Goal: Task Accomplishment & Management: Manage account settings

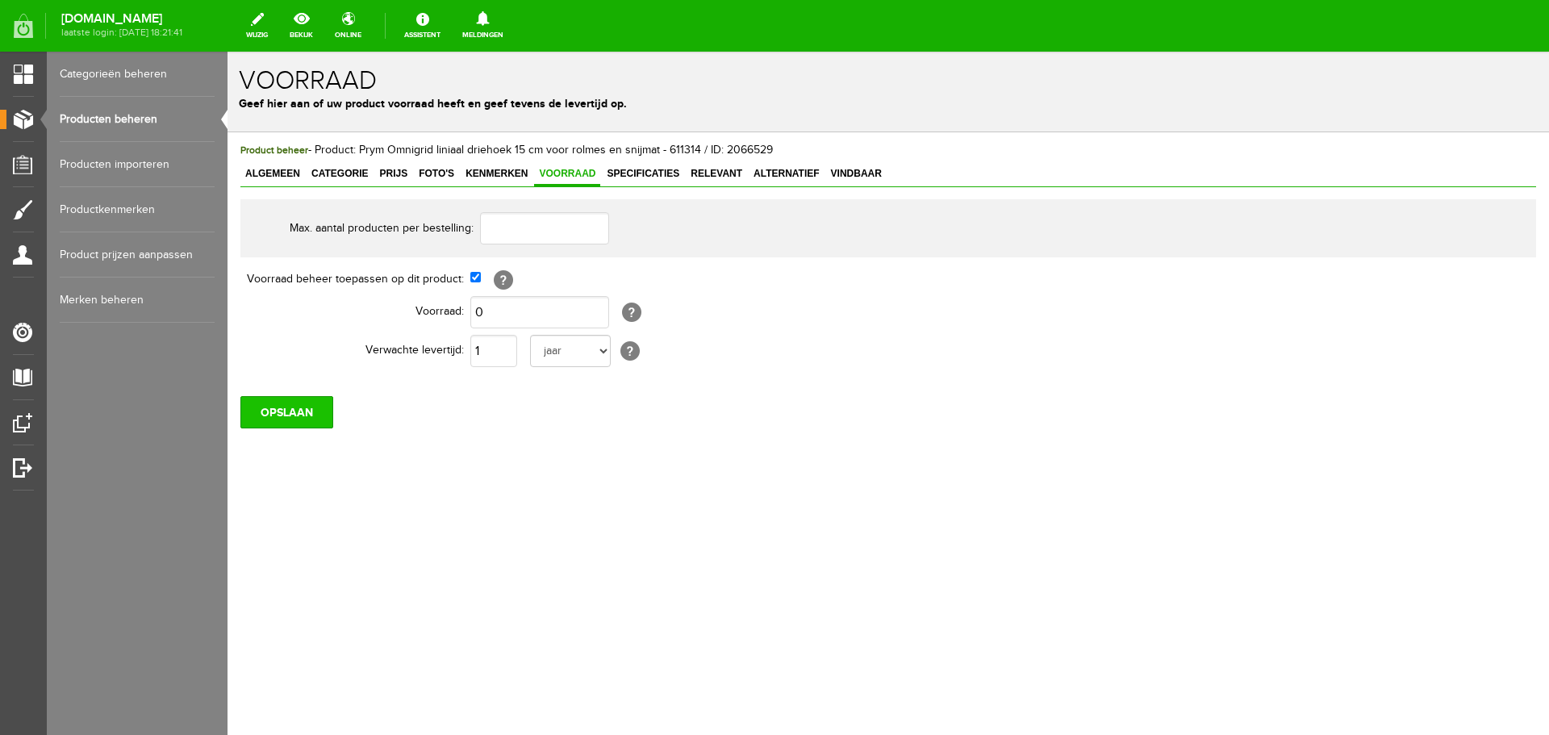
click at [274, 404] on input "OPSLAAN" at bounding box center [286, 412] width 93 height 32
click at [299, 407] on input "OPSLAAN" at bounding box center [286, 412] width 93 height 32
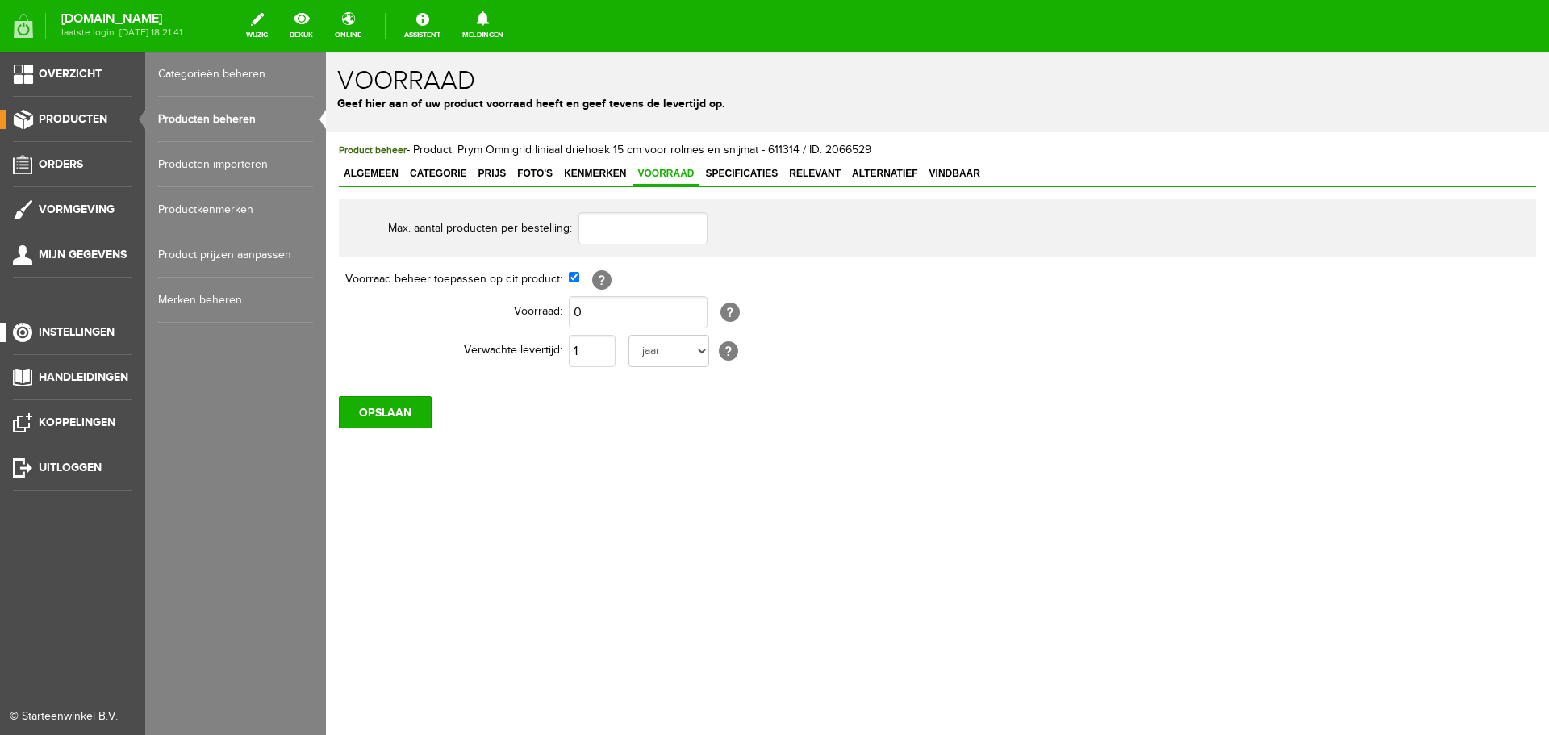
click at [45, 333] on span "Instellingen" at bounding box center [77, 332] width 76 height 14
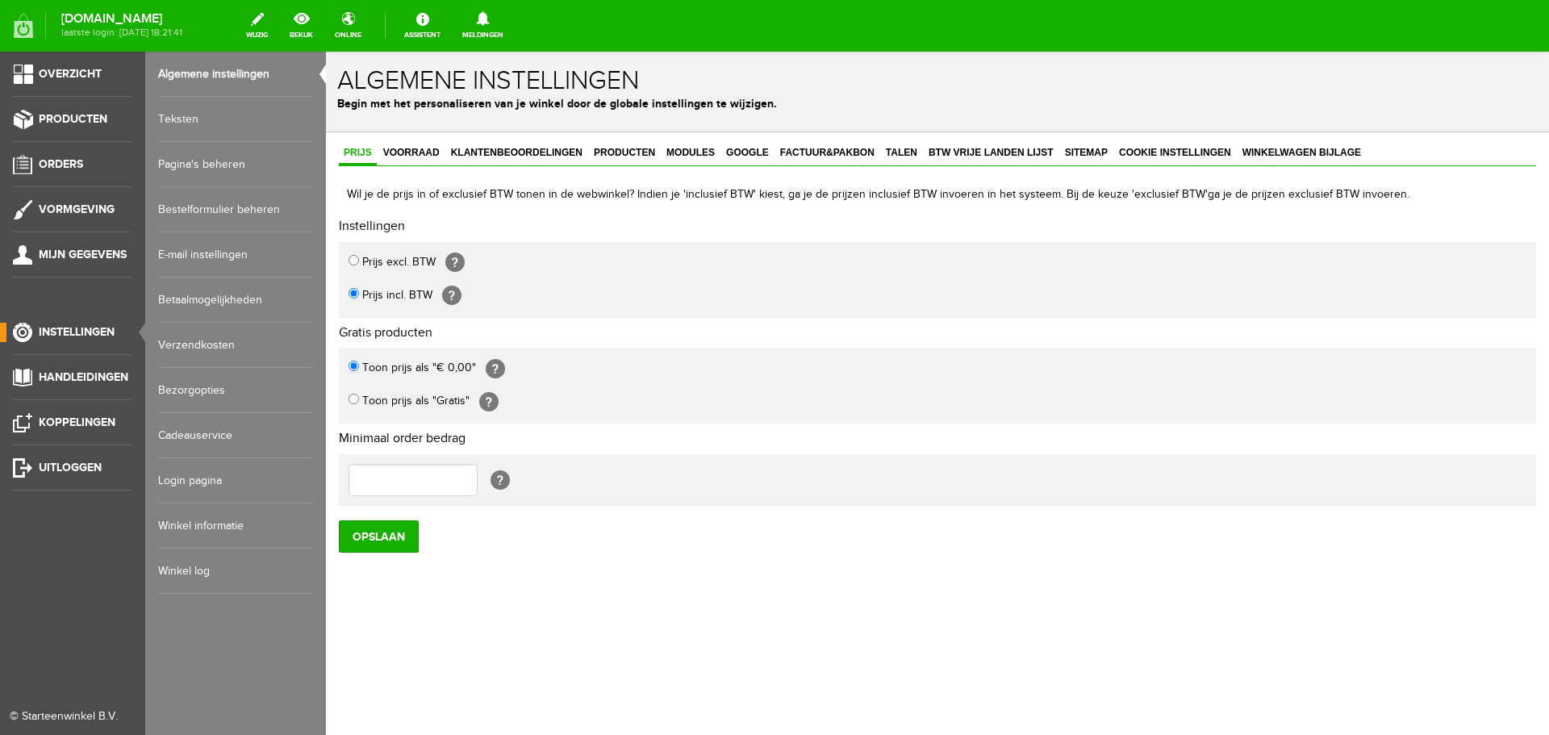
click at [194, 163] on link "Pagina's beheren" at bounding box center [235, 164] width 155 height 45
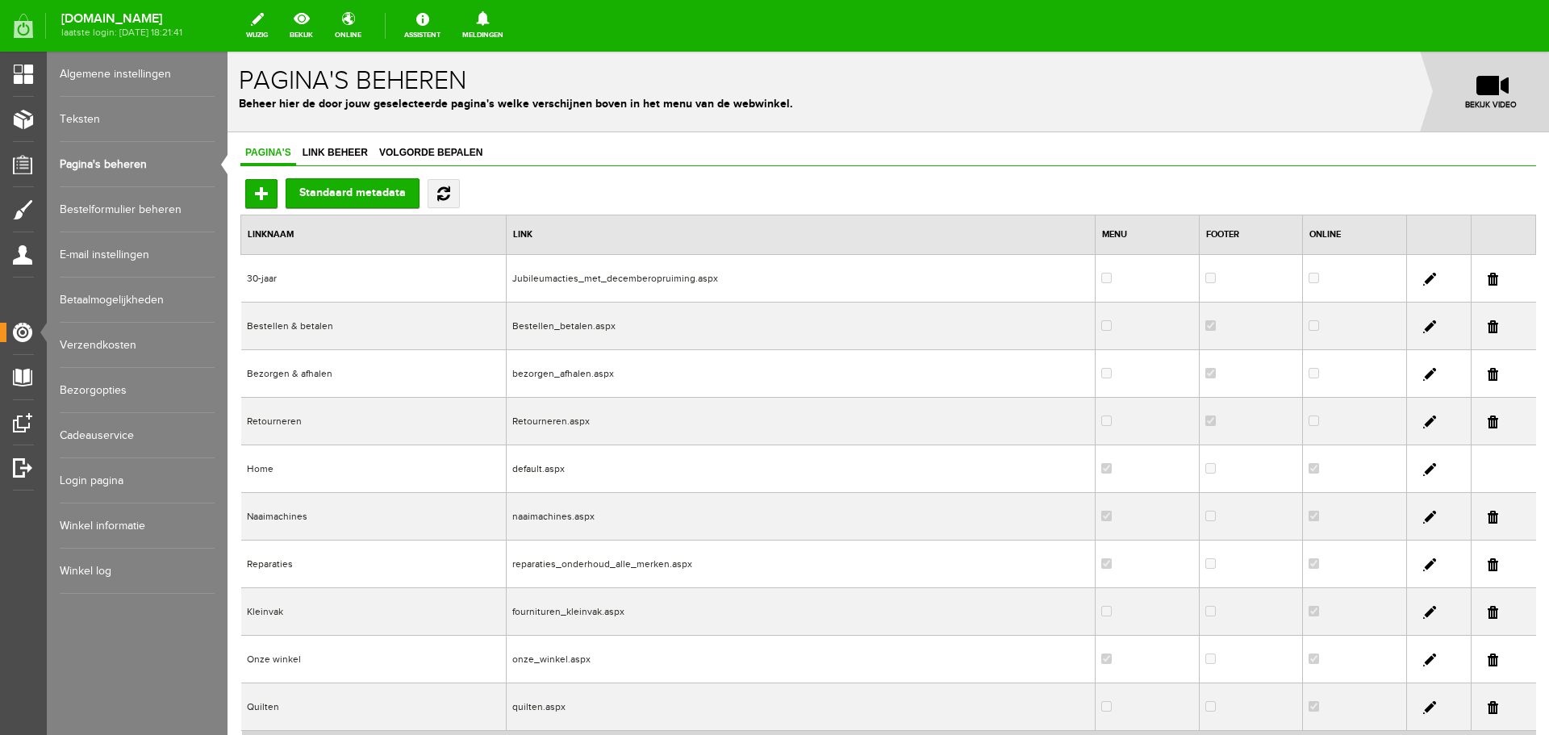
click at [90, 524] on link "Winkel informatie" at bounding box center [137, 525] width 155 height 45
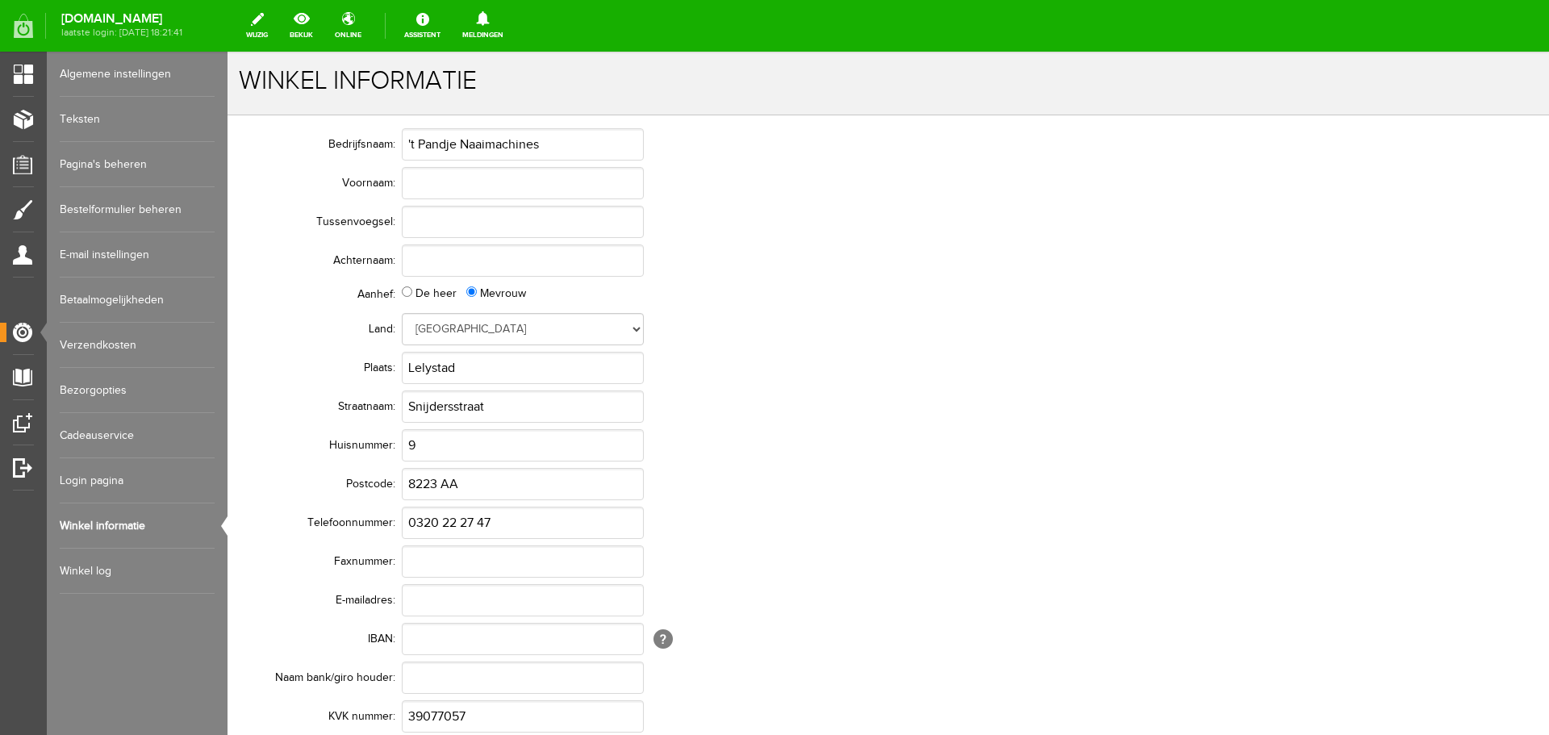
click at [98, 206] on link "Bestelformulier beheren" at bounding box center [137, 209] width 155 height 45
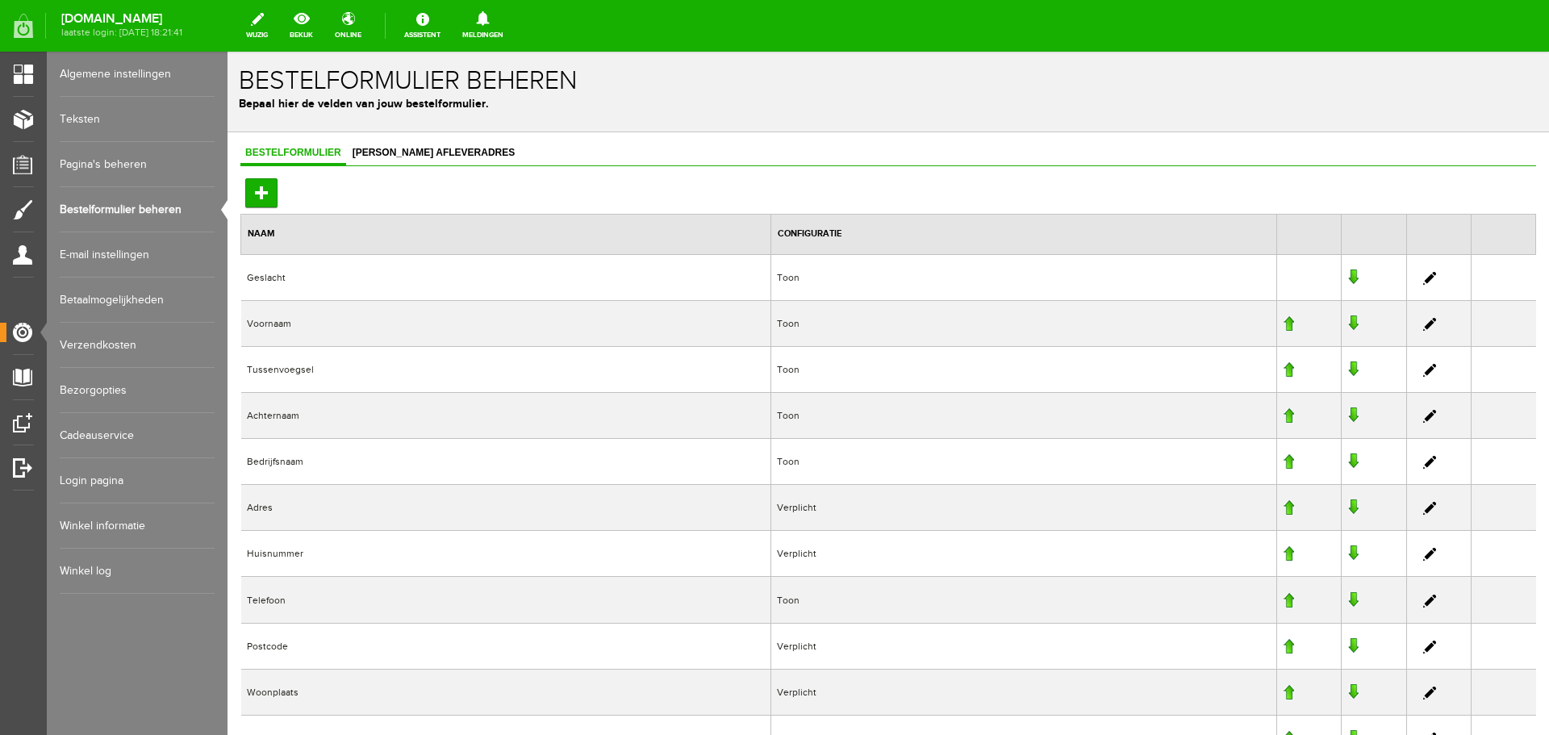
click at [75, 115] on link "Teksten" at bounding box center [137, 119] width 155 height 45
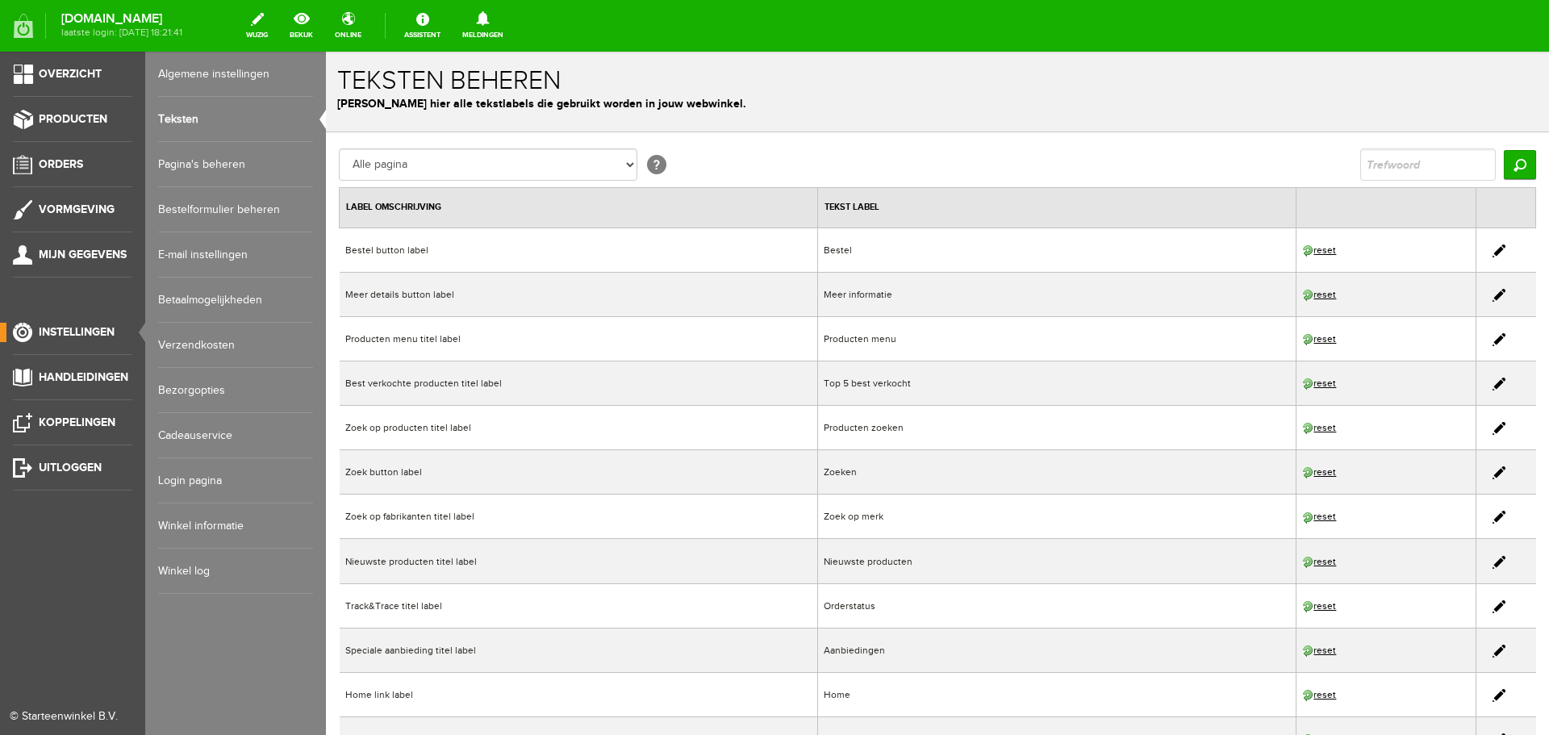
click at [61, 331] on span "Instellingen" at bounding box center [77, 332] width 76 height 14
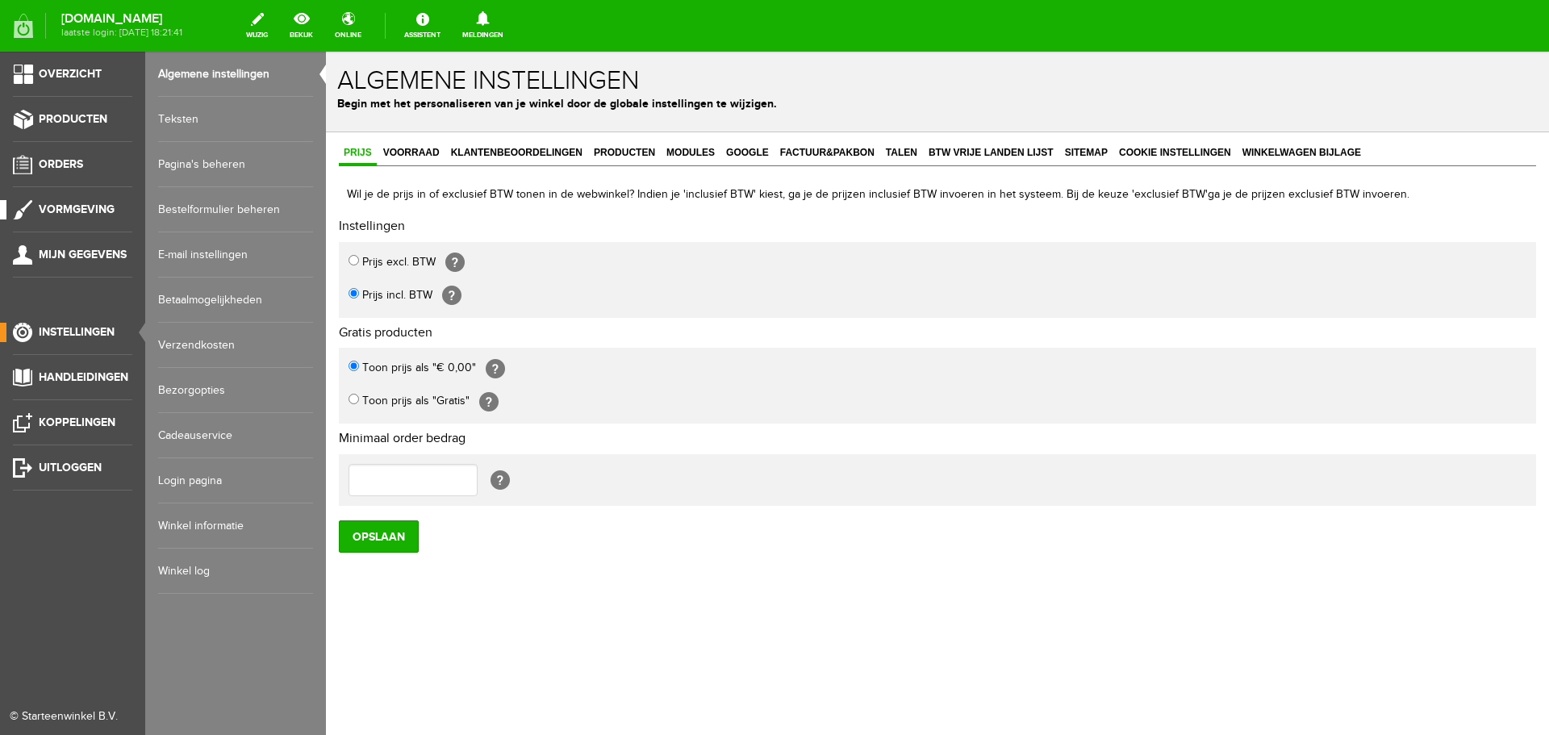
click at [71, 204] on span "Vormgeving" at bounding box center [77, 210] width 76 height 14
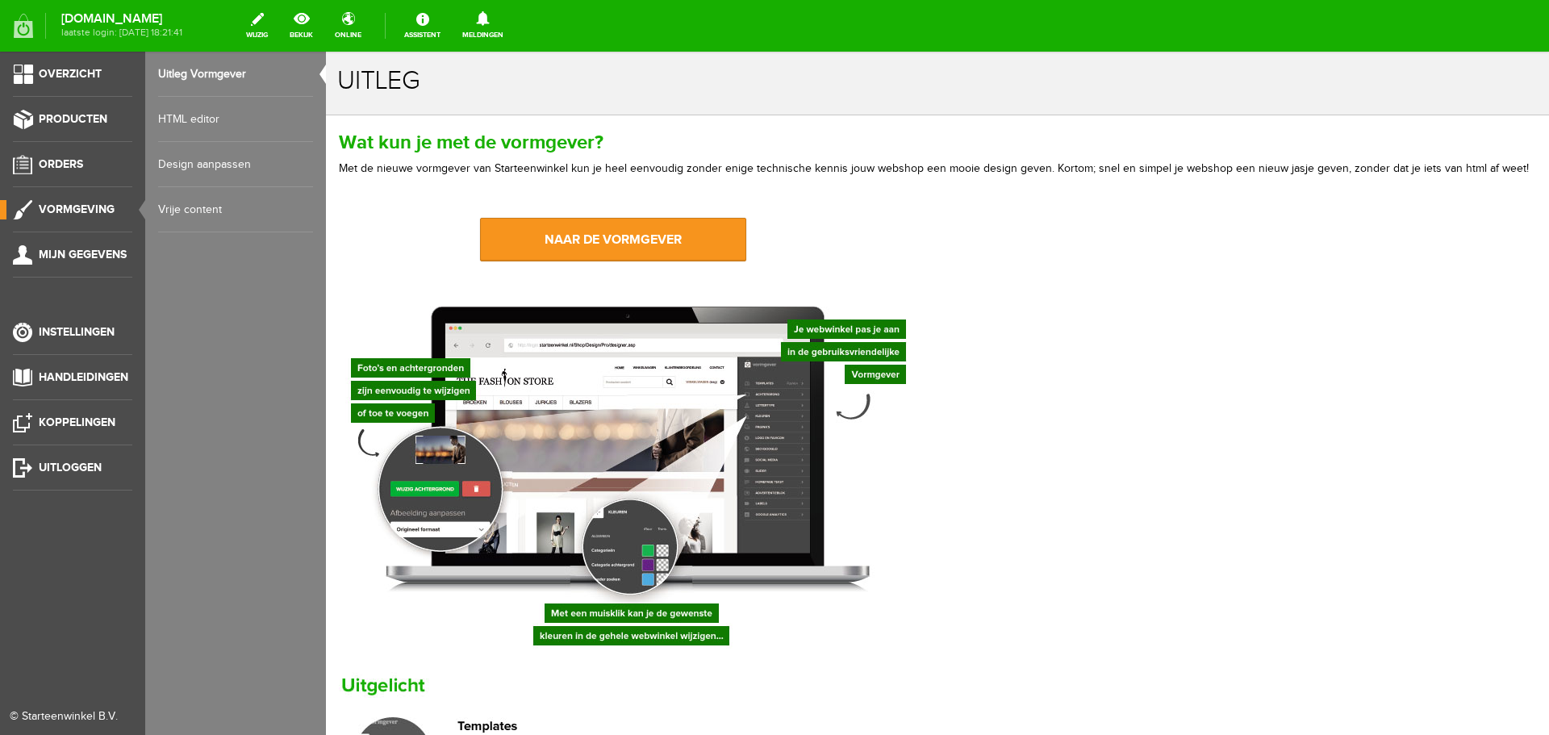
click at [199, 115] on link "HTML editor" at bounding box center [235, 119] width 155 height 45
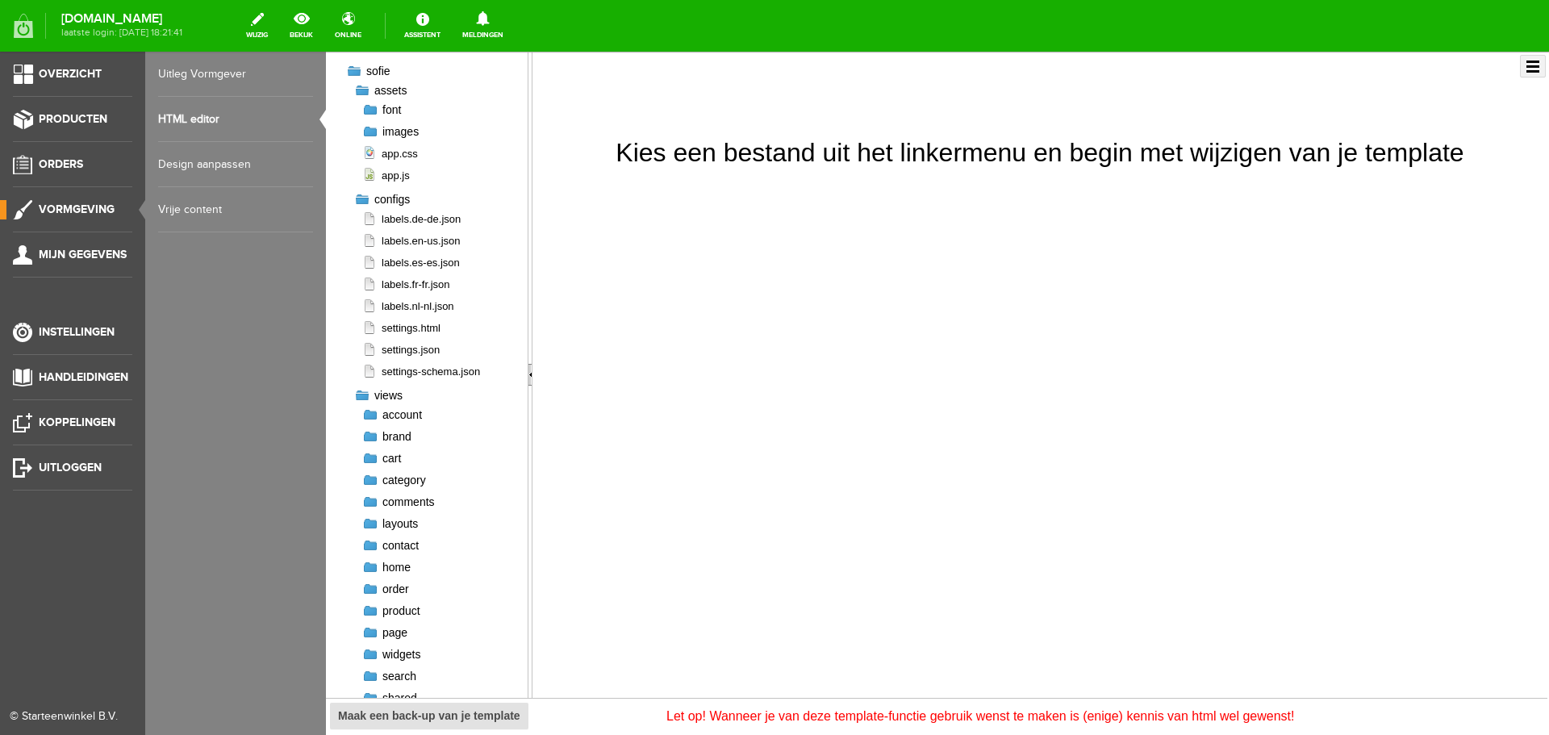
click at [196, 162] on link "Design aanpassen" at bounding box center [235, 164] width 155 height 45
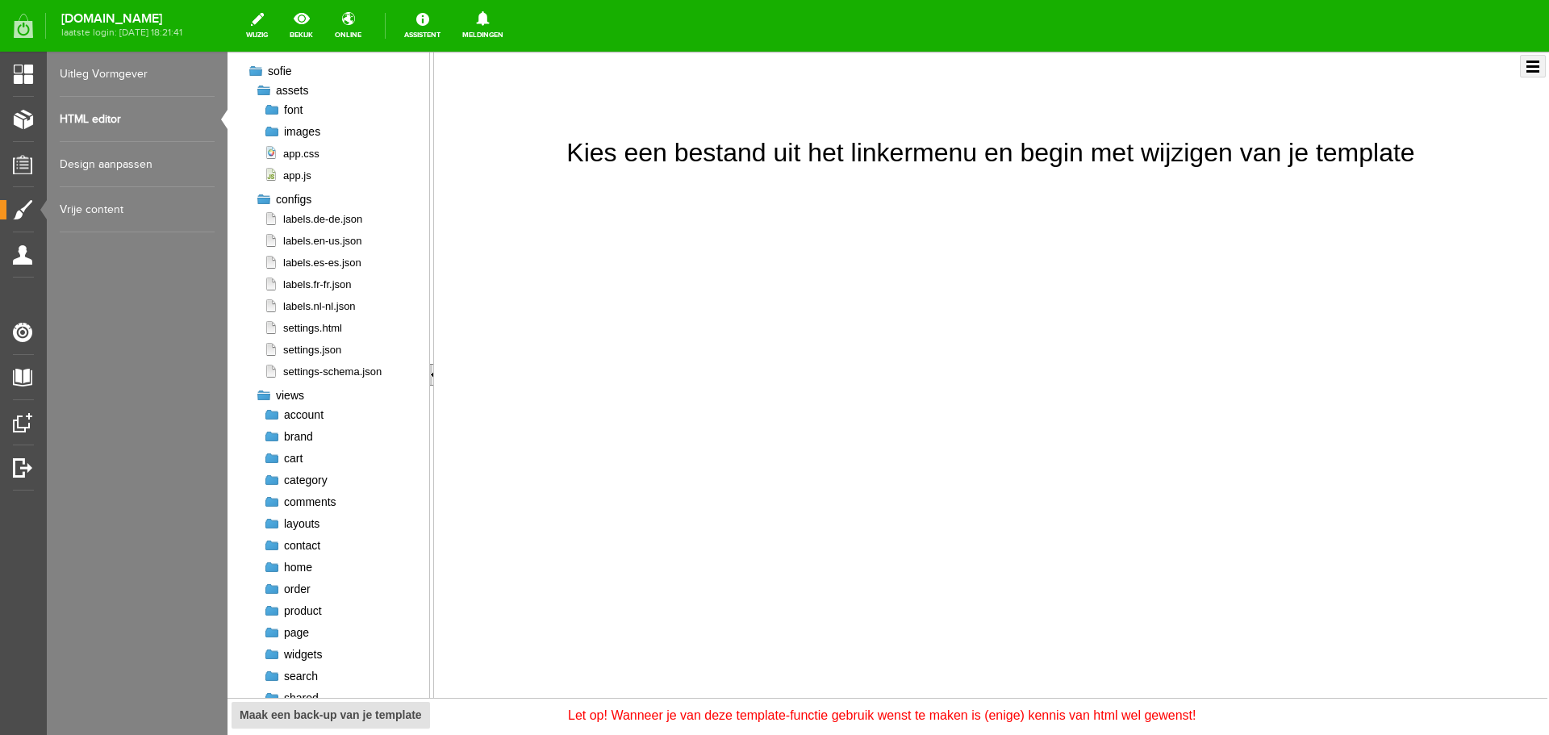
click at [111, 208] on link "Vrije content" at bounding box center [137, 209] width 155 height 45
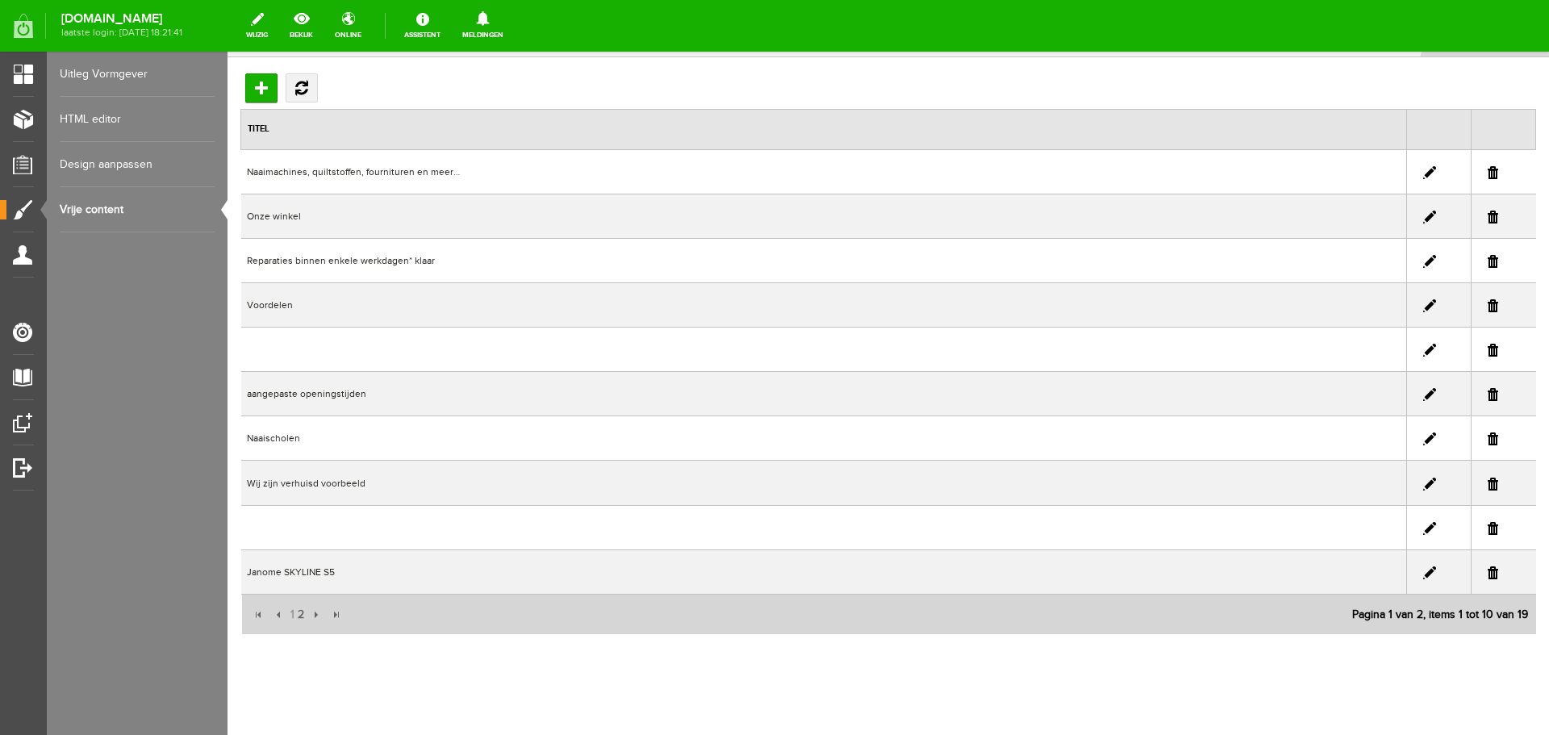
scroll to position [96, 0]
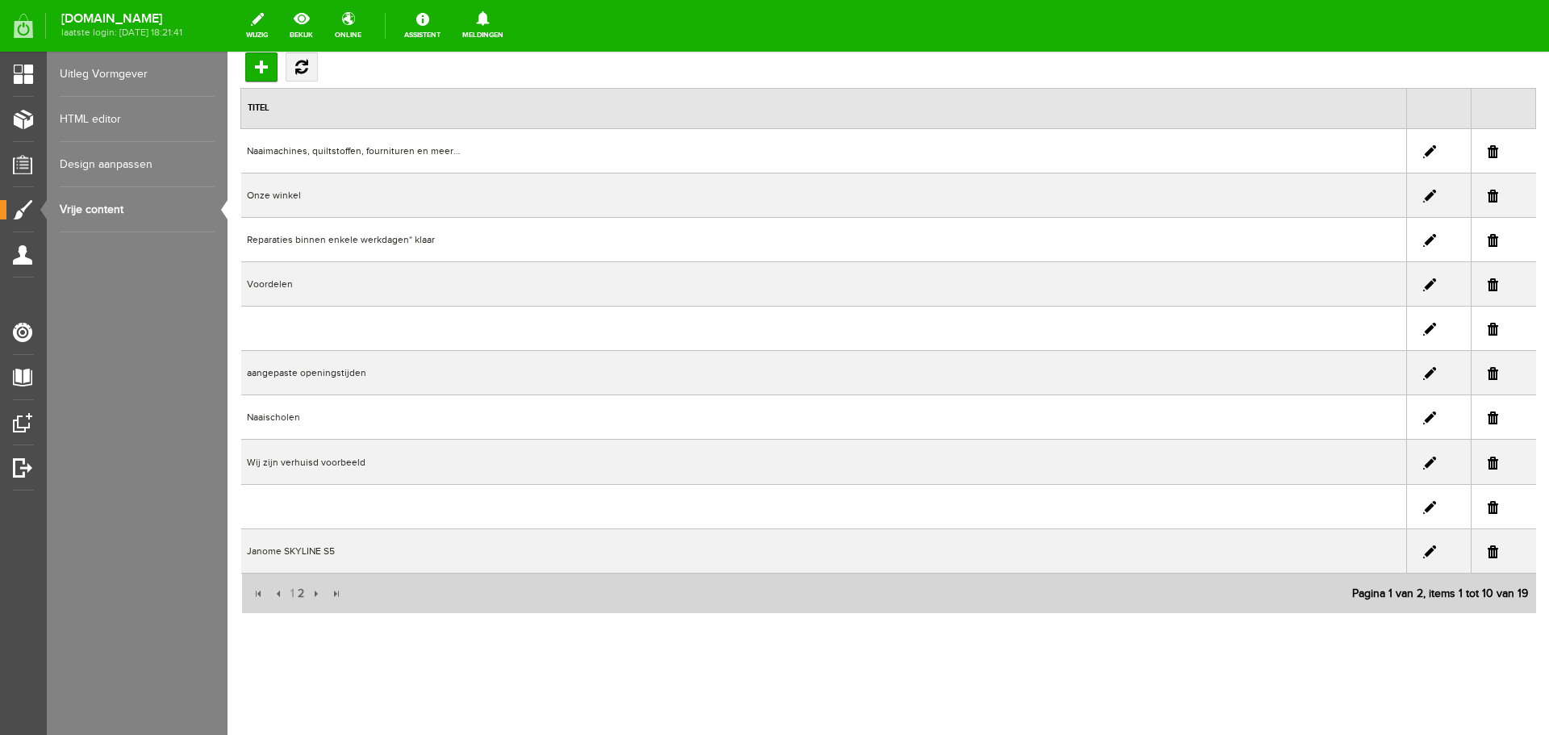
click at [99, 160] on link "Design aanpassen" at bounding box center [137, 164] width 155 height 45
click at [105, 162] on link "Design aanpassen" at bounding box center [137, 164] width 155 height 45
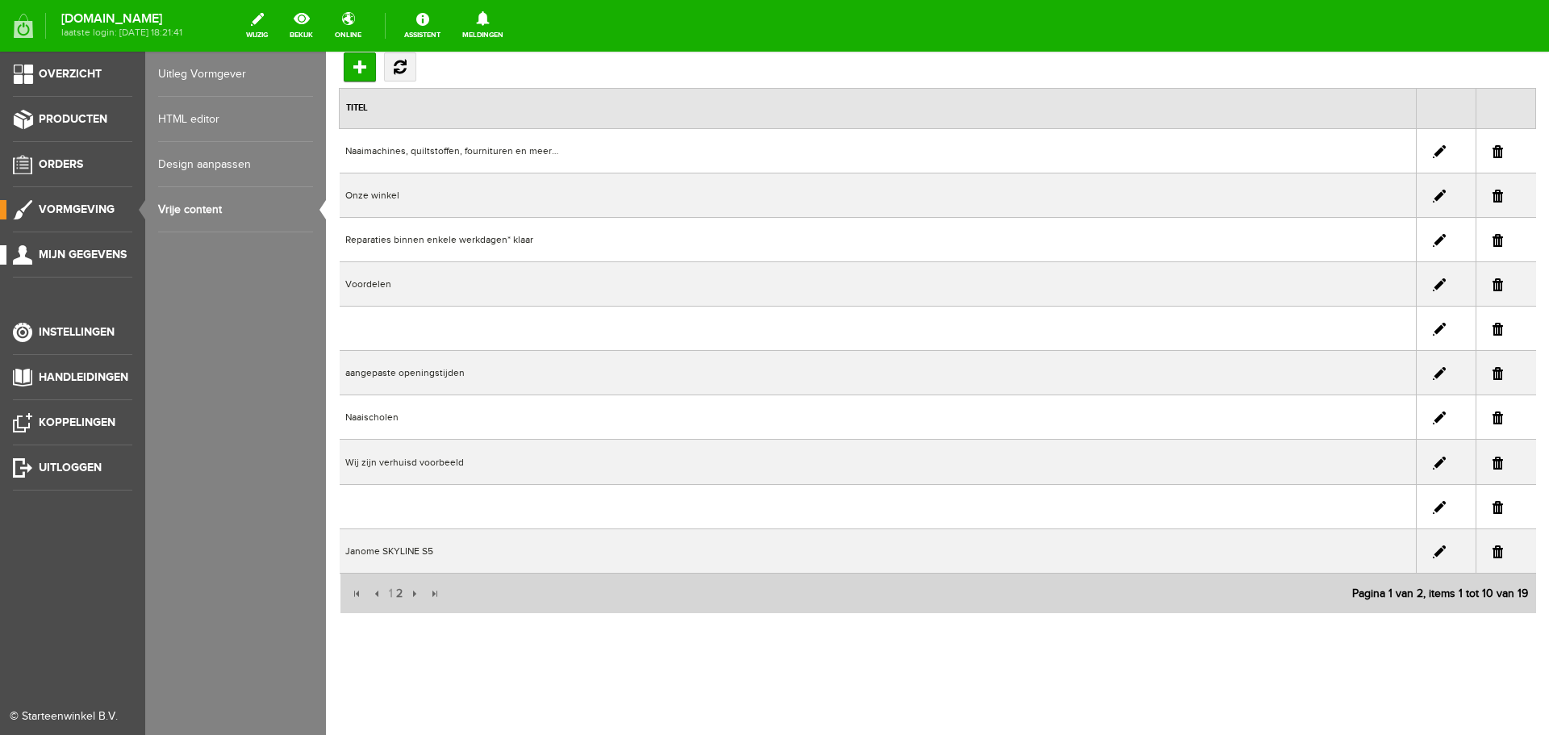
click at [61, 253] on span "Mijn gegevens" at bounding box center [83, 255] width 88 height 14
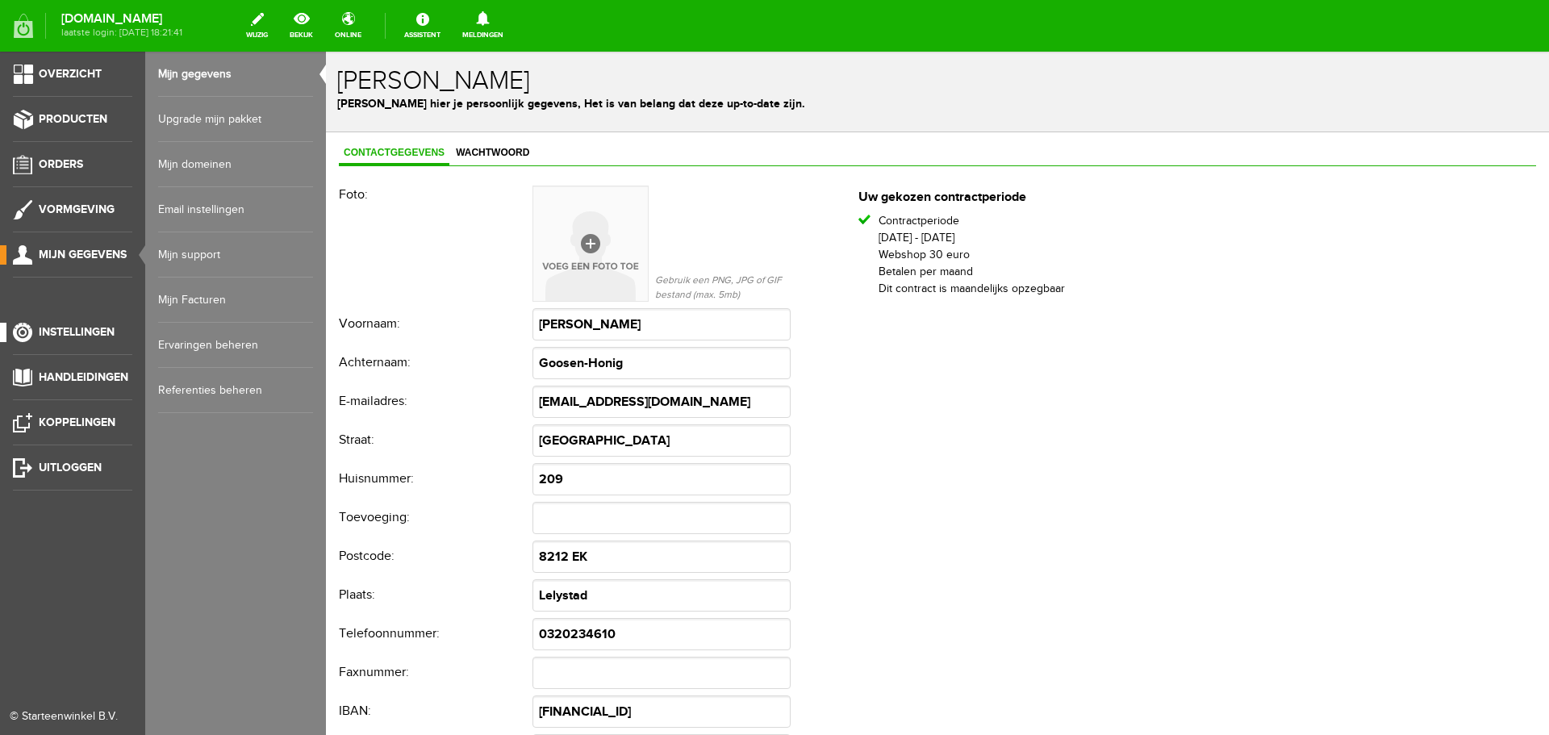
click at [73, 330] on span "Instellingen" at bounding box center [77, 332] width 76 height 14
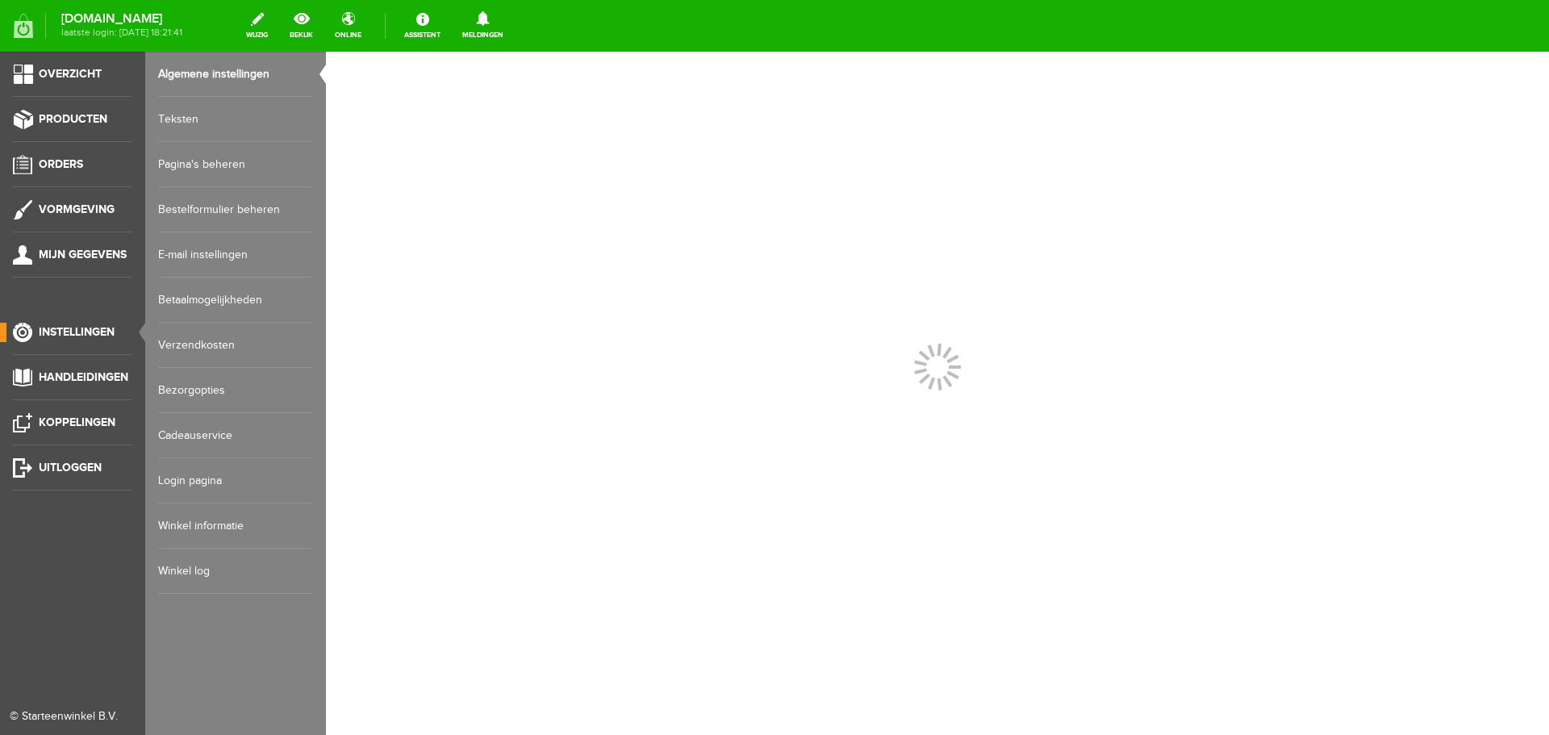
click at [73, 330] on span "Instellingen" at bounding box center [77, 332] width 76 height 14
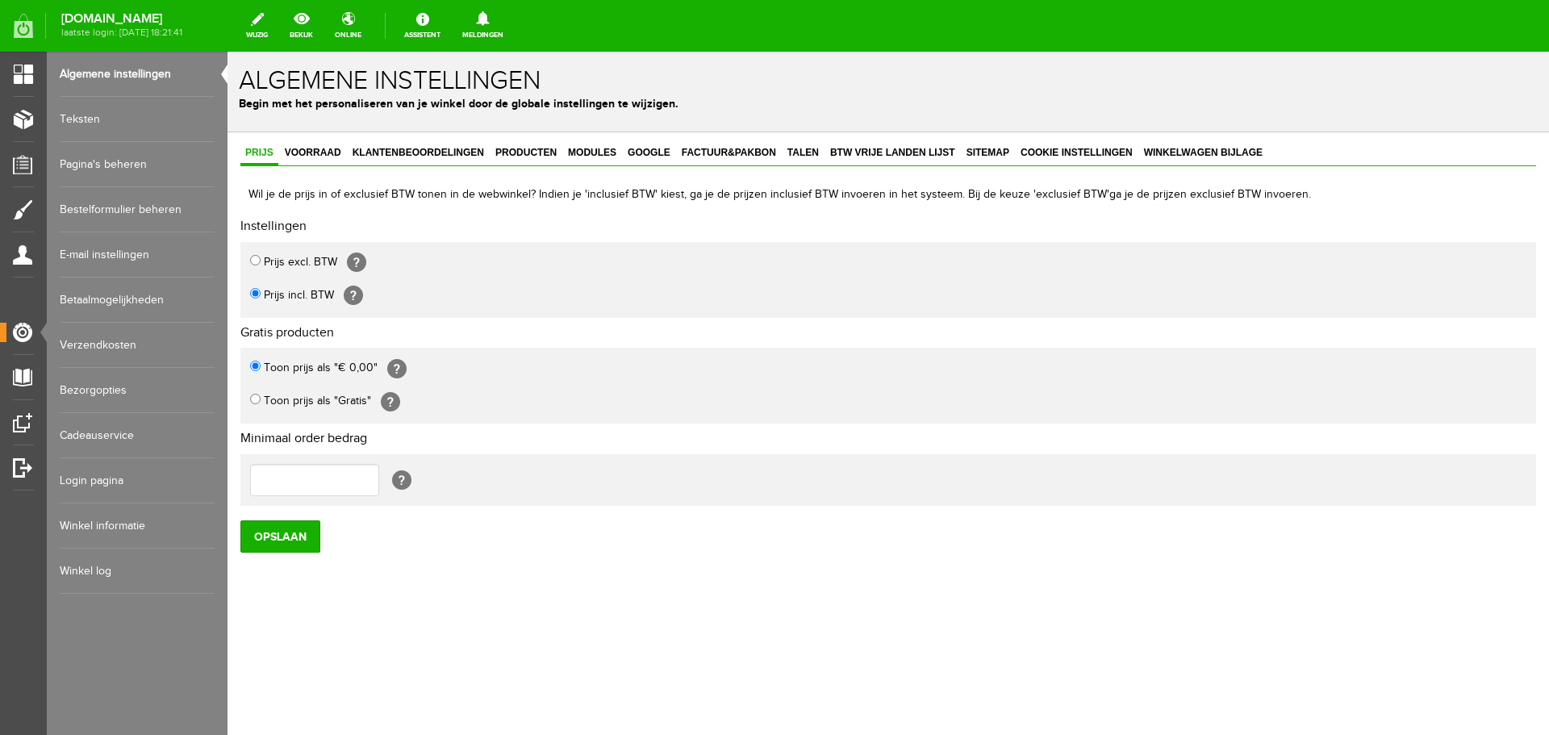
click at [114, 160] on link "Pagina's beheren" at bounding box center [137, 164] width 155 height 45
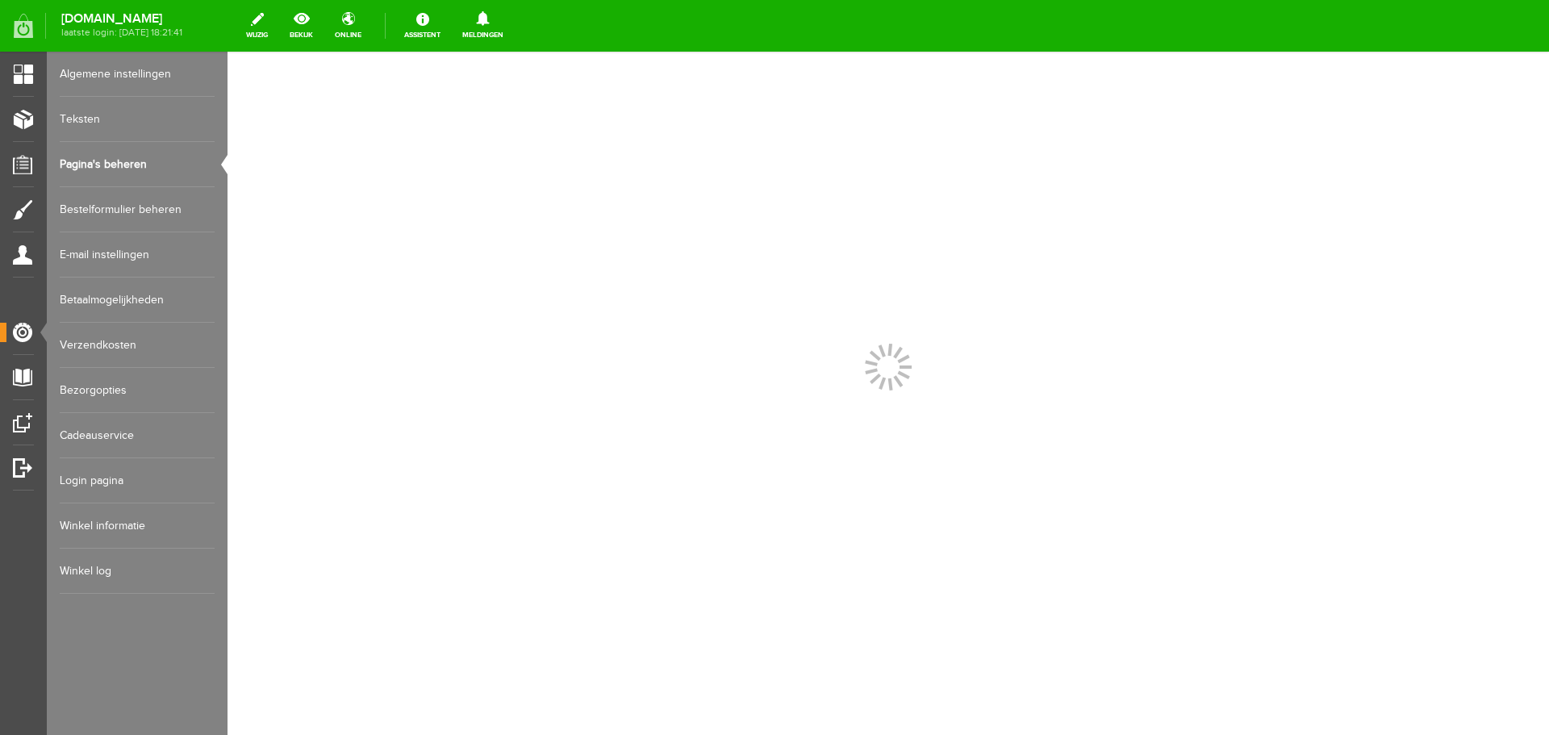
click at [114, 160] on link "Pagina's beheren" at bounding box center [137, 164] width 155 height 45
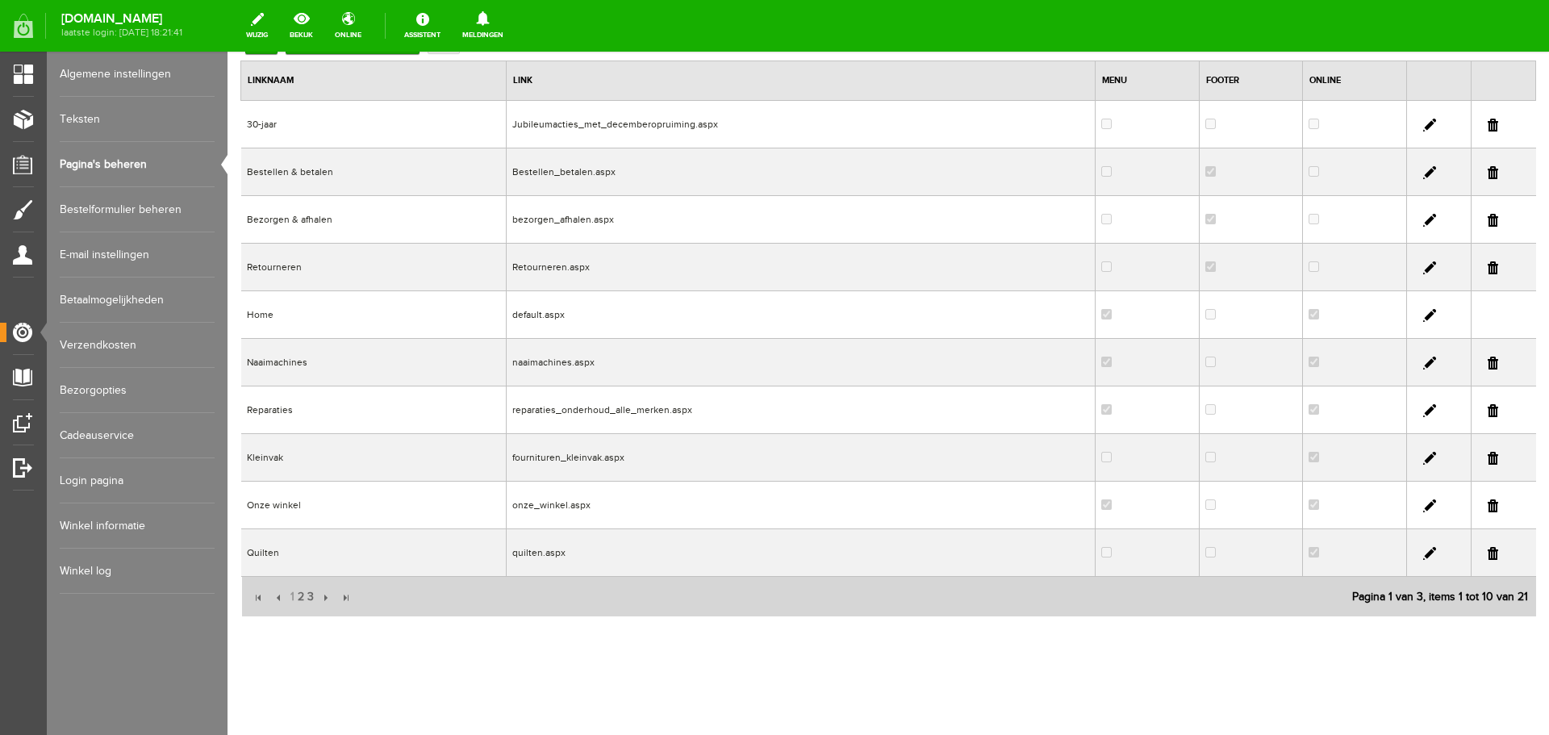
scroll to position [157, 0]
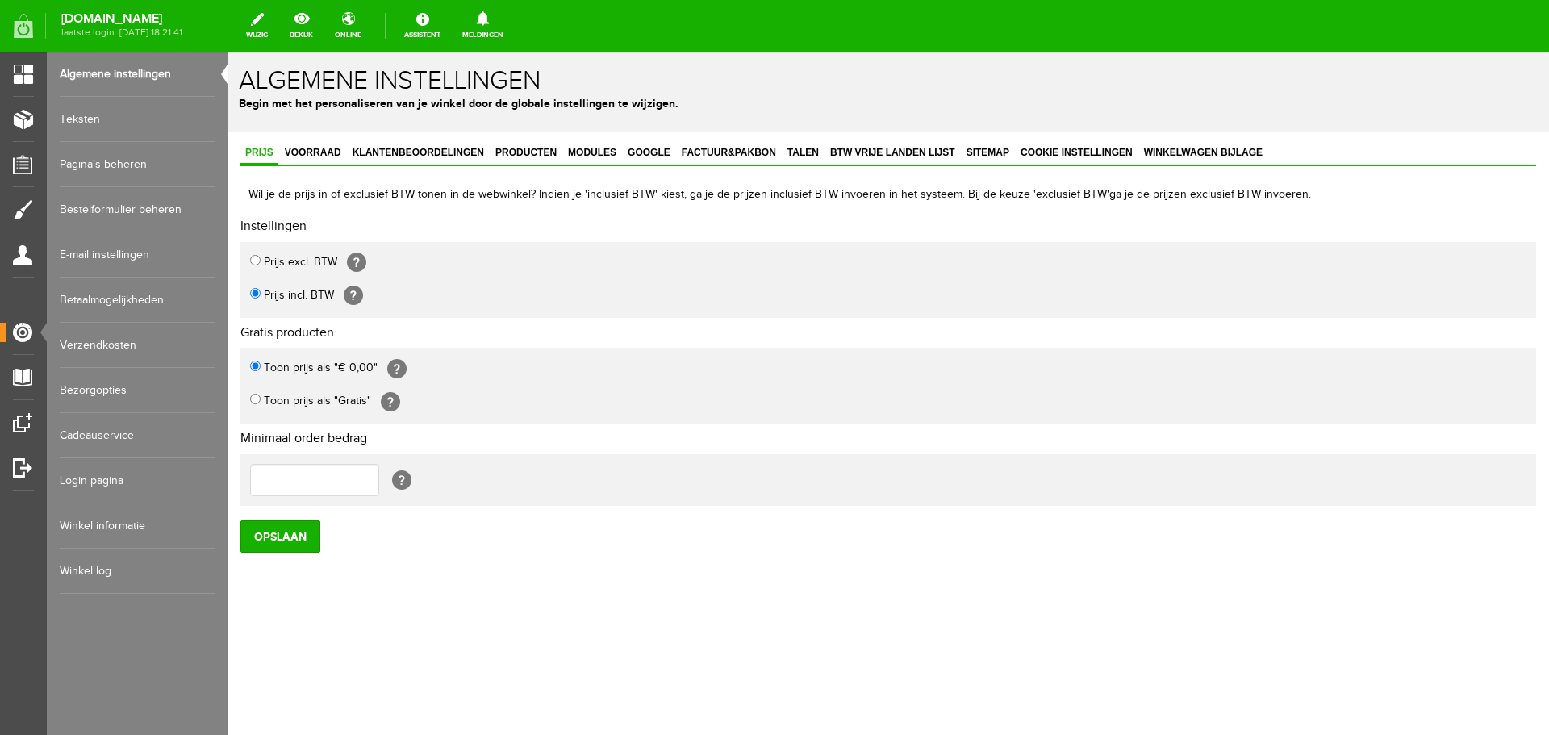
click at [115, 164] on link "Pagina's beheren" at bounding box center [137, 164] width 155 height 45
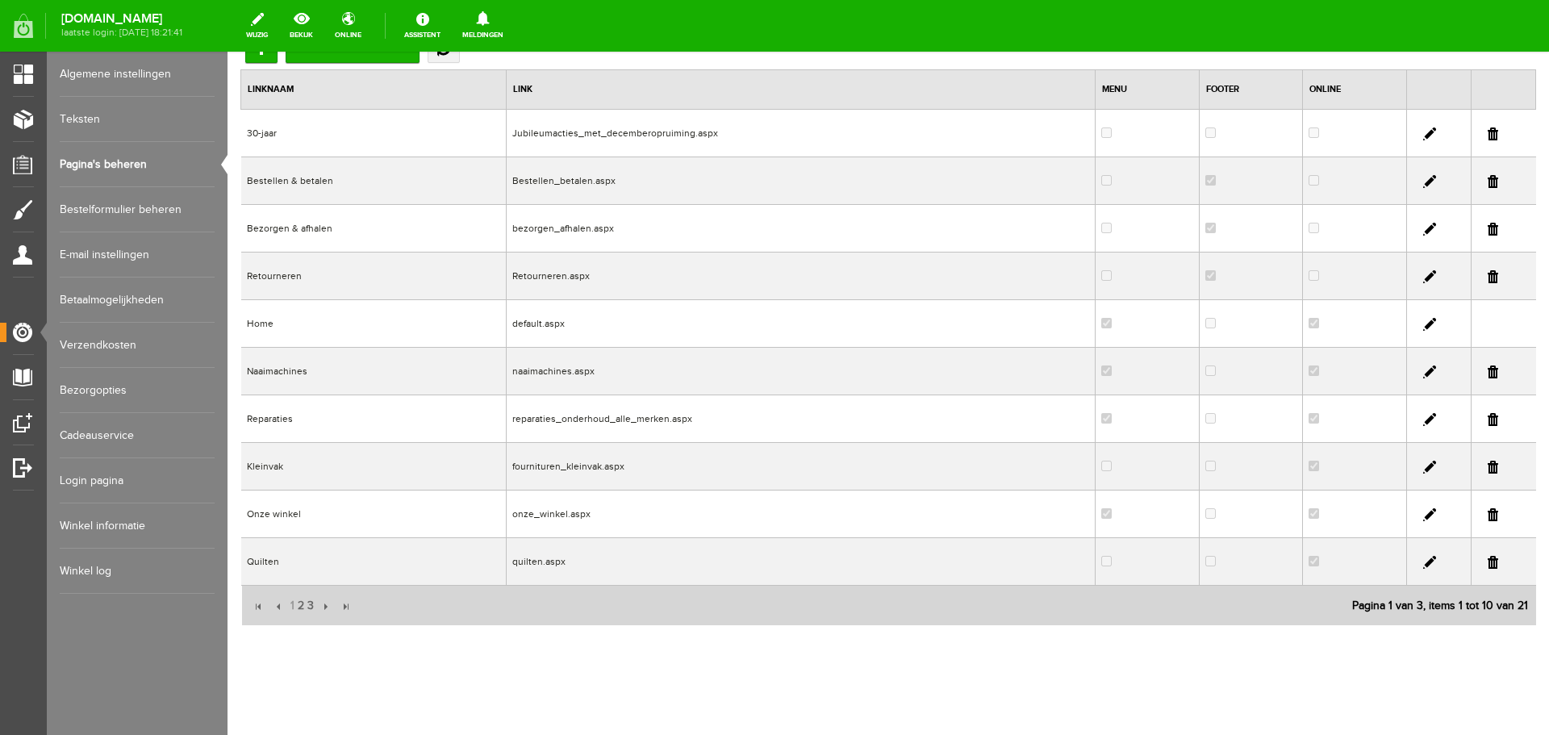
scroll to position [157, 0]
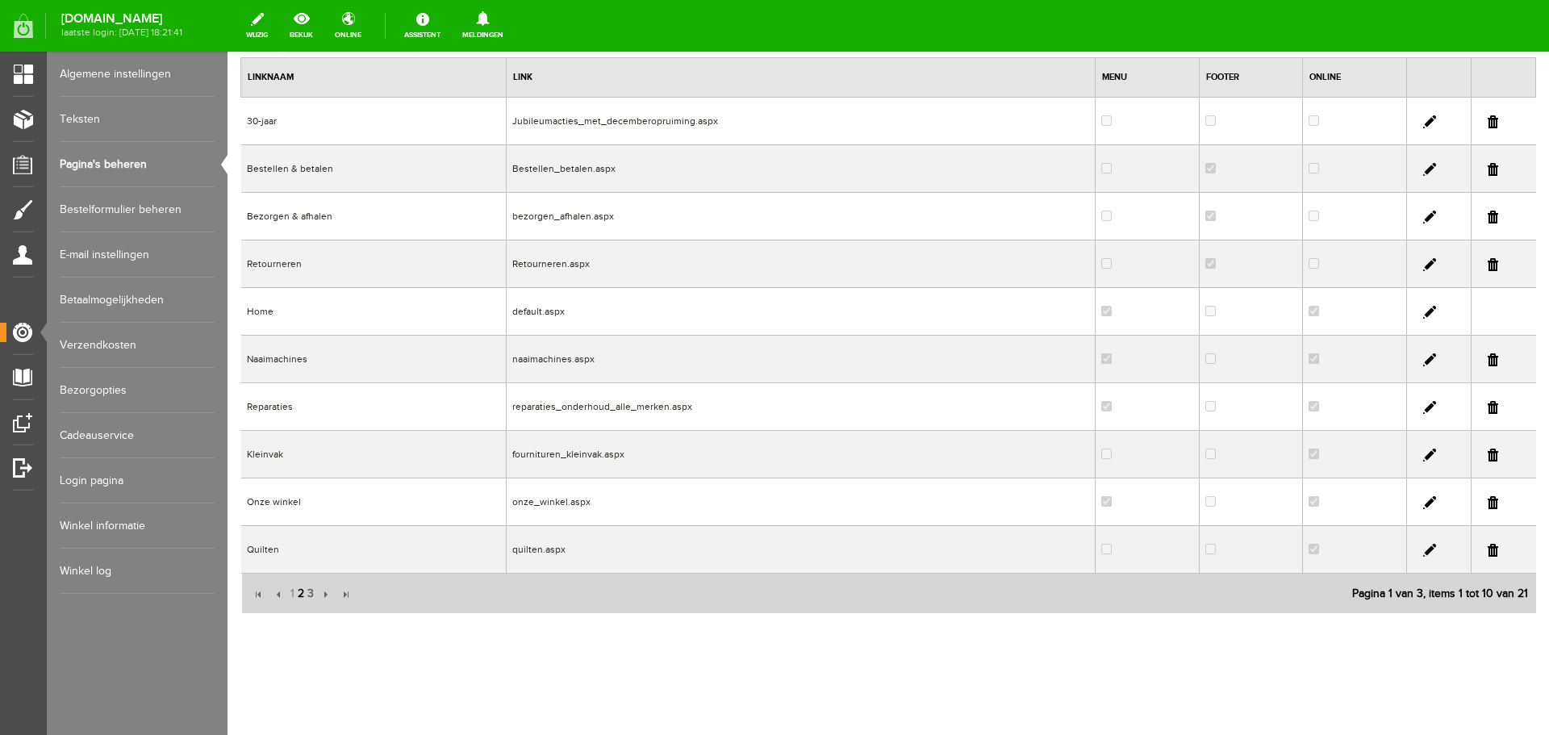
click at [301, 595] on span "2" at bounding box center [301, 594] width 10 height 32
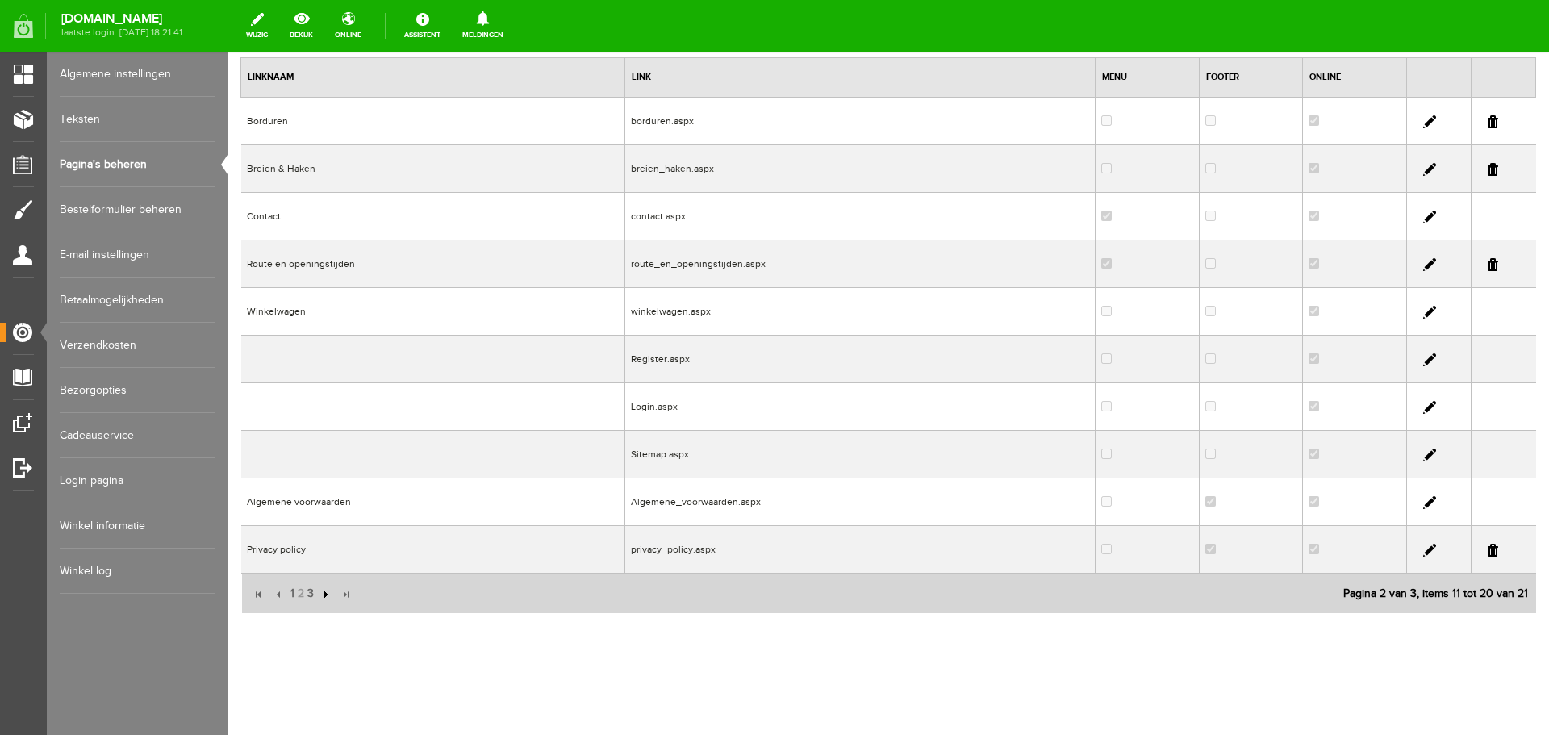
click at [315, 594] on input "button" at bounding box center [324, 595] width 18 height 18
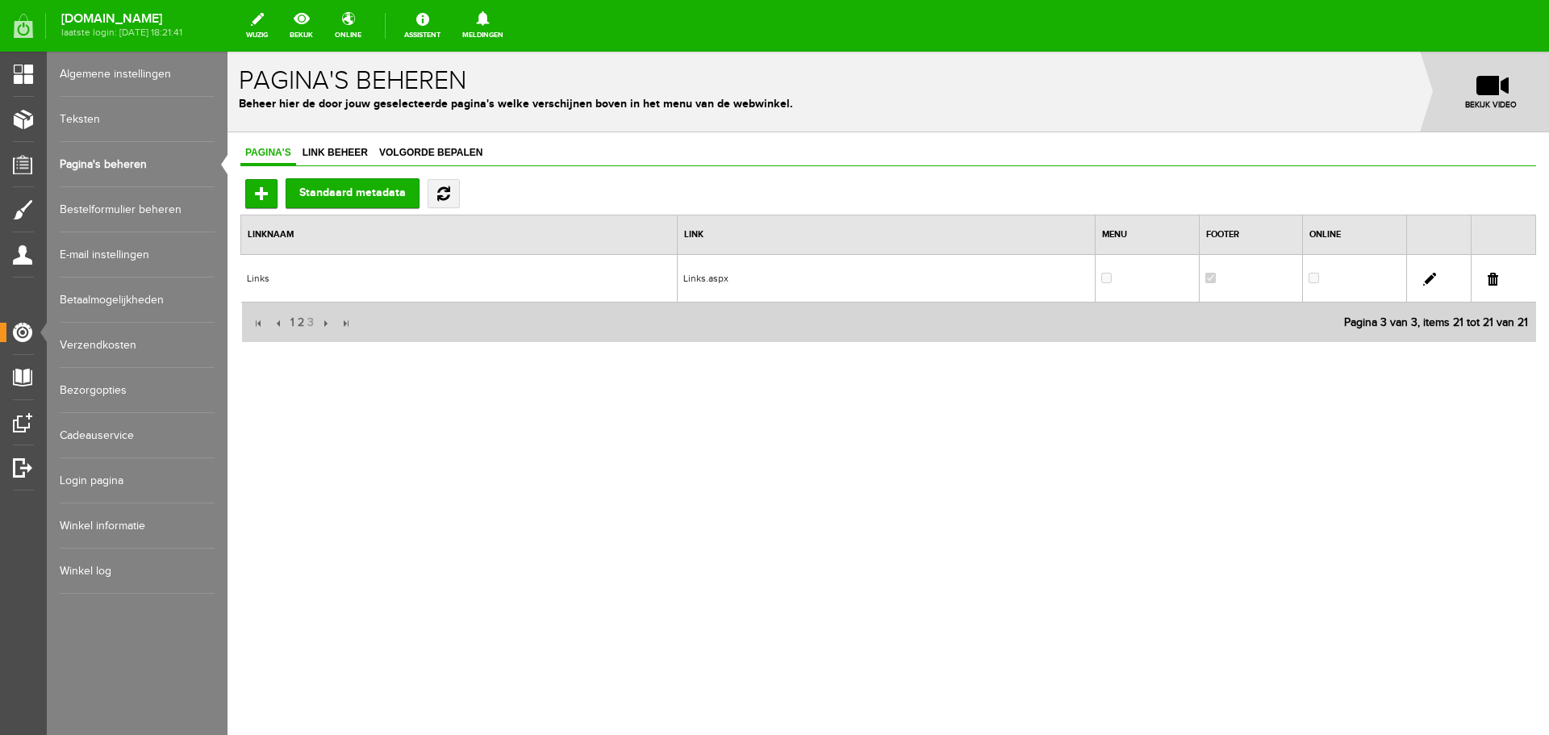
scroll to position [0, 0]
click at [296, 320] on span "2" at bounding box center [301, 323] width 10 height 32
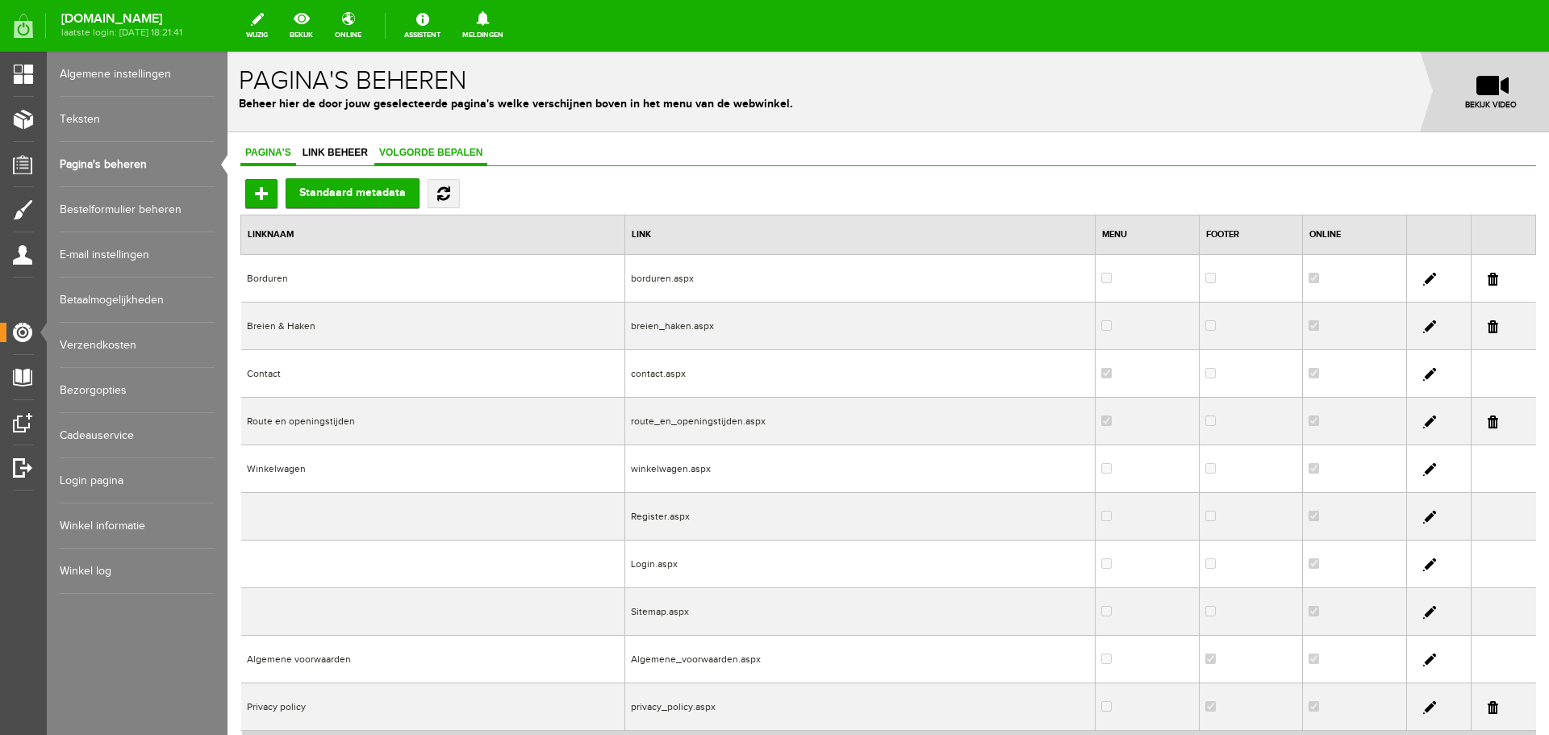
click at [431, 148] on span "Volgorde bepalen" at bounding box center [430, 152] width 113 height 11
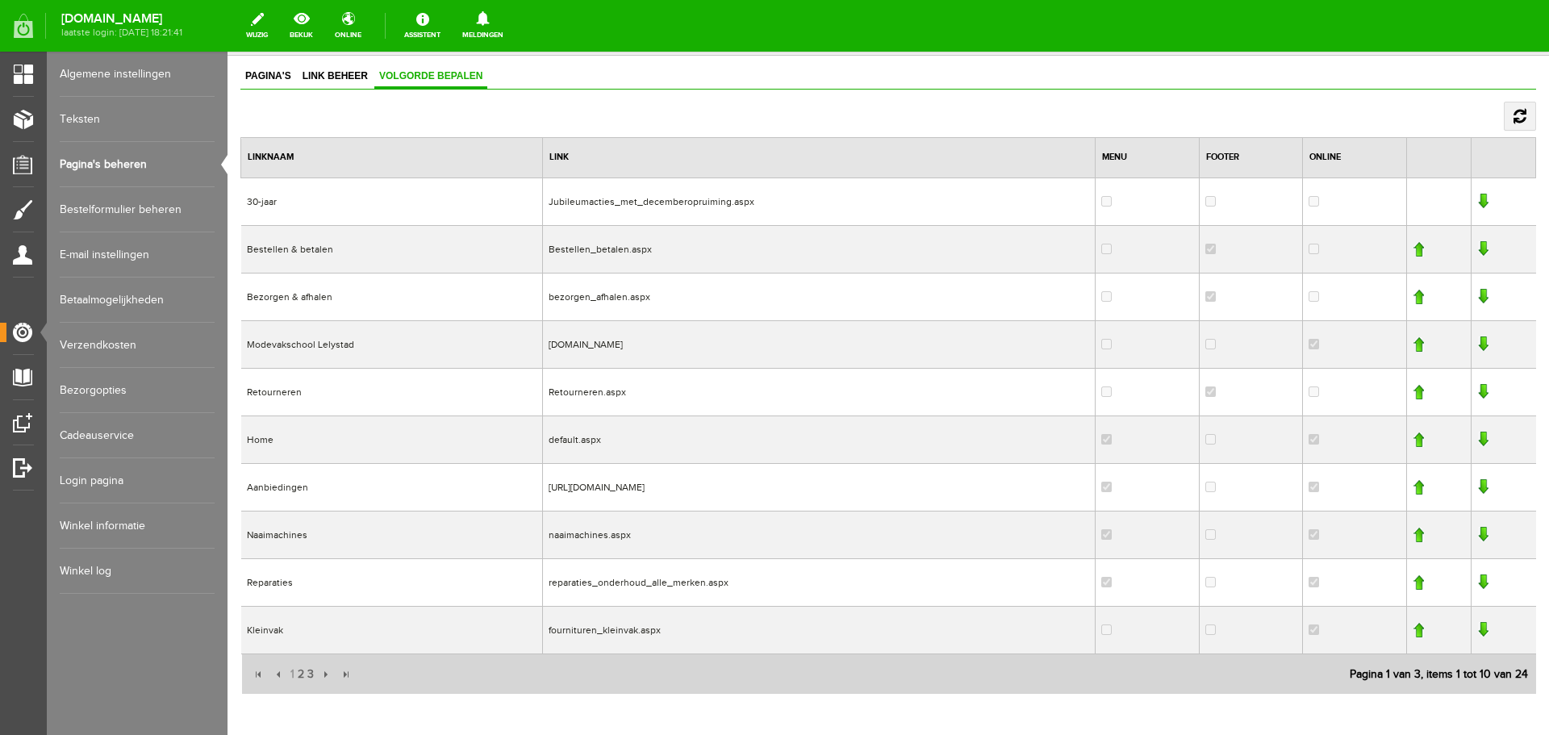
scroll to position [97, 0]
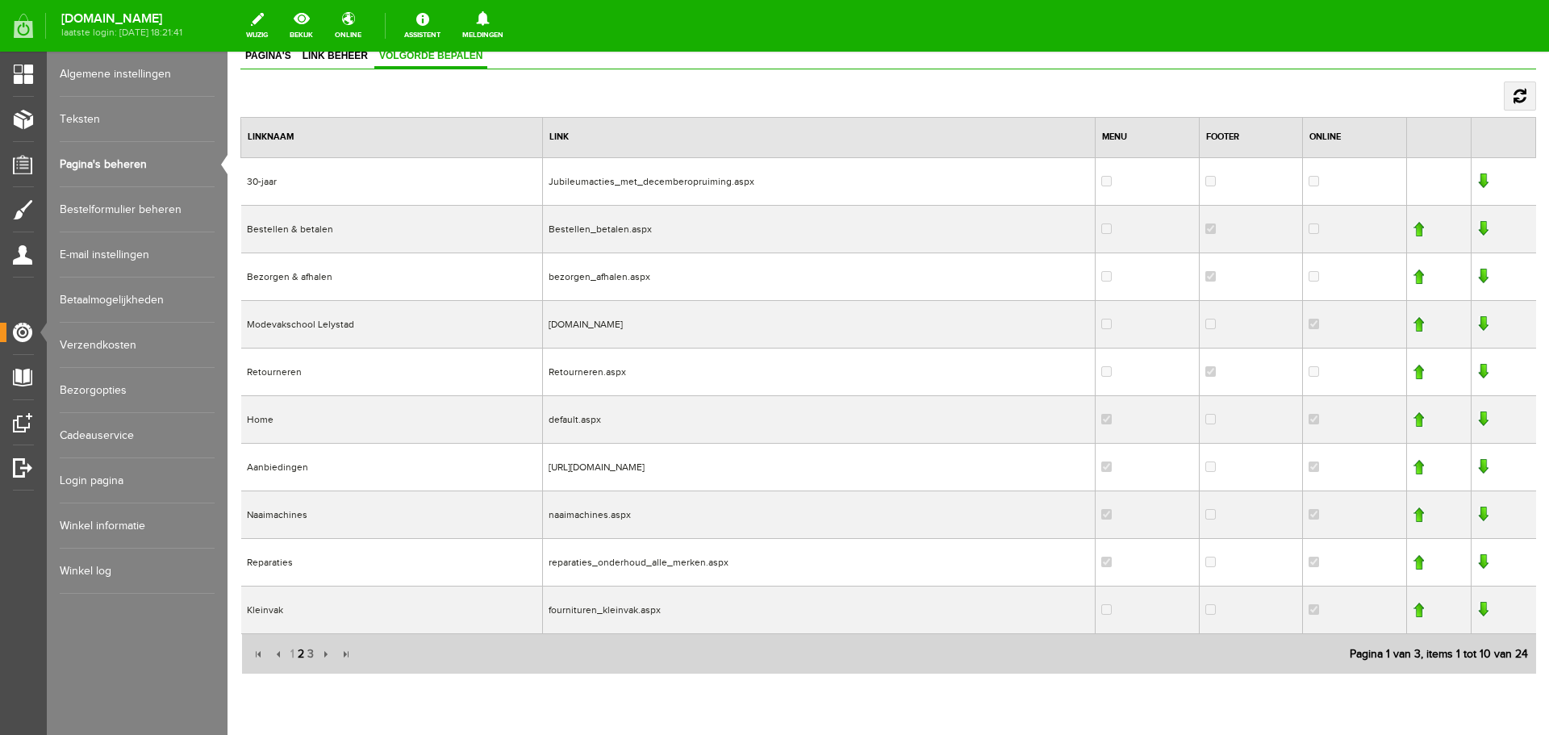
click at [296, 654] on span "2" at bounding box center [301, 654] width 10 height 32
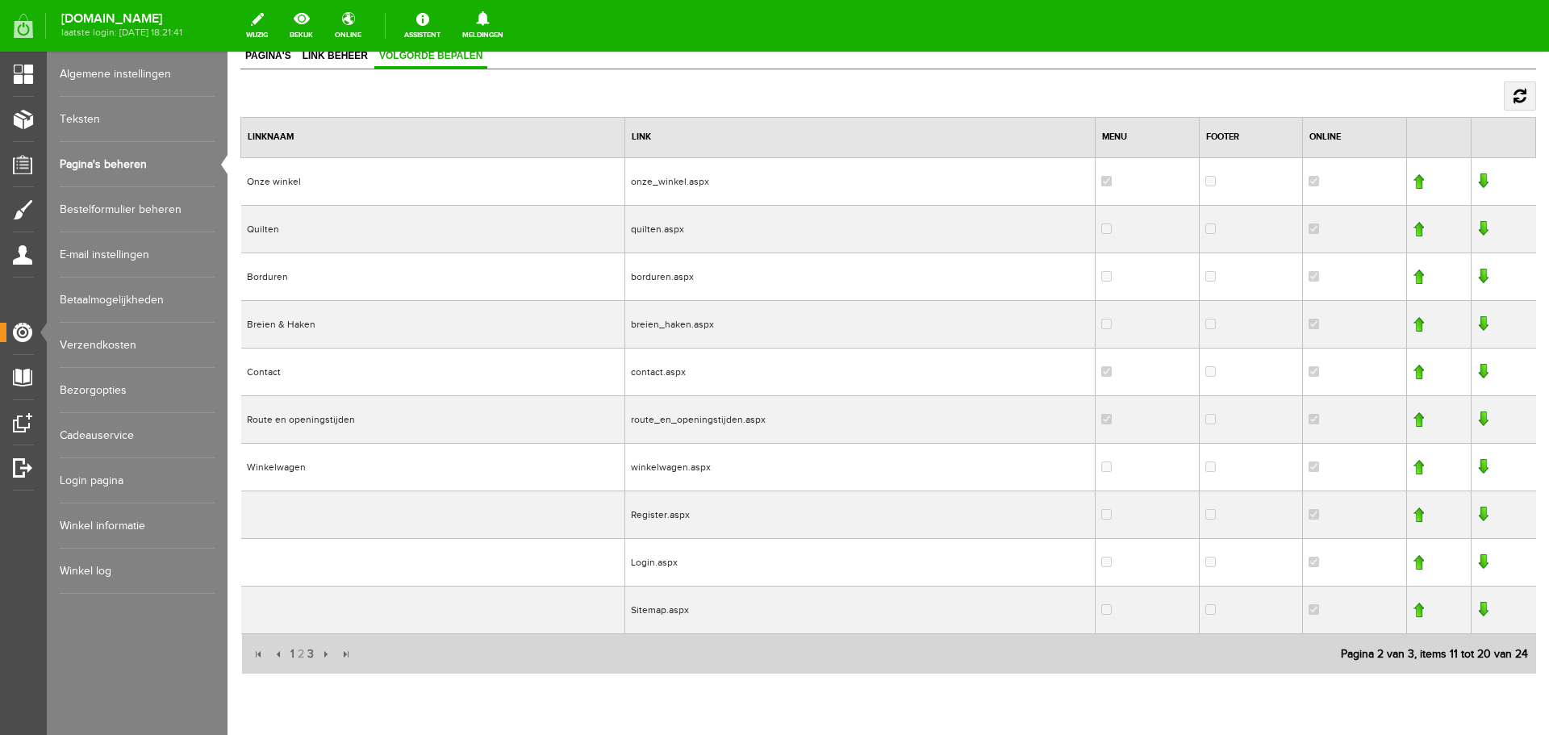
click at [309, 417] on td "Route en openingstijden" at bounding box center [433, 419] width 384 height 48
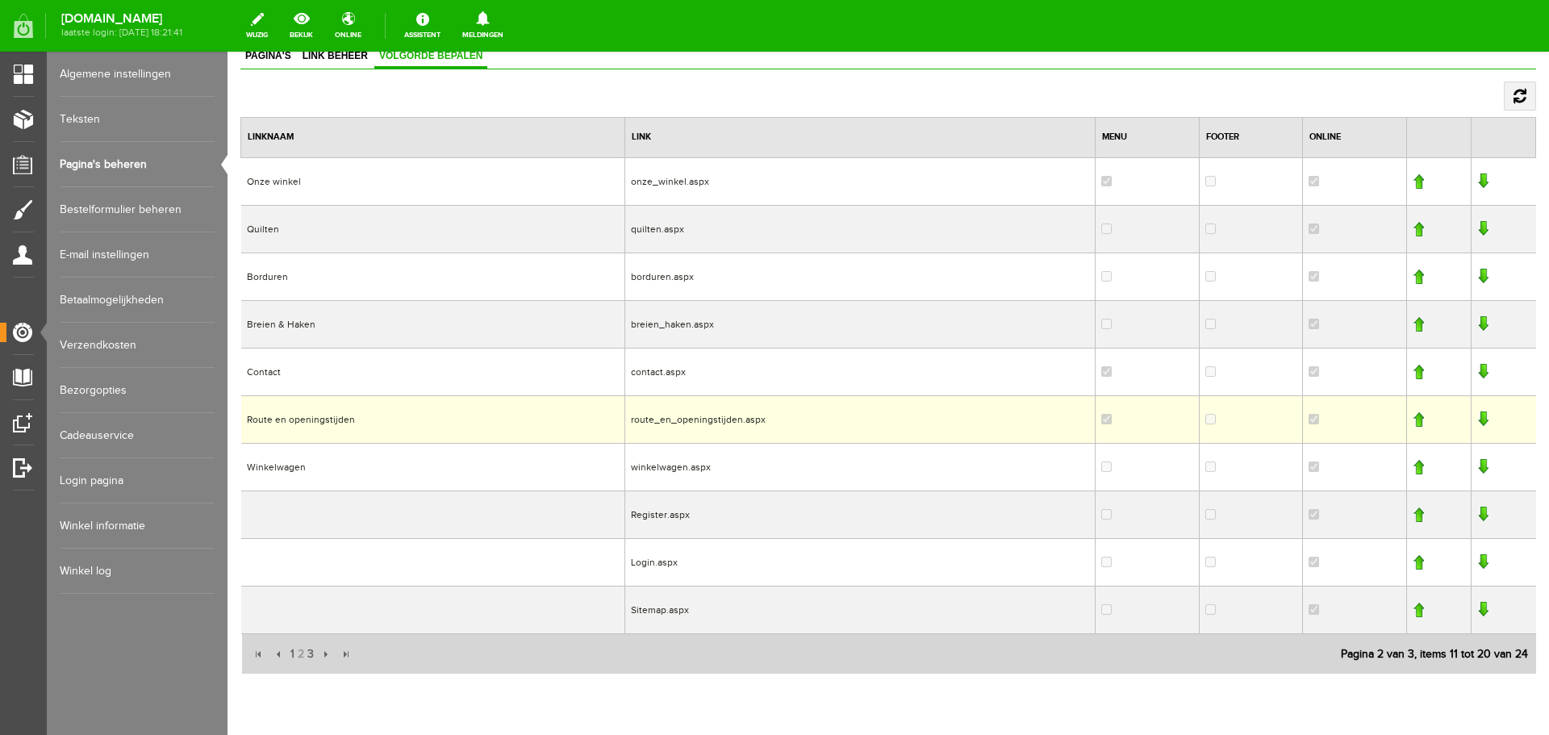
click at [79, 475] on link "Login pagina" at bounding box center [137, 480] width 155 height 45
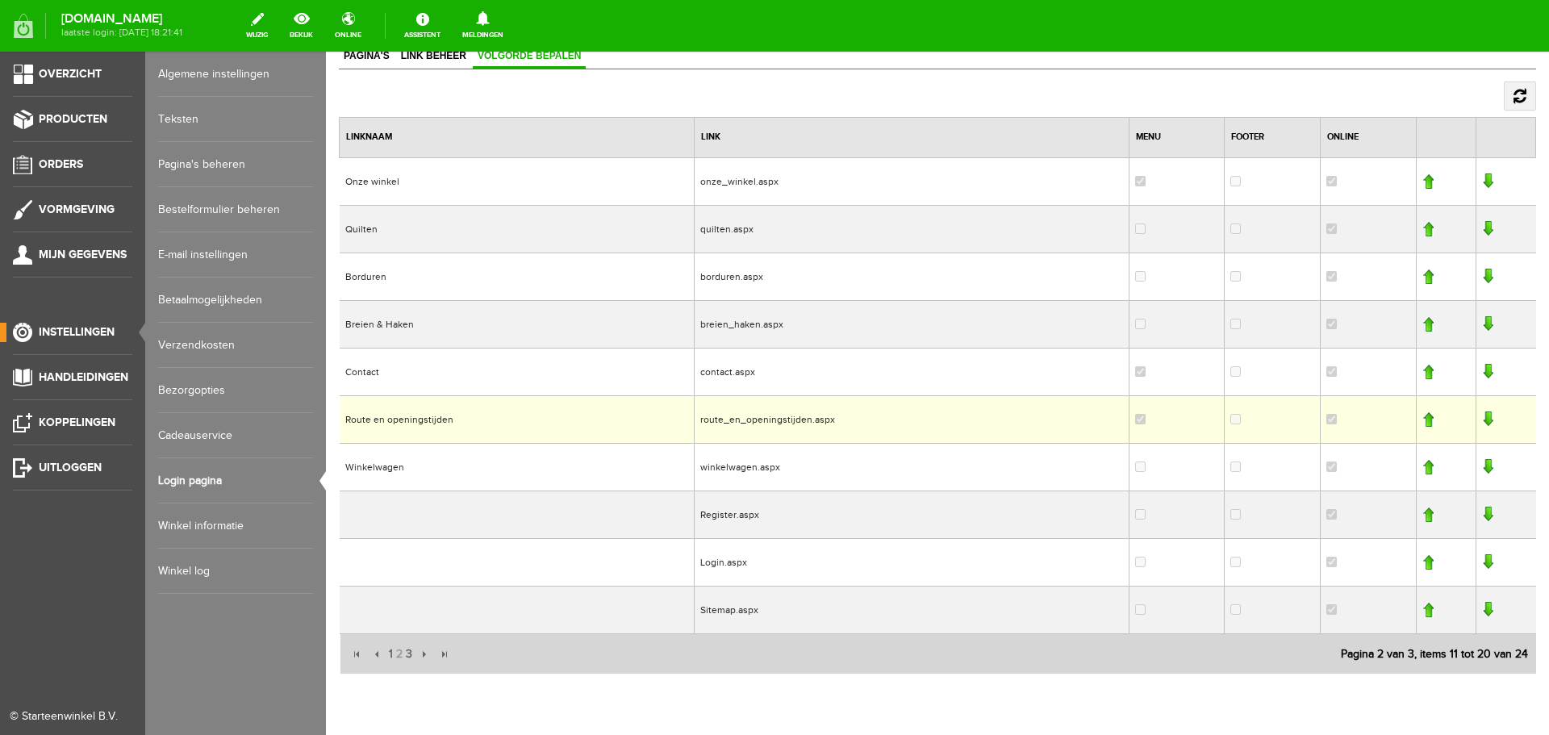
click at [207, 522] on link "Winkel informatie" at bounding box center [235, 525] width 155 height 45
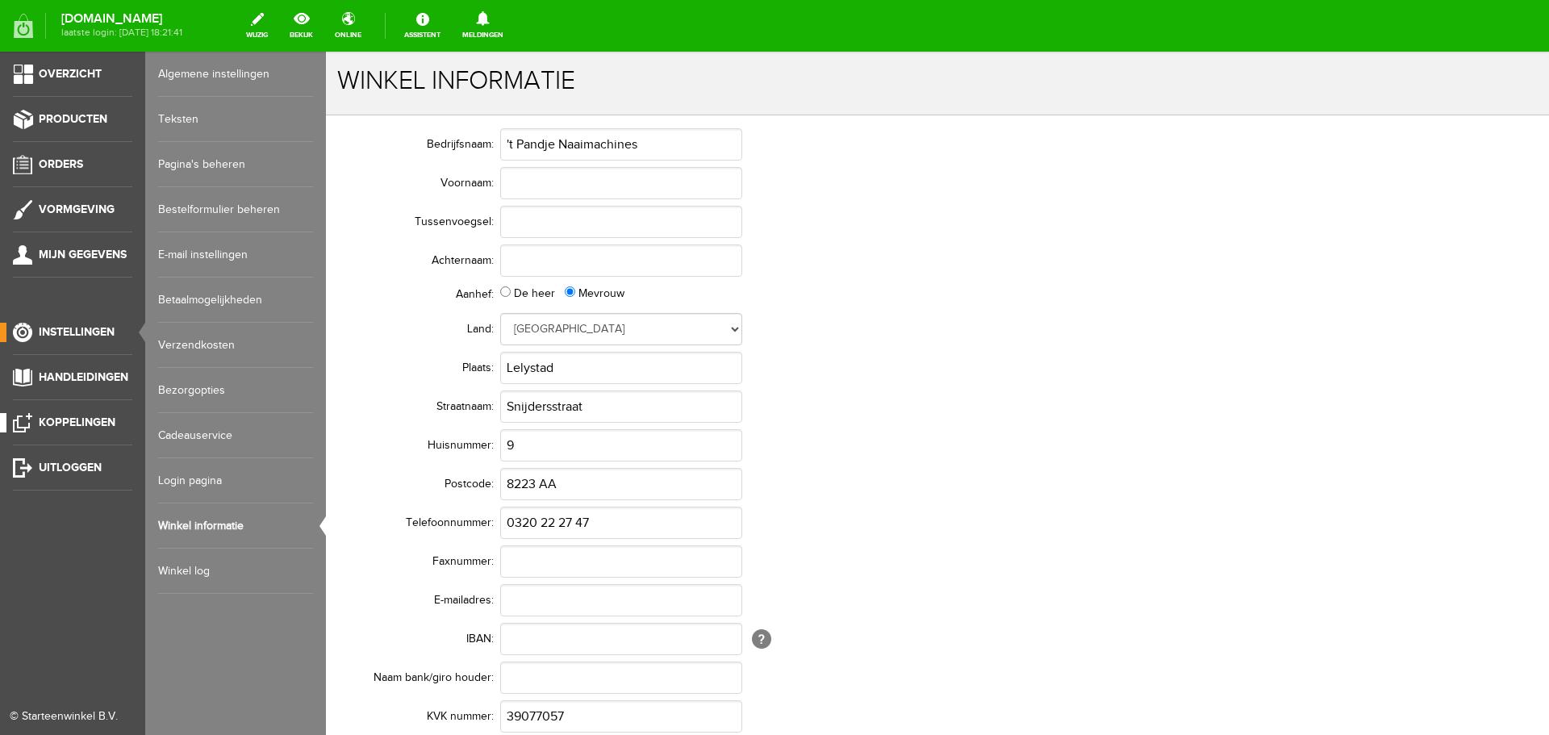
click at [41, 424] on span "Koppelingen" at bounding box center [77, 423] width 77 height 14
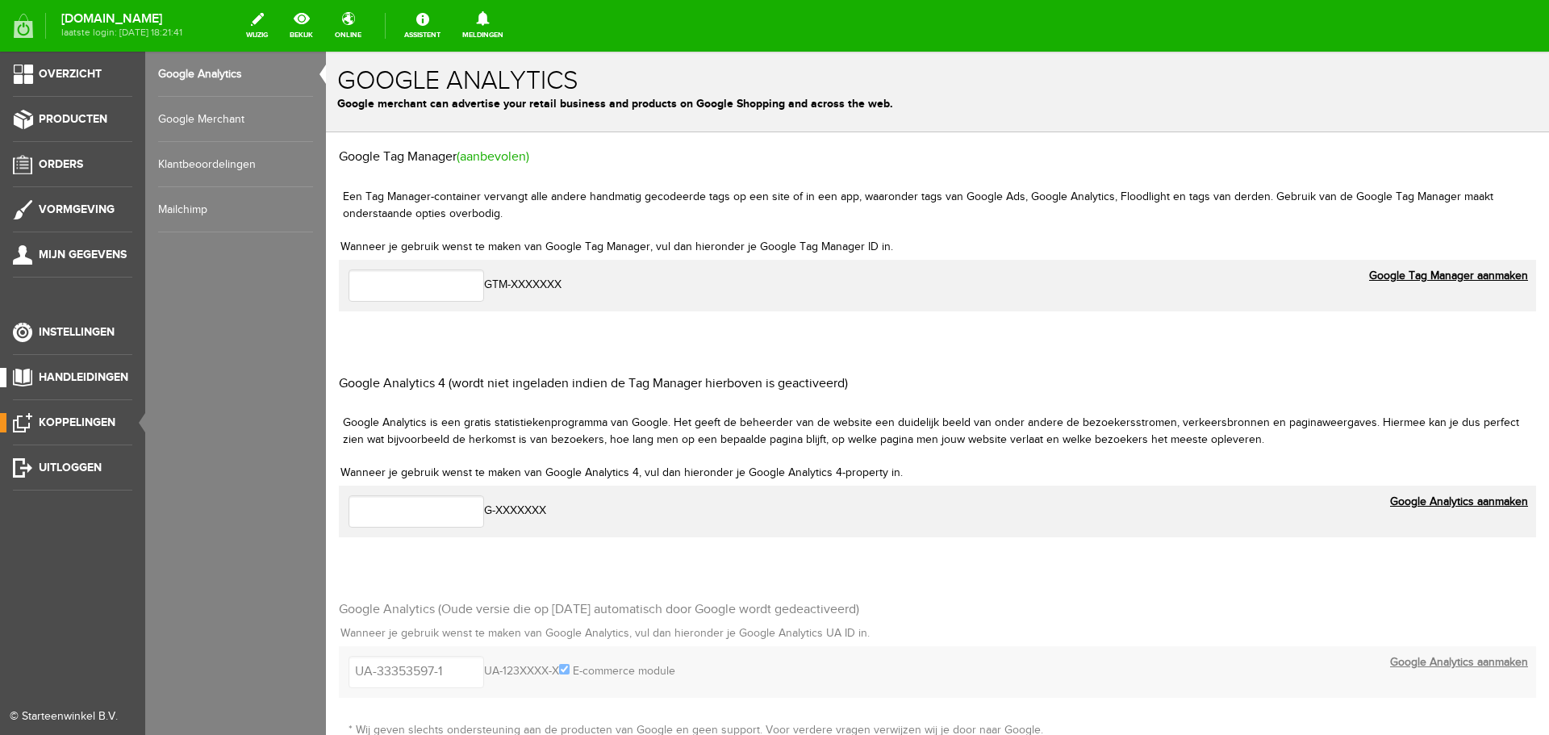
click at [76, 378] on span "Handleidingen" at bounding box center [84, 377] width 90 height 14
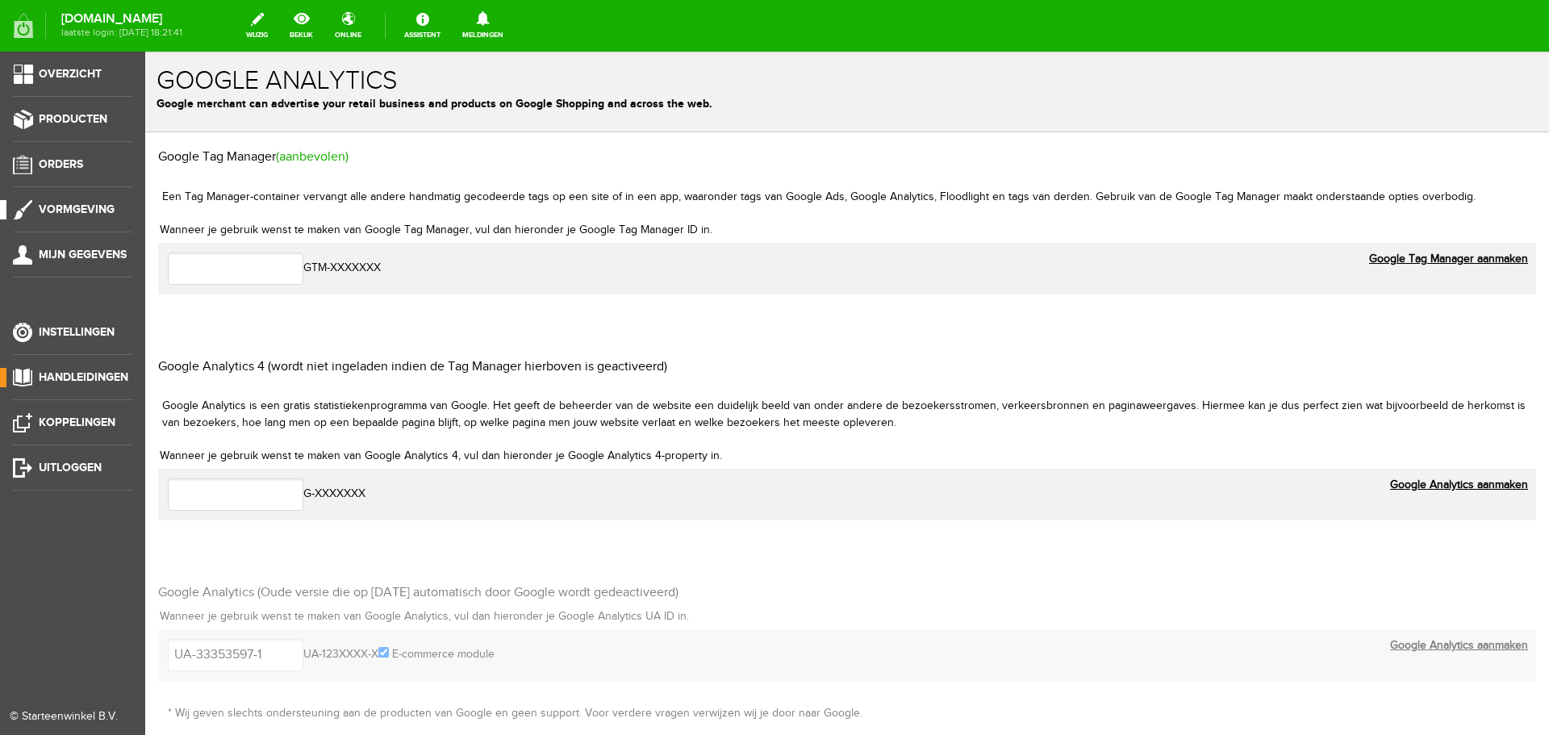
click at [74, 206] on span "Vormgeving" at bounding box center [77, 210] width 76 height 14
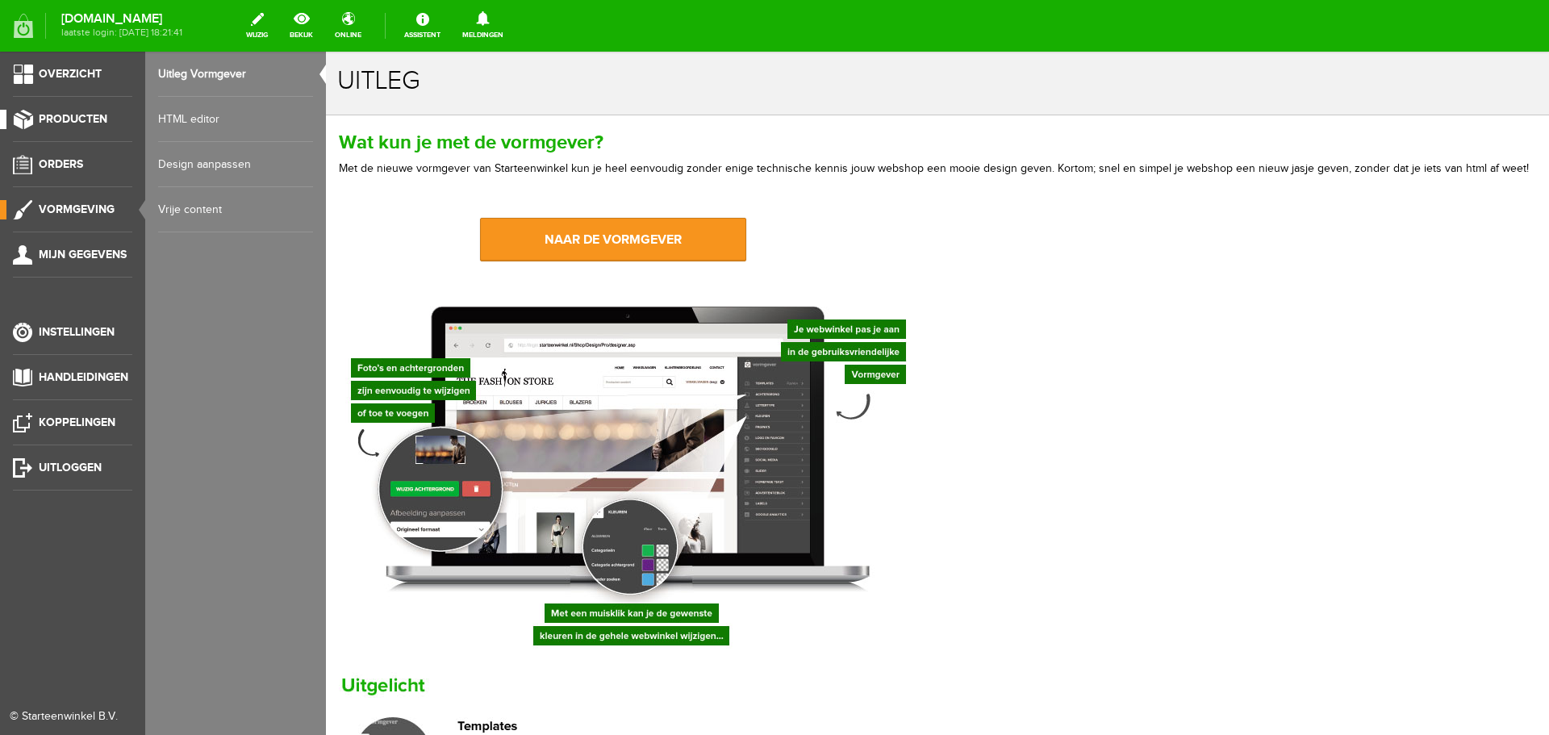
click at [81, 115] on span "Producten" at bounding box center [73, 119] width 69 height 14
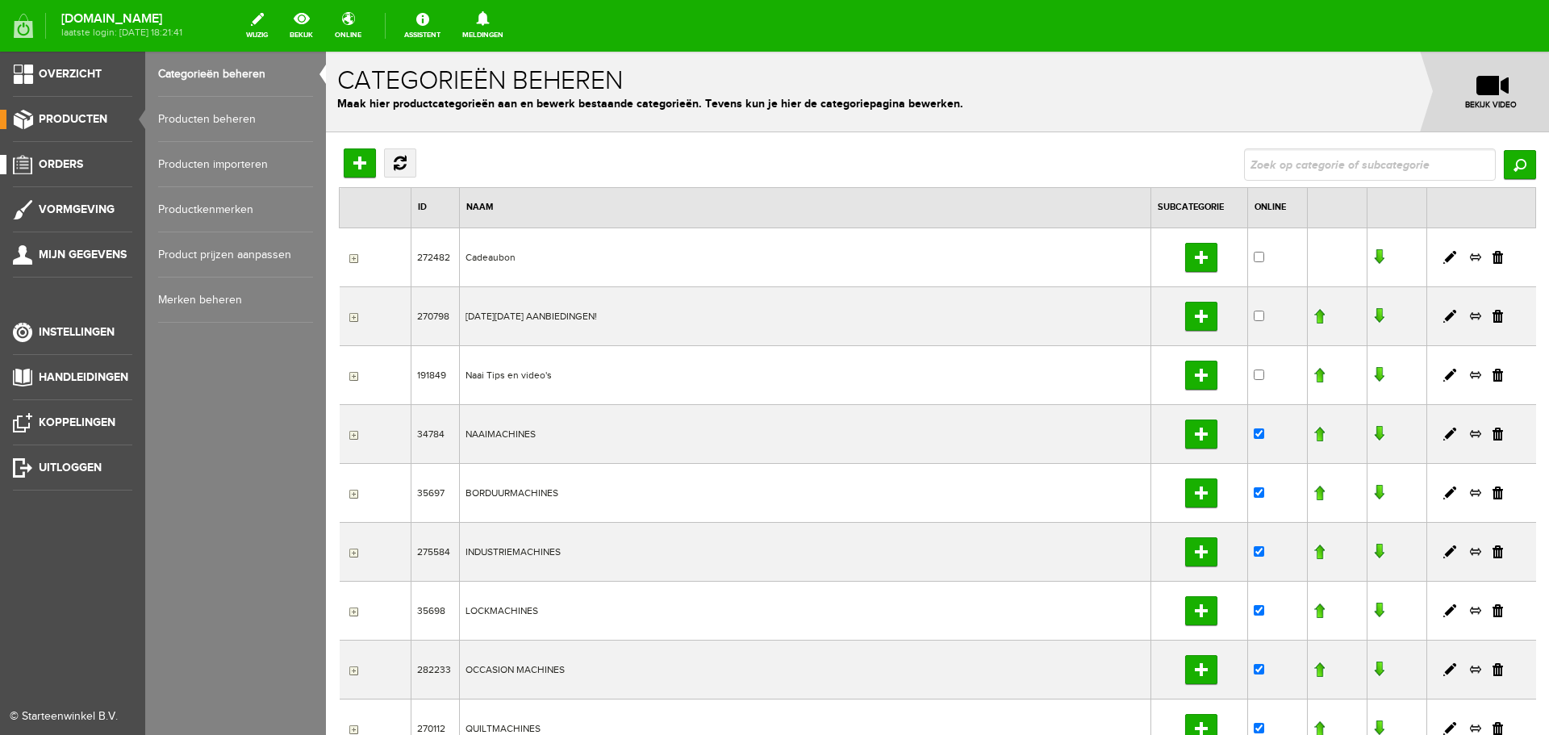
click at [69, 165] on span "Orders" at bounding box center [61, 164] width 44 height 14
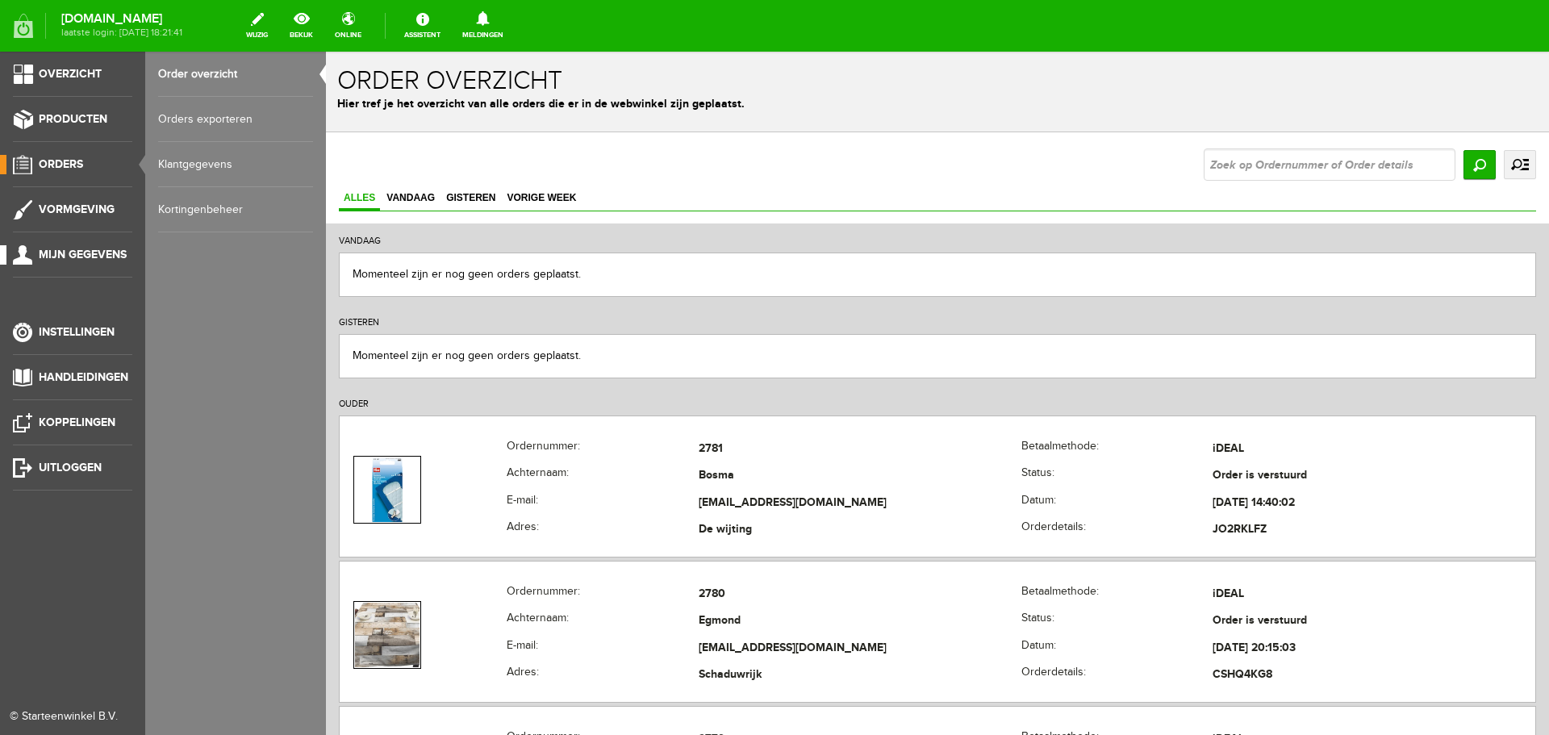
click at [91, 252] on span "Mijn gegevens" at bounding box center [83, 255] width 88 height 14
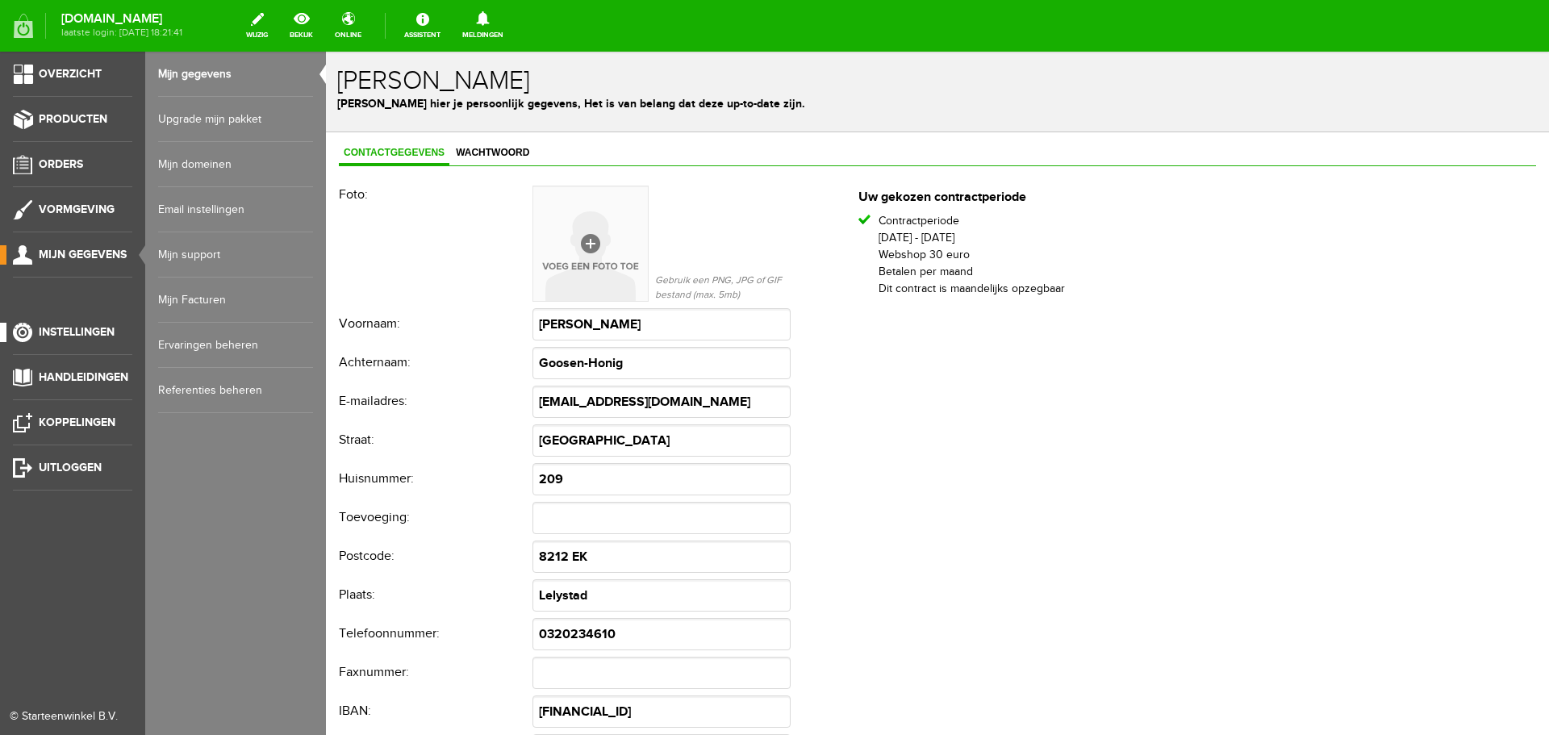
click at [72, 331] on span "Instellingen" at bounding box center [77, 332] width 76 height 14
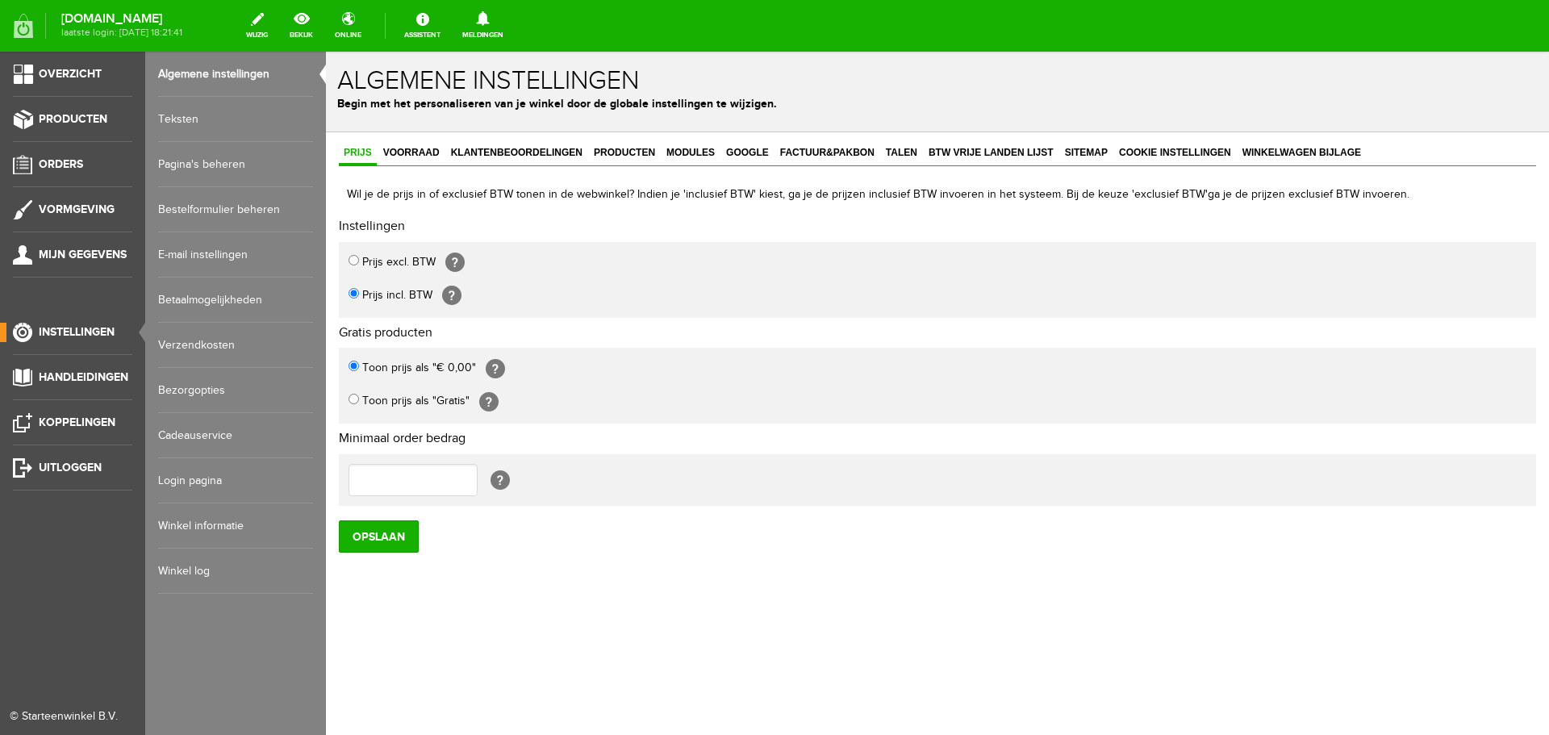
click at [211, 69] on link "Algemene instellingen" at bounding box center [235, 74] width 155 height 45
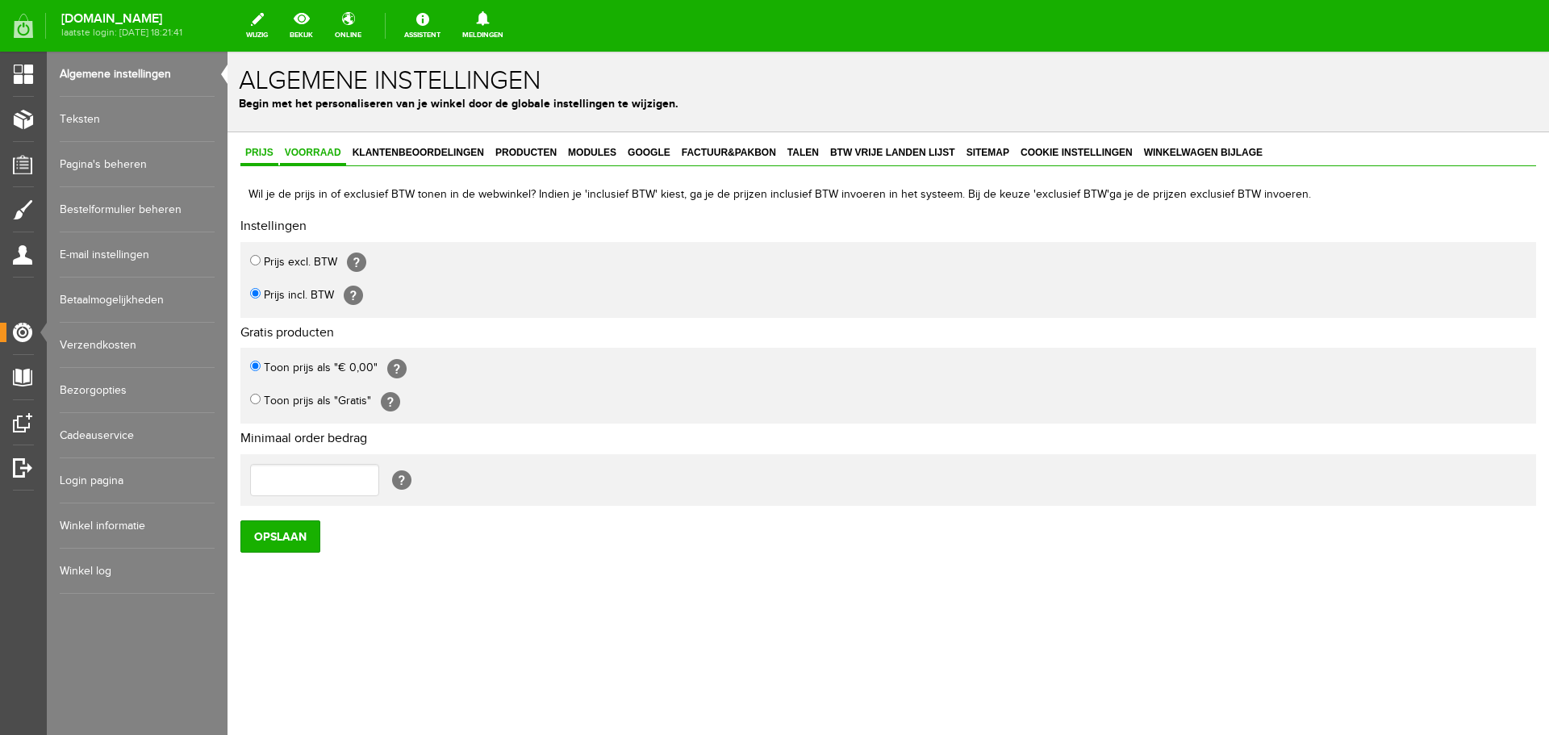
click at [313, 152] on span "Voorraad" at bounding box center [313, 152] width 66 height 11
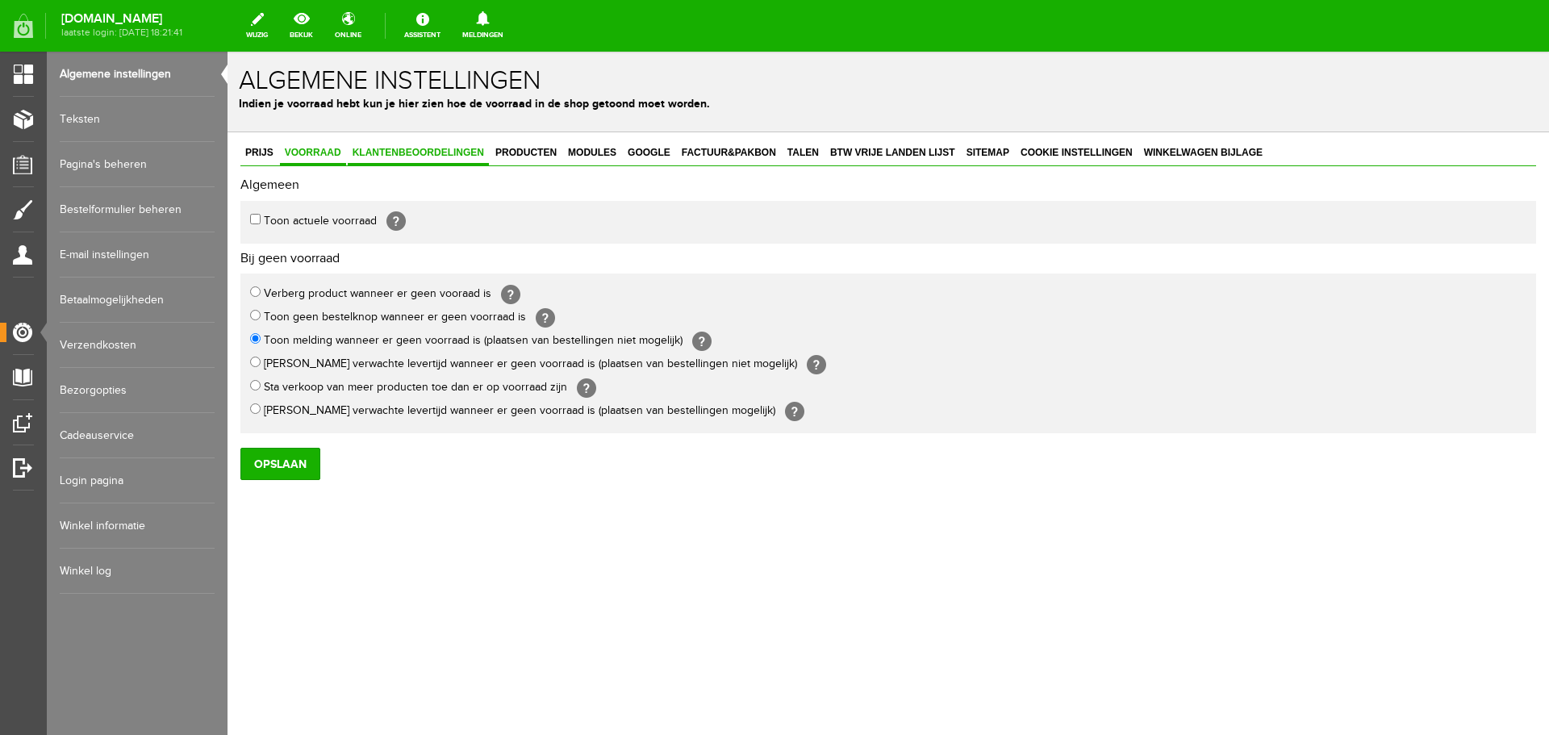
click at [425, 148] on span "Klantenbeoordelingen" at bounding box center [418, 152] width 141 height 11
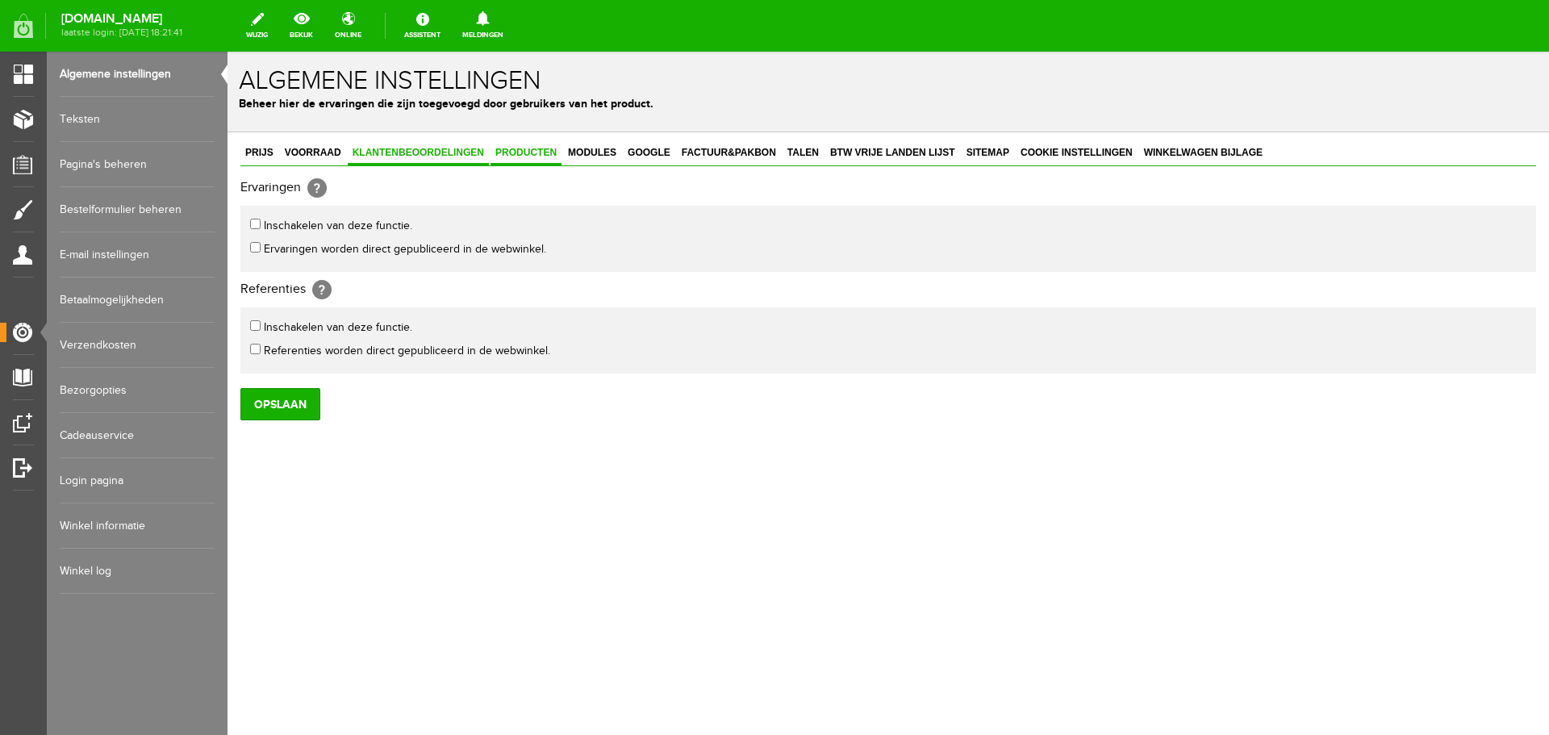
click at [524, 149] on span "Producten" at bounding box center [526, 152] width 71 height 11
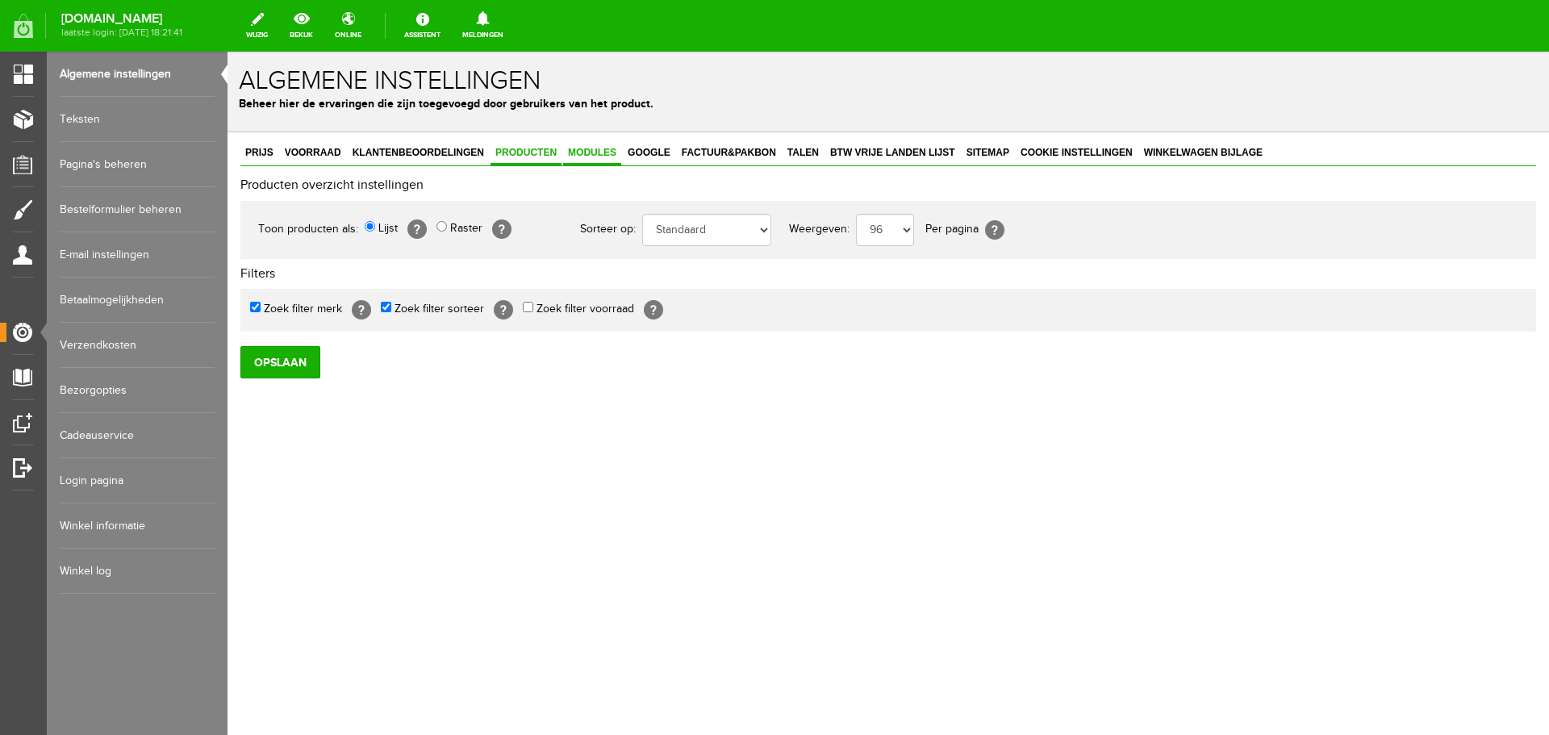
click at [588, 150] on span "Modules" at bounding box center [592, 152] width 58 height 11
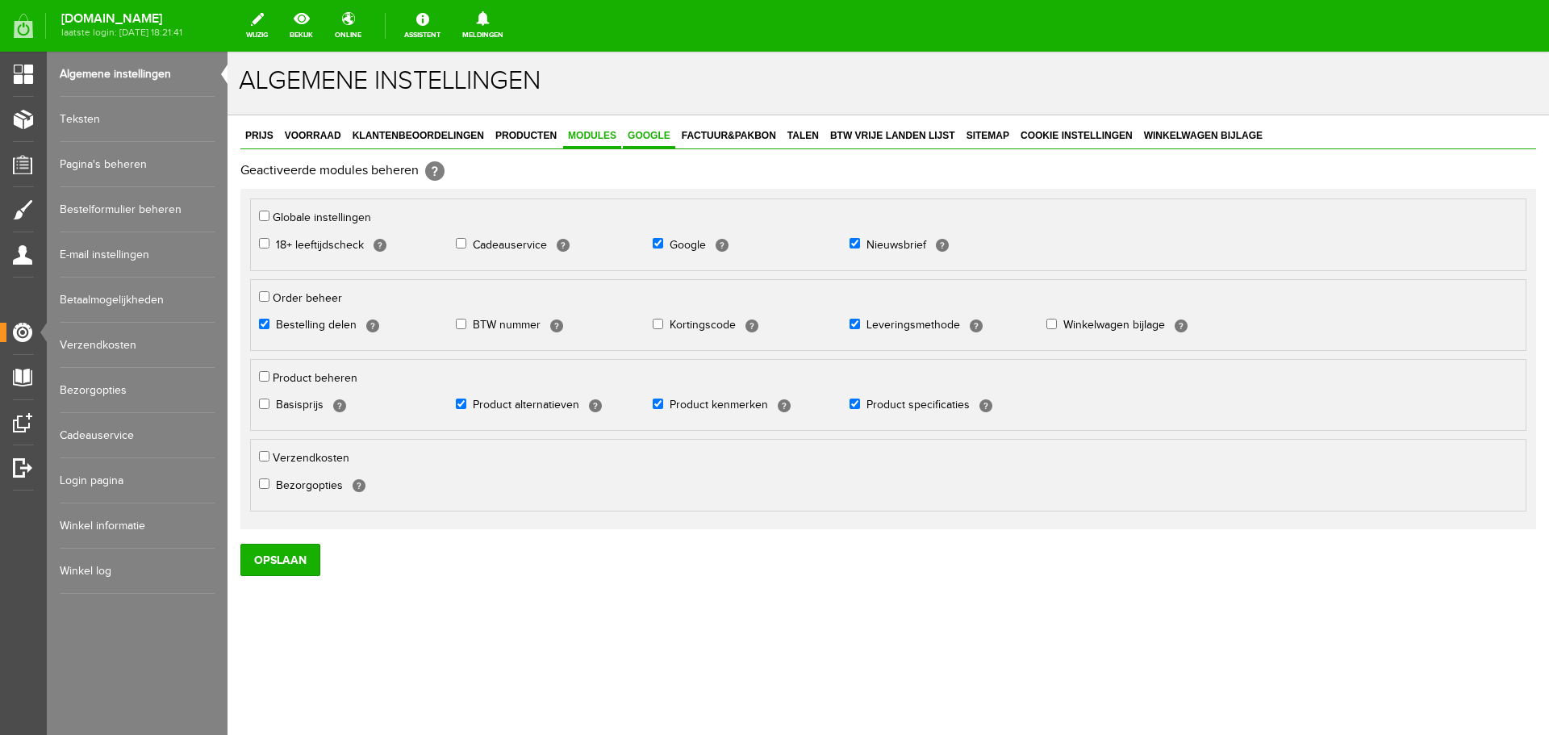
click at [652, 135] on span "Google" at bounding box center [649, 135] width 52 height 11
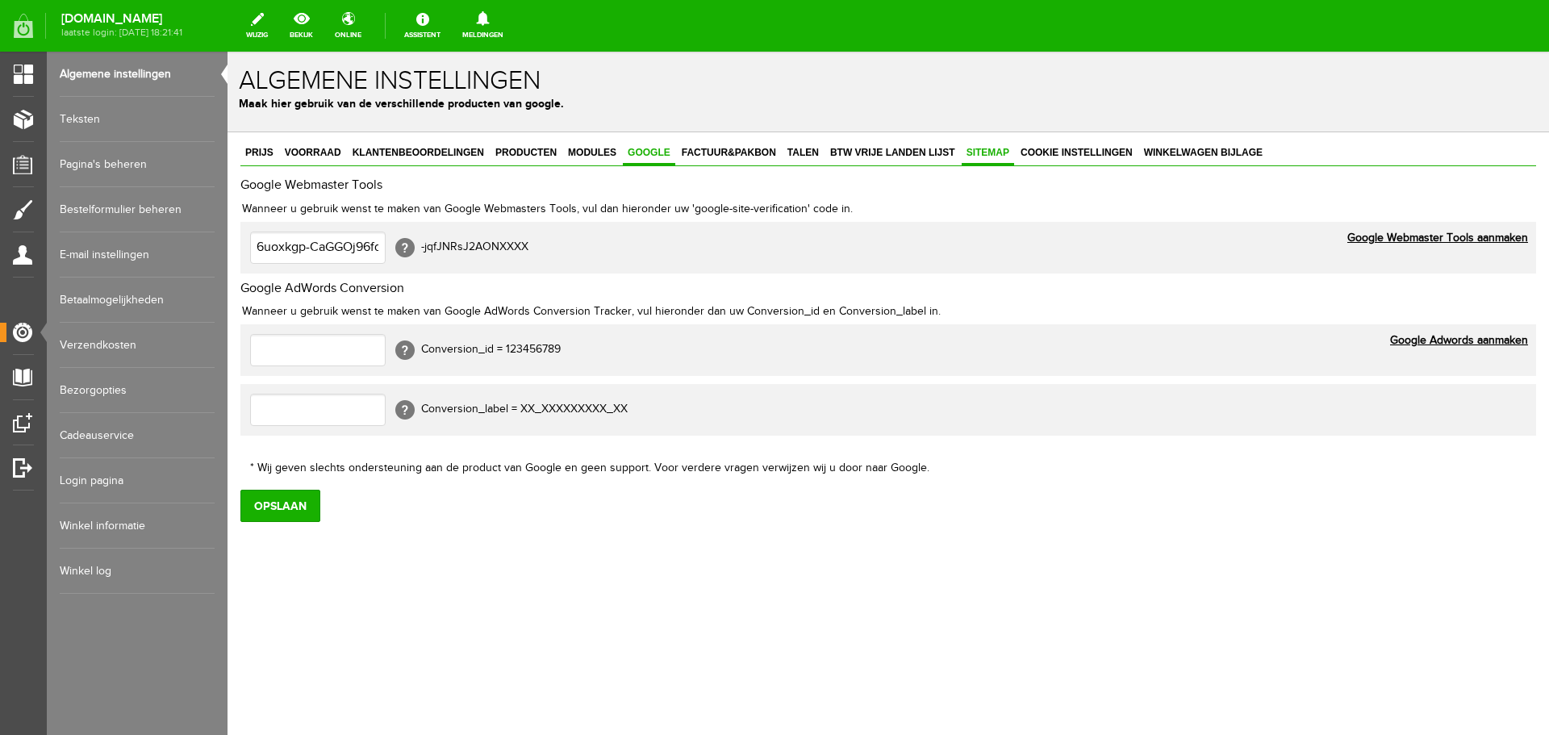
click at [989, 154] on span "Sitemap" at bounding box center [988, 152] width 52 height 11
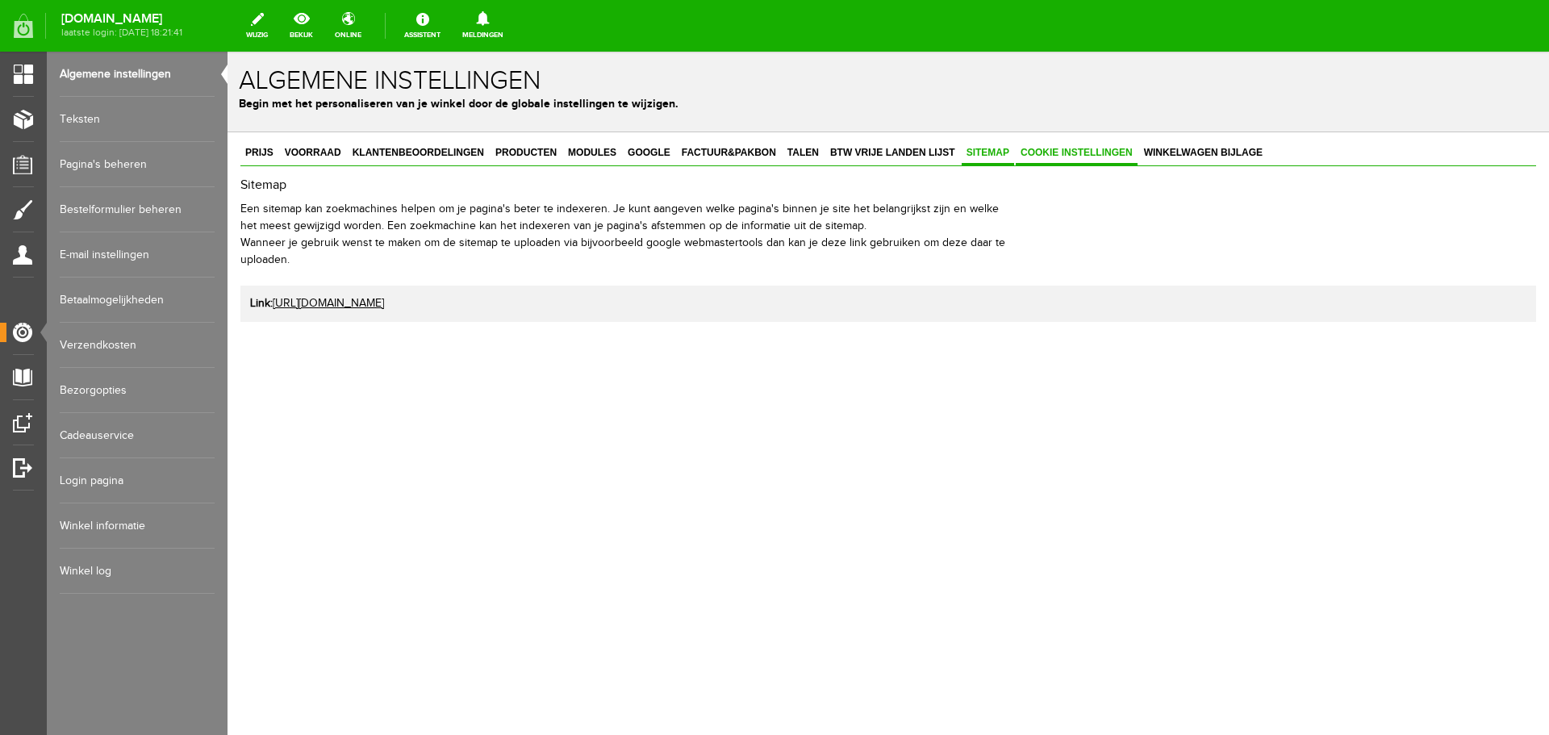
click at [1067, 152] on span "Cookie instellingen" at bounding box center [1077, 152] width 122 height 11
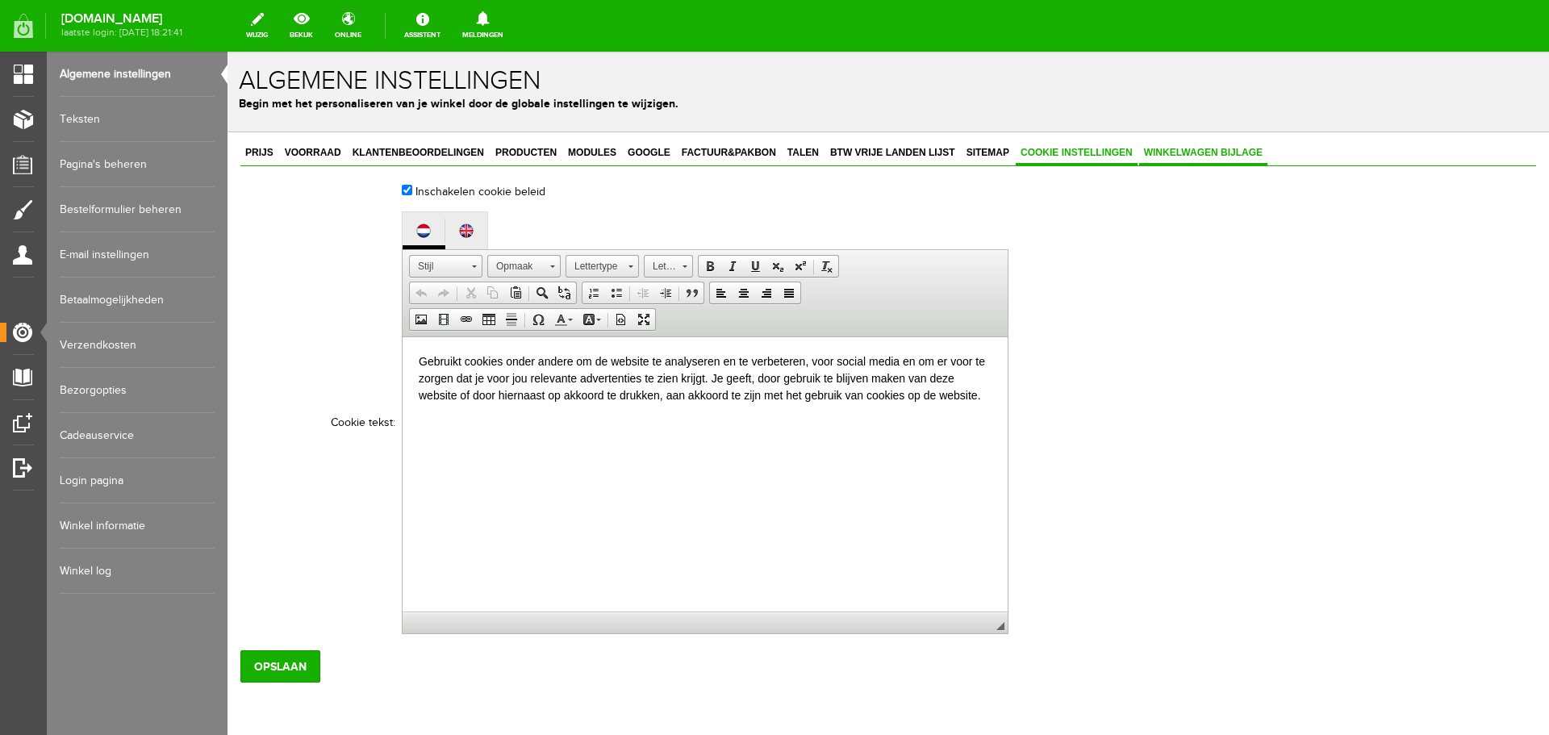
click at [1183, 152] on span "Winkelwagen bijlage" at bounding box center [1203, 152] width 128 height 11
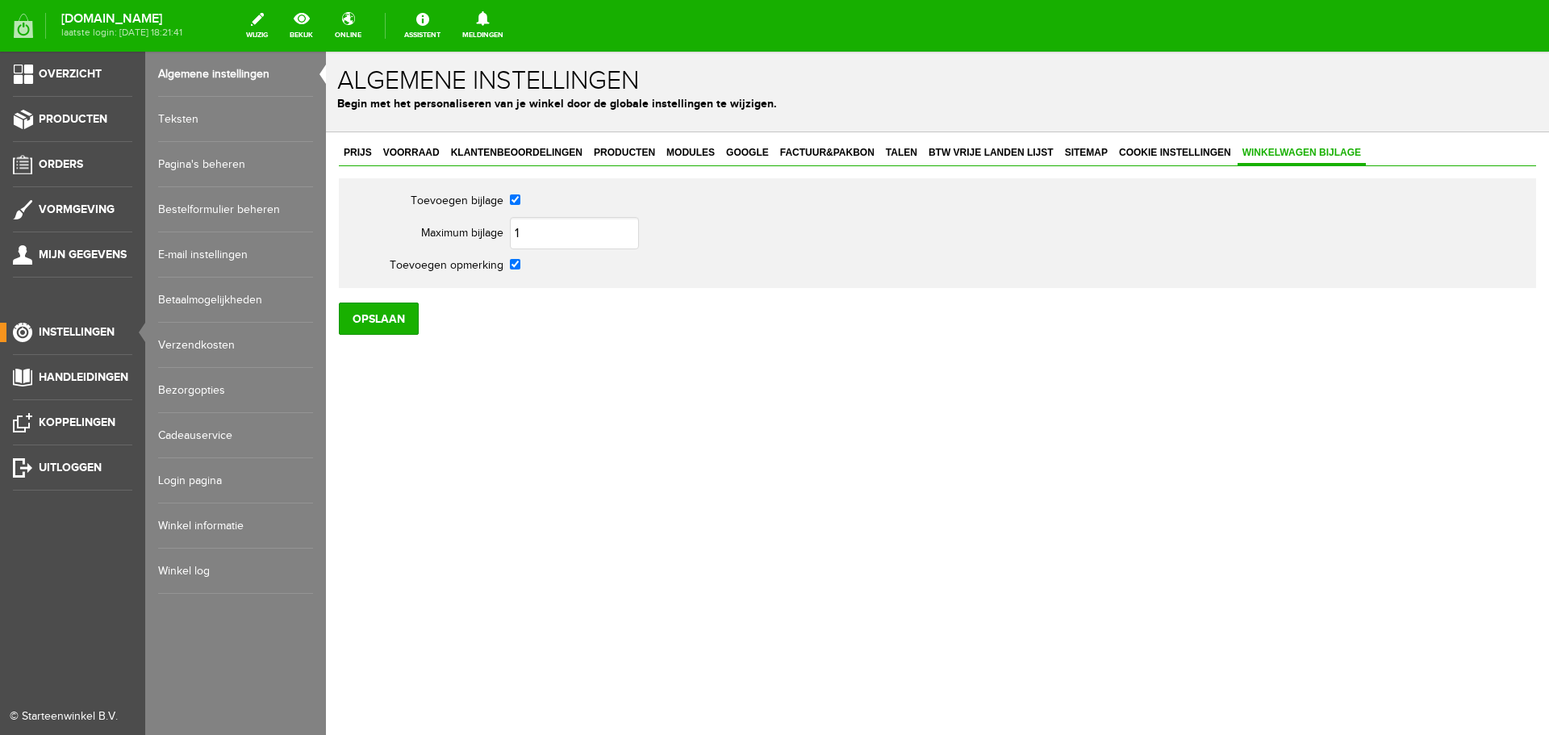
click at [95, 328] on span "Instellingen" at bounding box center [77, 332] width 76 height 14
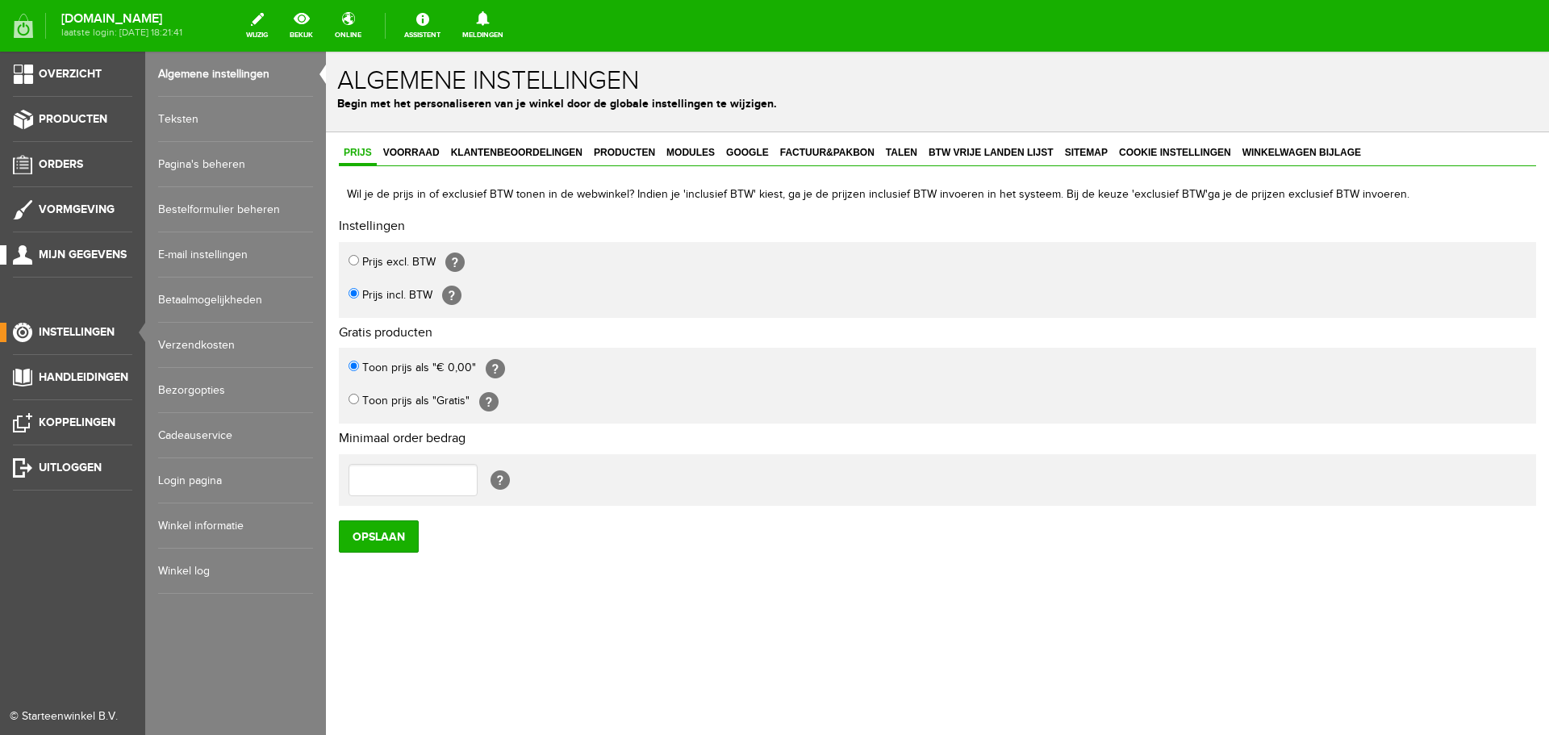
click at [74, 250] on span "Mijn gegevens" at bounding box center [83, 255] width 88 height 14
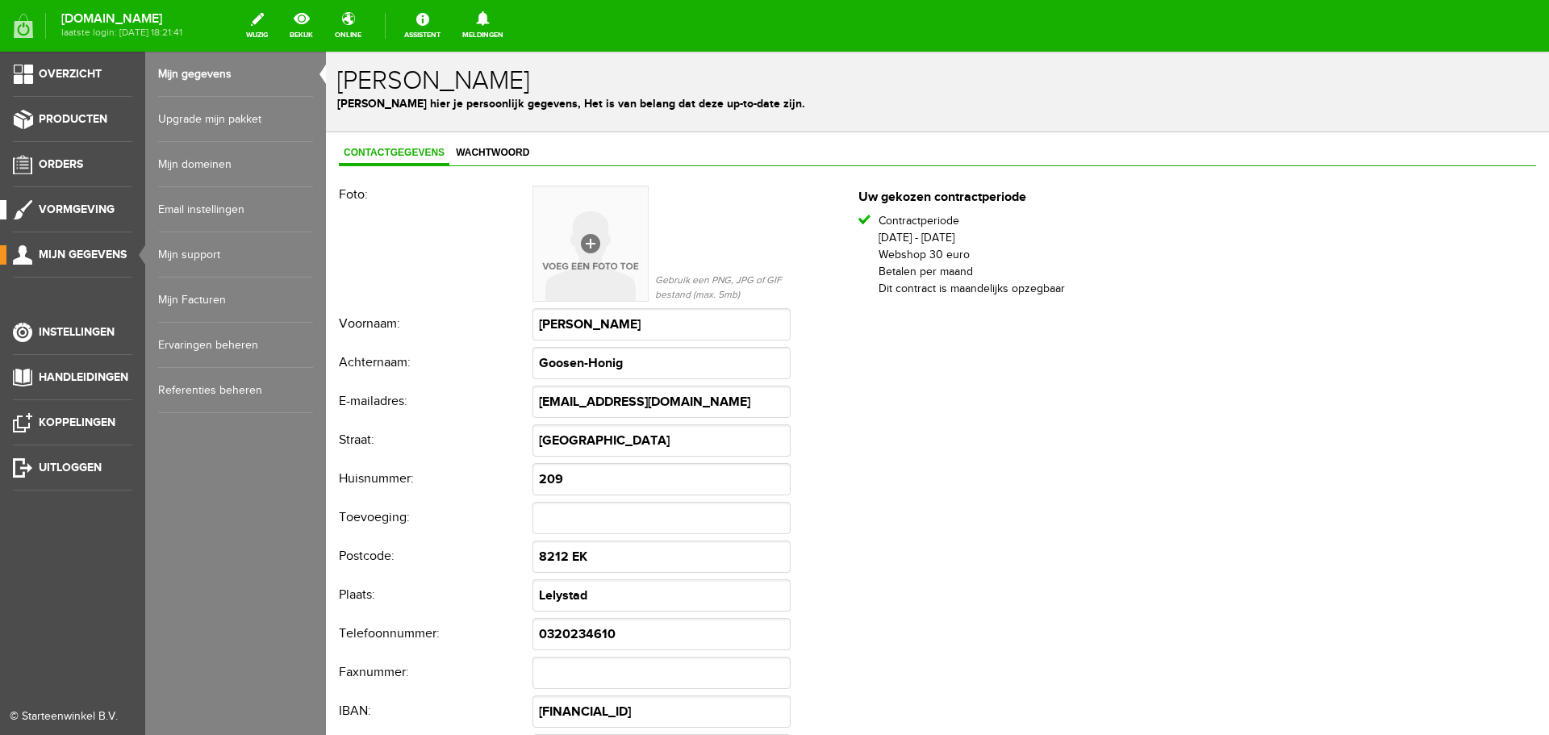
click at [81, 207] on span "Vormgeving" at bounding box center [77, 210] width 76 height 14
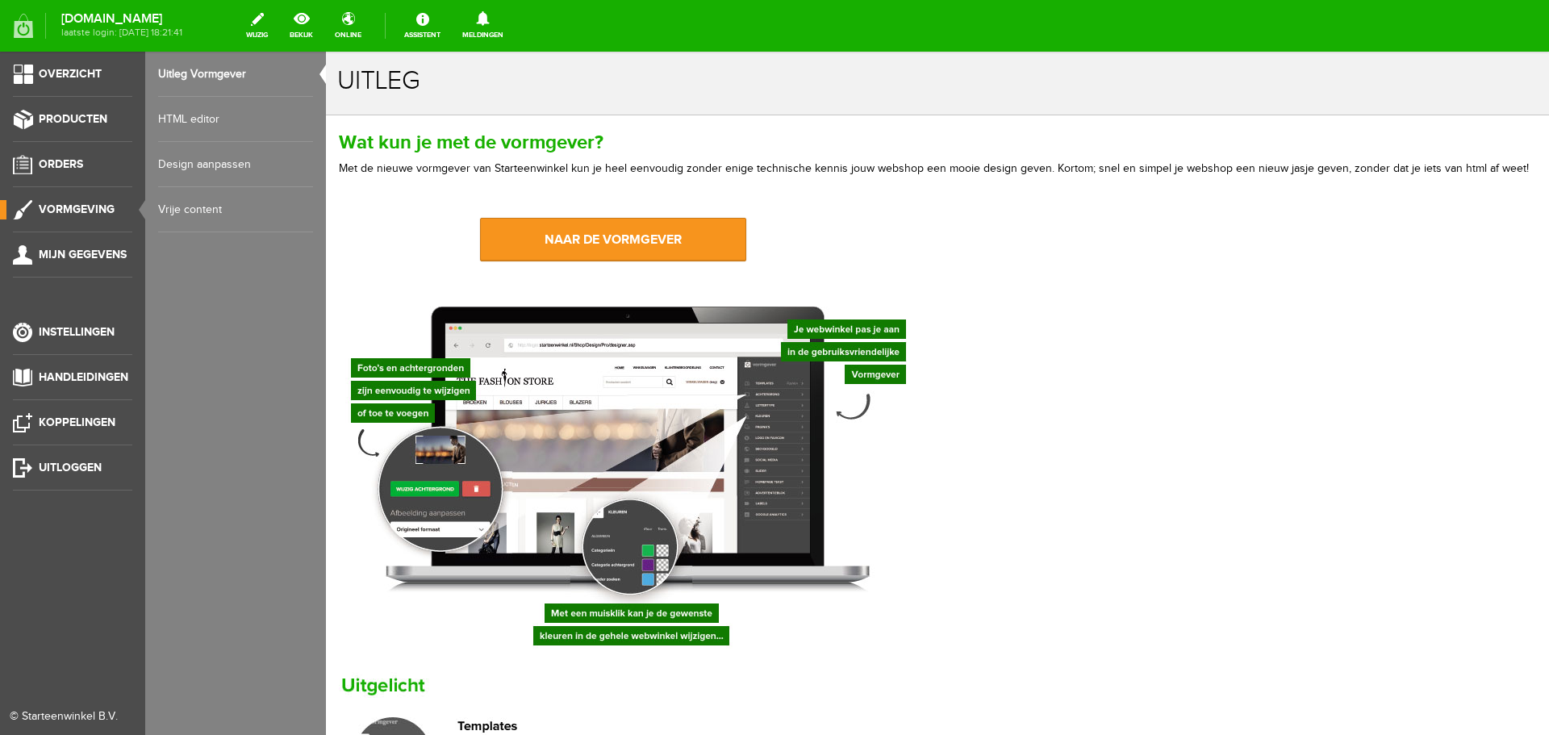
click at [198, 162] on link "Design aanpassen" at bounding box center [235, 164] width 155 height 45
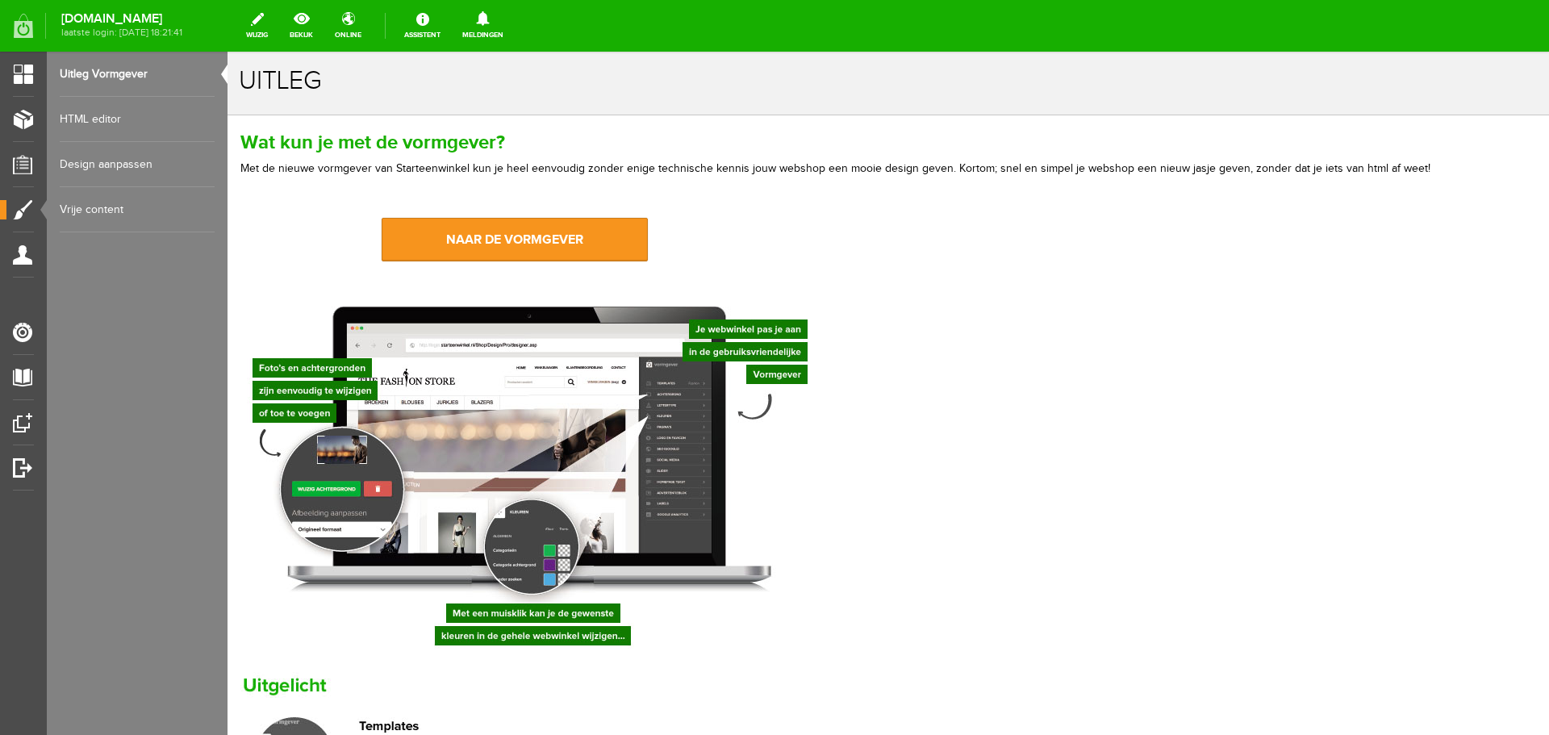
click at [94, 206] on link "Vrije content" at bounding box center [137, 209] width 155 height 45
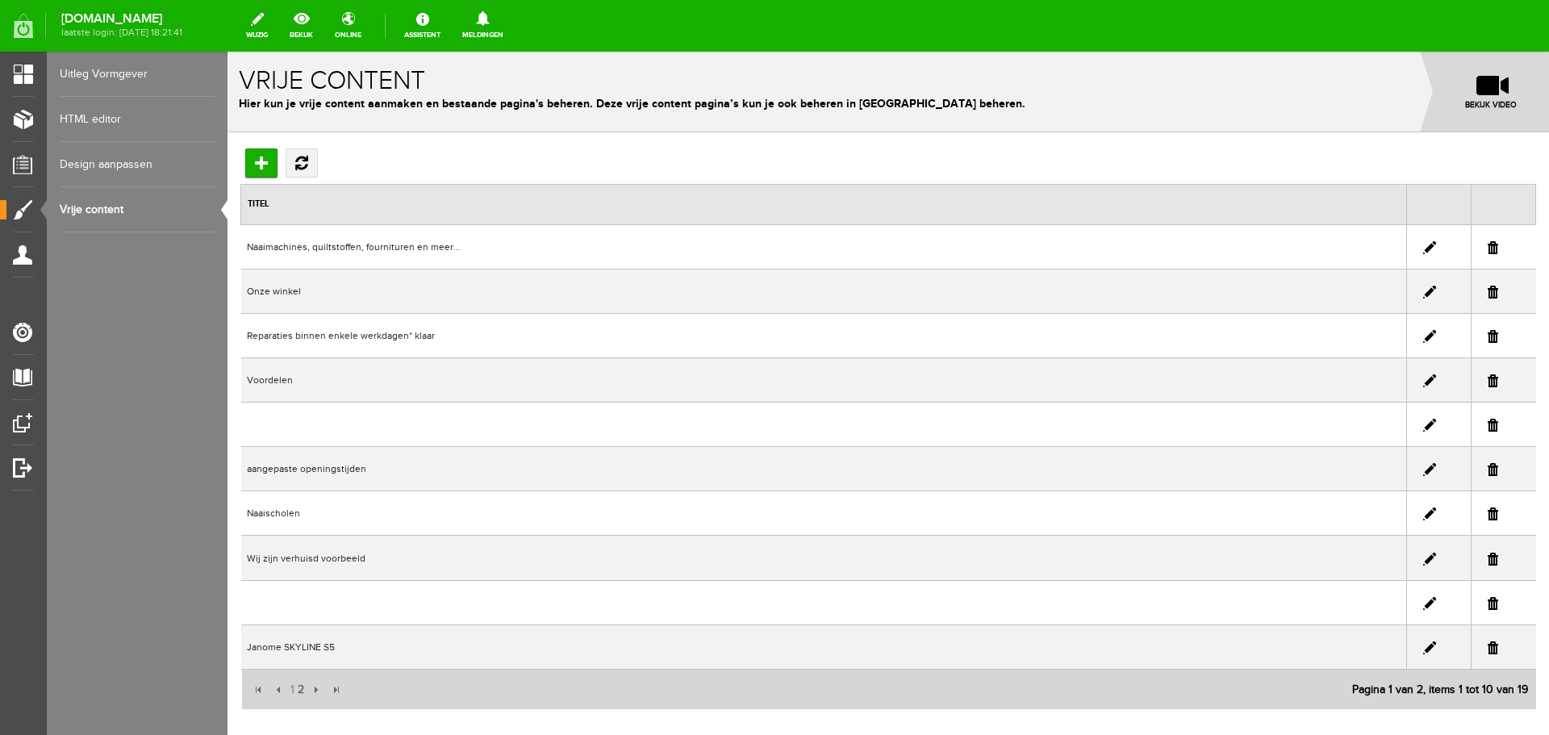
click at [1423, 467] on link at bounding box center [1429, 469] width 13 height 13
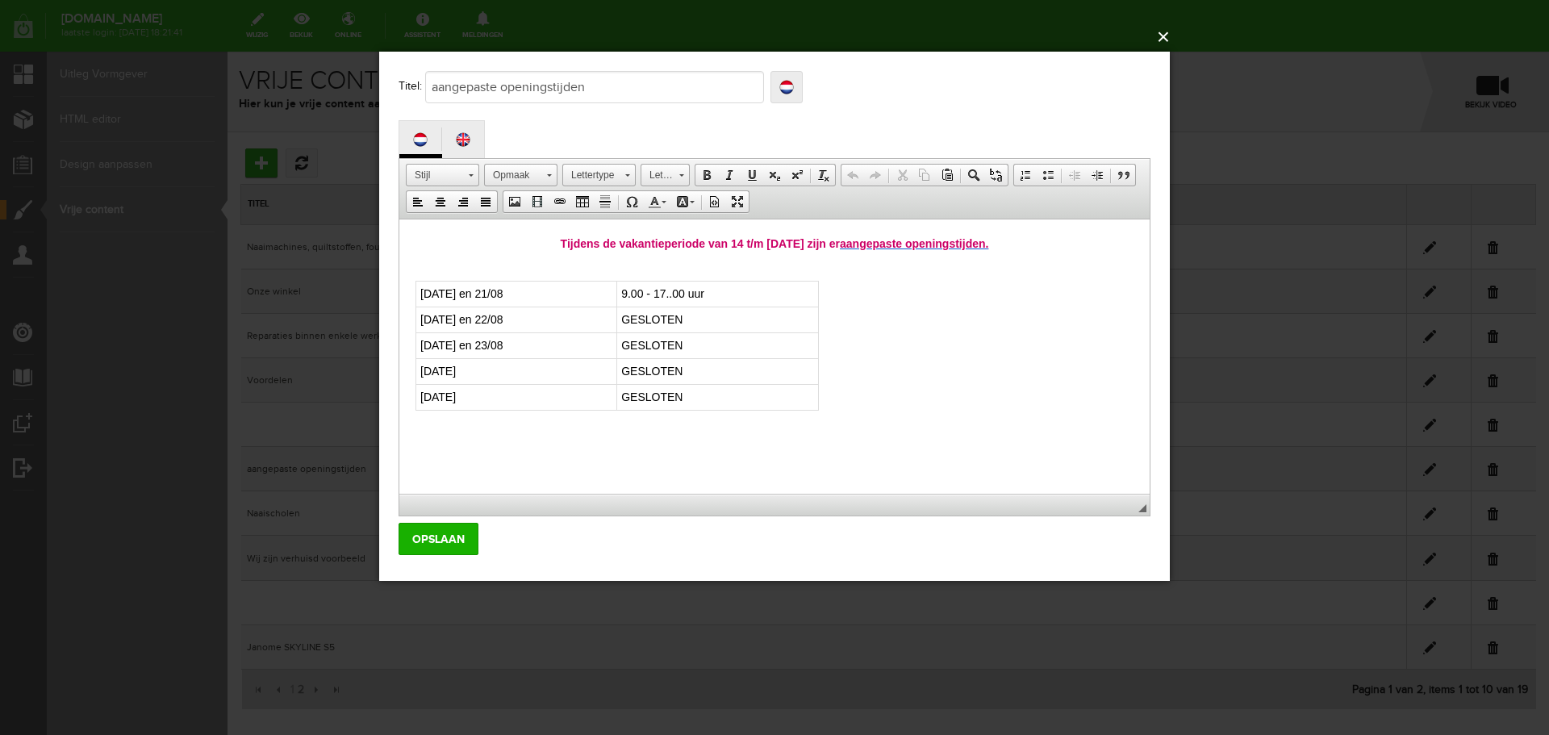
click at [1164, 37] on button "×" at bounding box center [779, 37] width 791 height 36
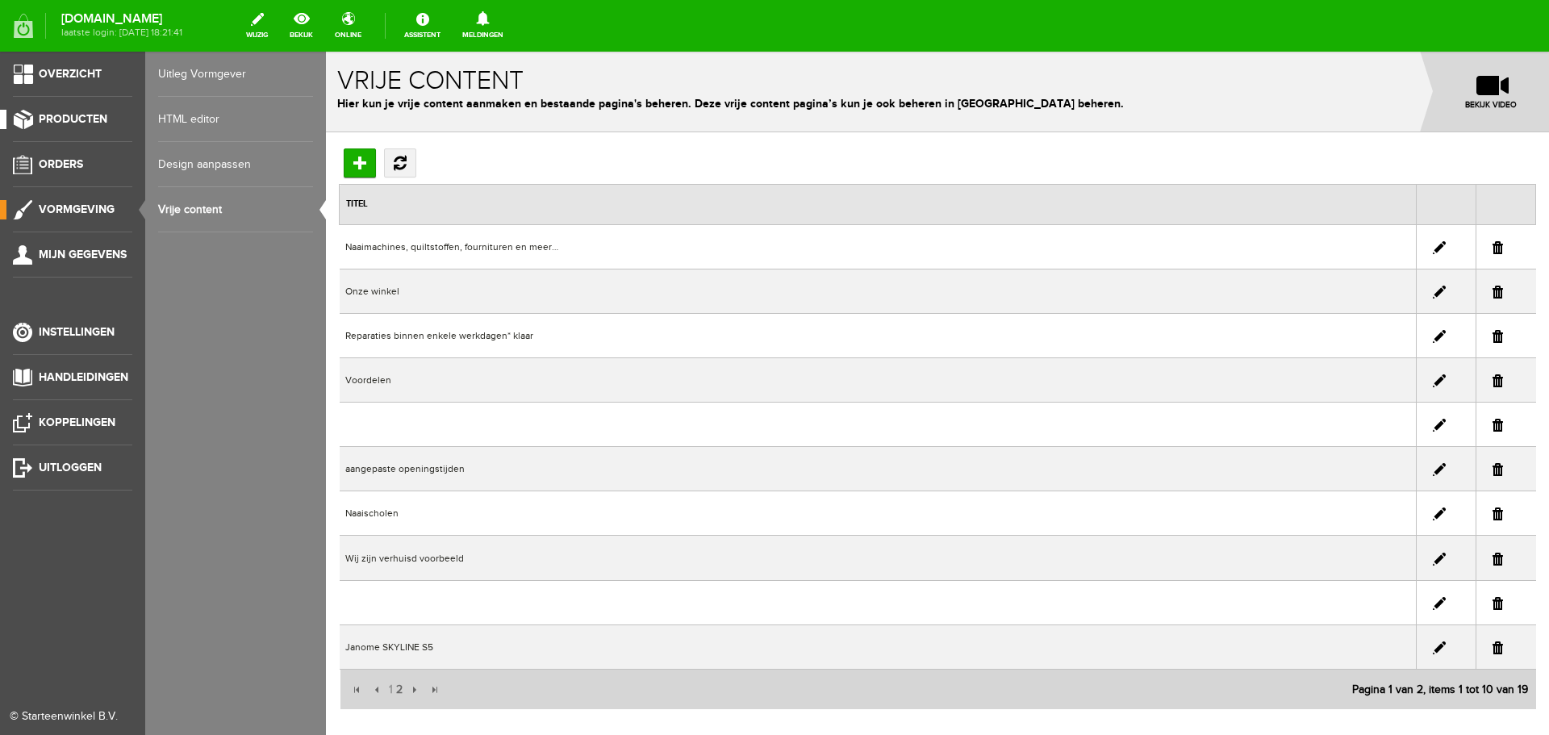
click at [68, 118] on span "Producten" at bounding box center [73, 119] width 69 height 14
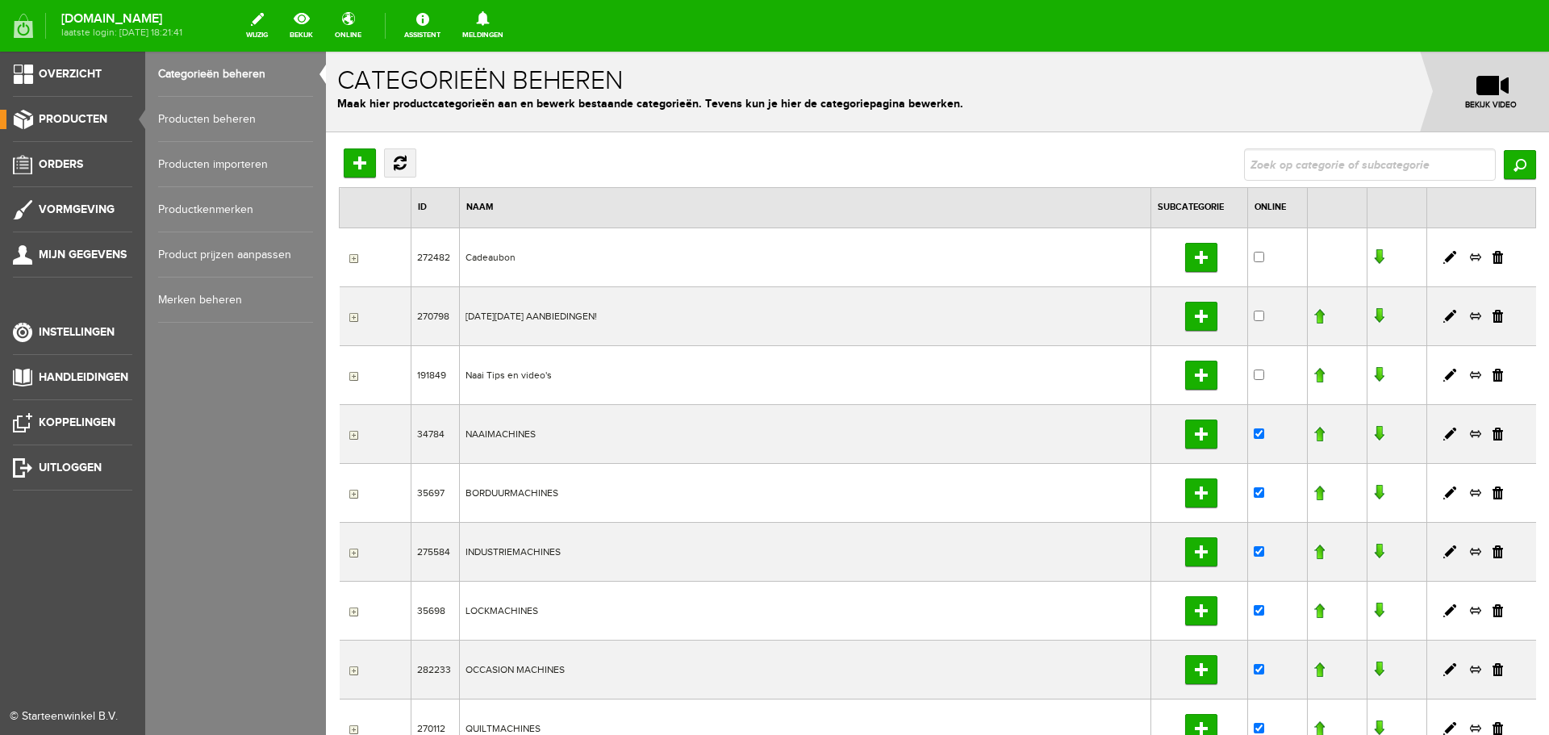
click at [186, 115] on link "Producten beheren" at bounding box center [235, 119] width 155 height 45
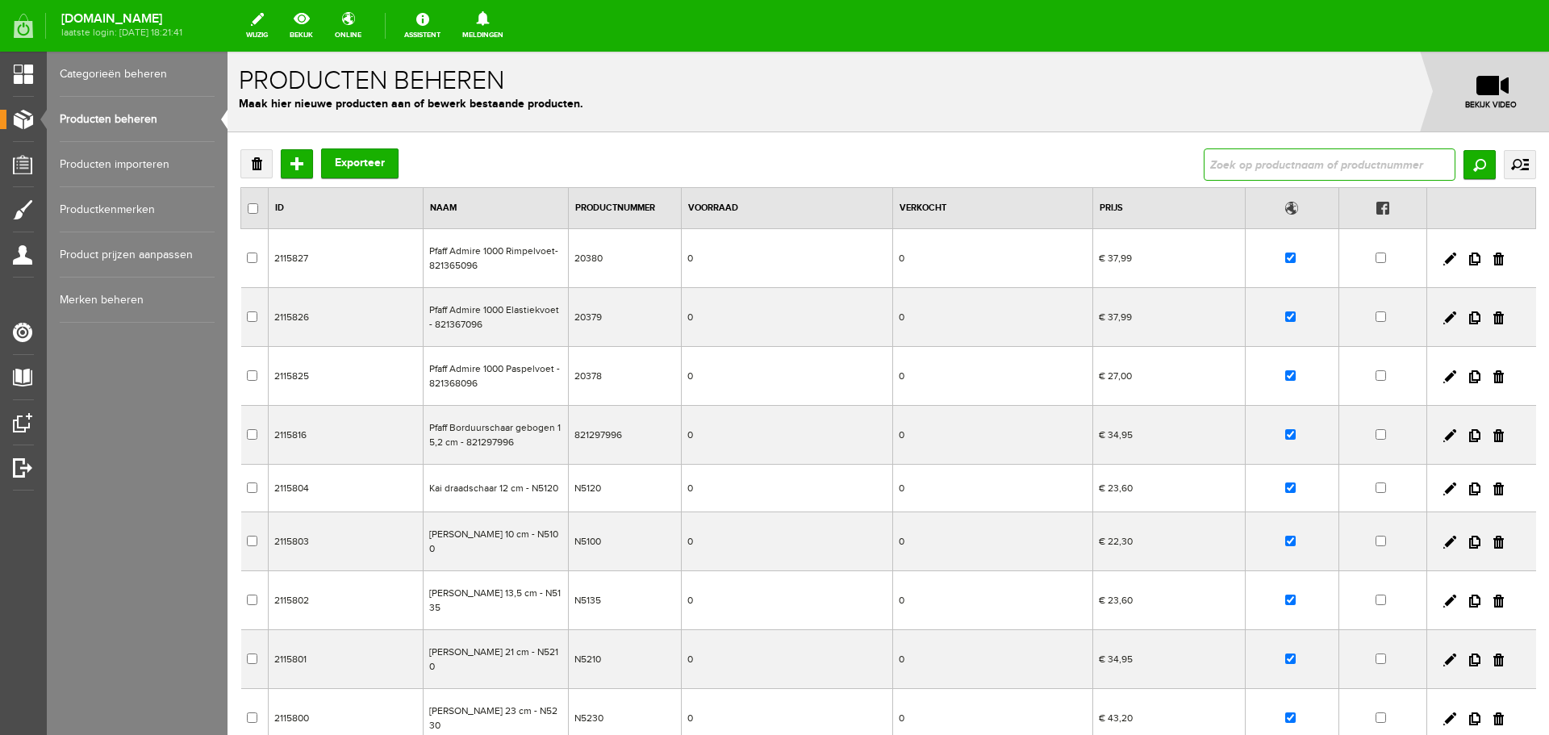
click at [1240, 164] on input "text" at bounding box center [1330, 164] width 252 height 32
type input "acclaim"
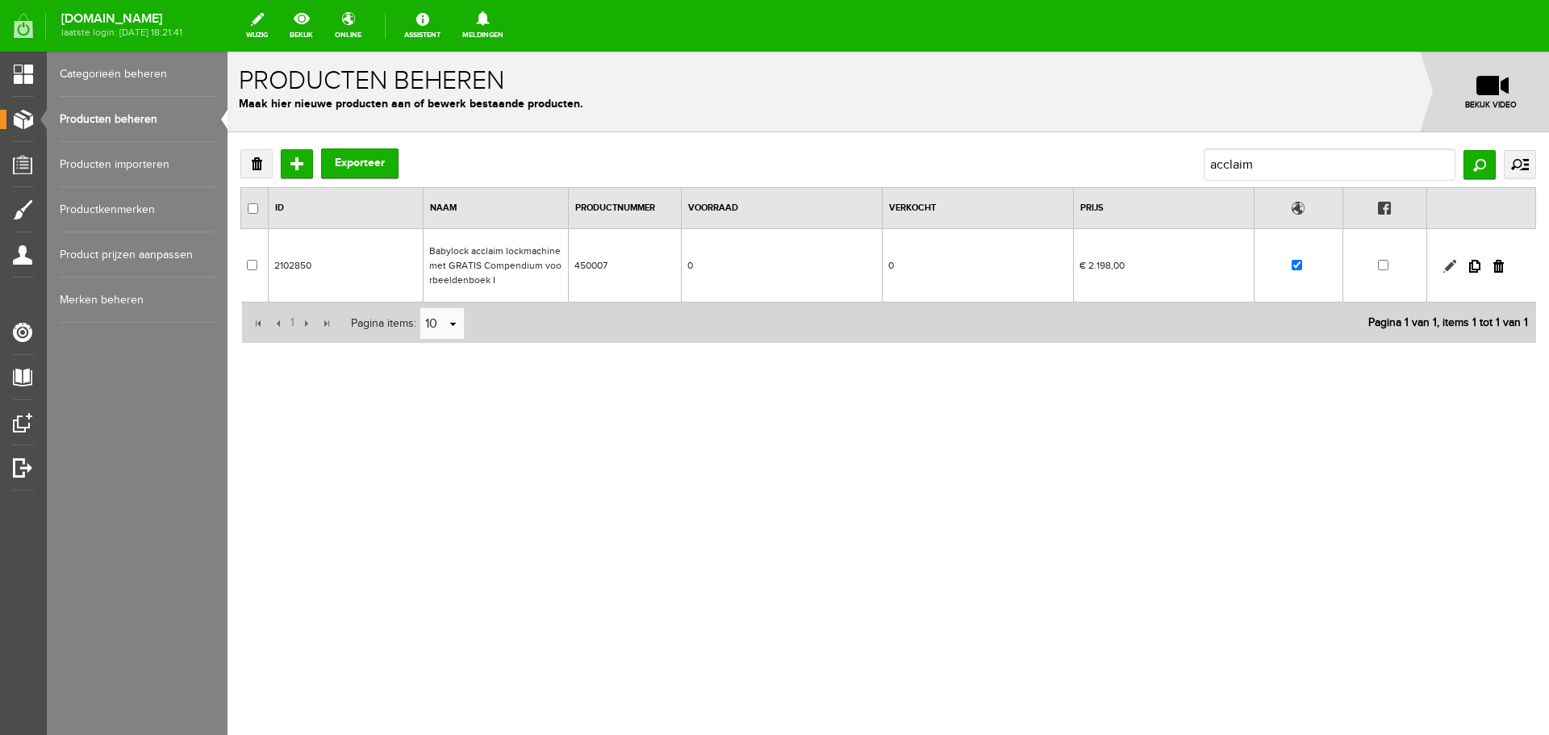
click at [1450, 263] on link at bounding box center [1449, 266] width 13 height 13
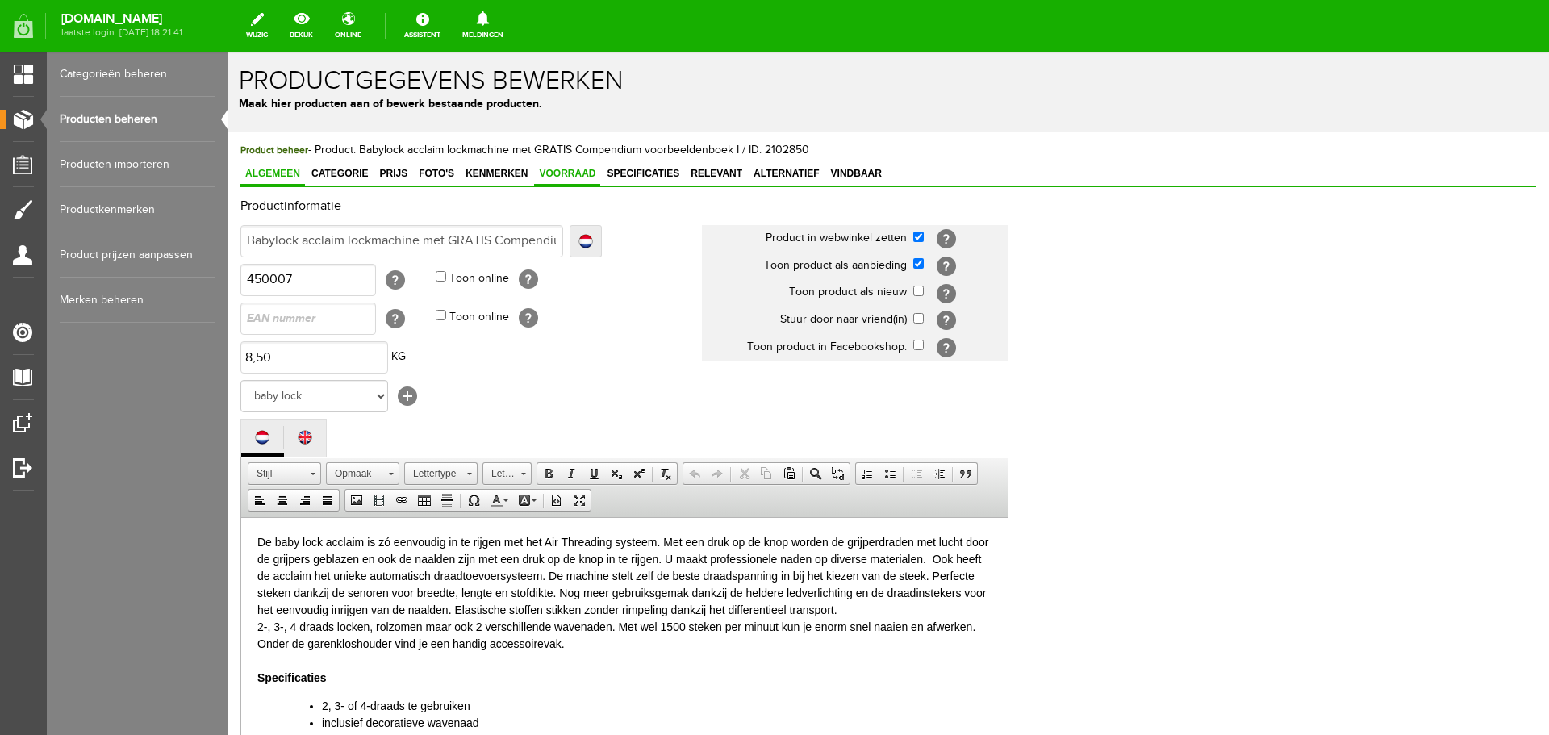
click at [563, 171] on span "Voorraad" at bounding box center [567, 173] width 66 height 11
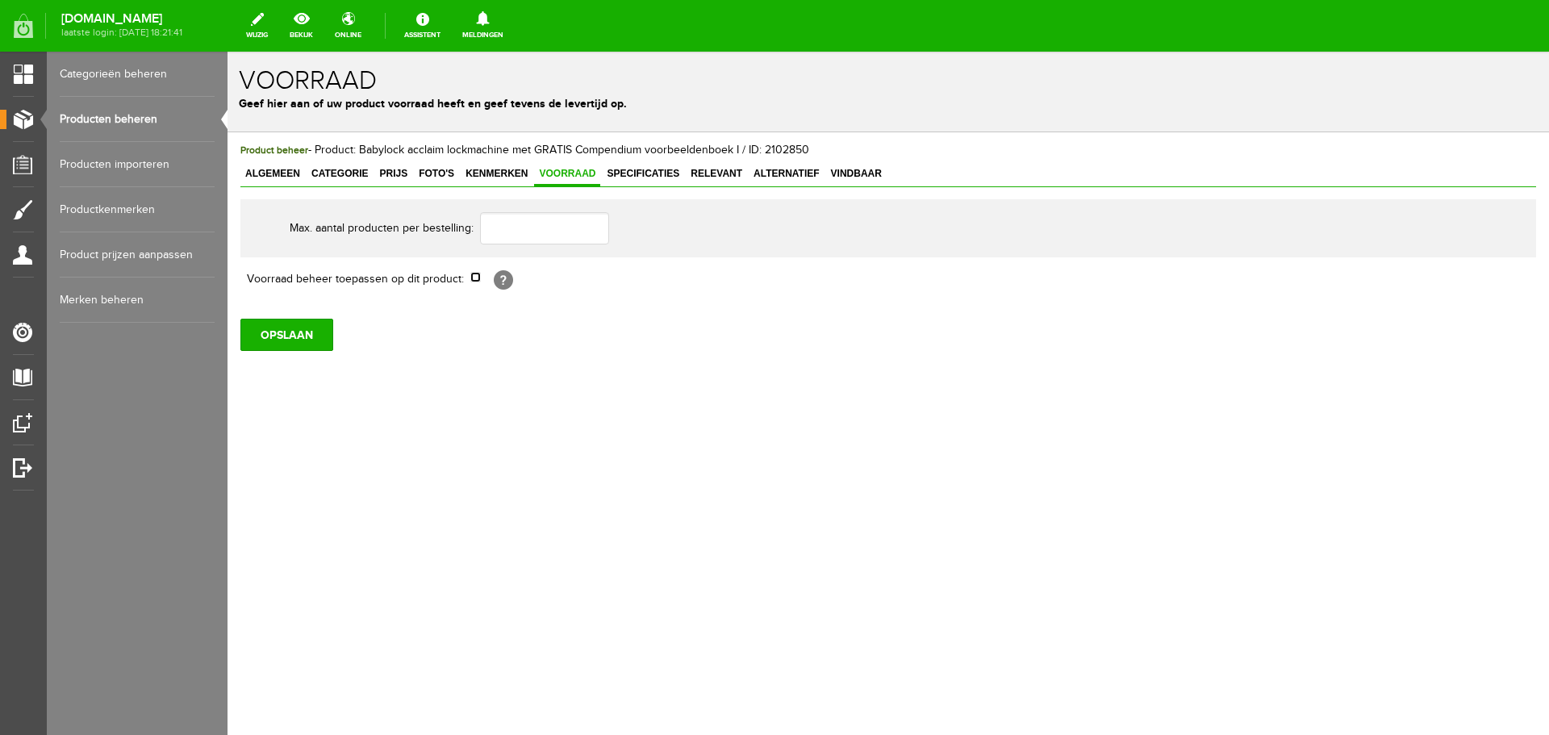
click at [476, 278] on input "checkbox" at bounding box center [475, 277] width 10 height 10
checkbox input "true"
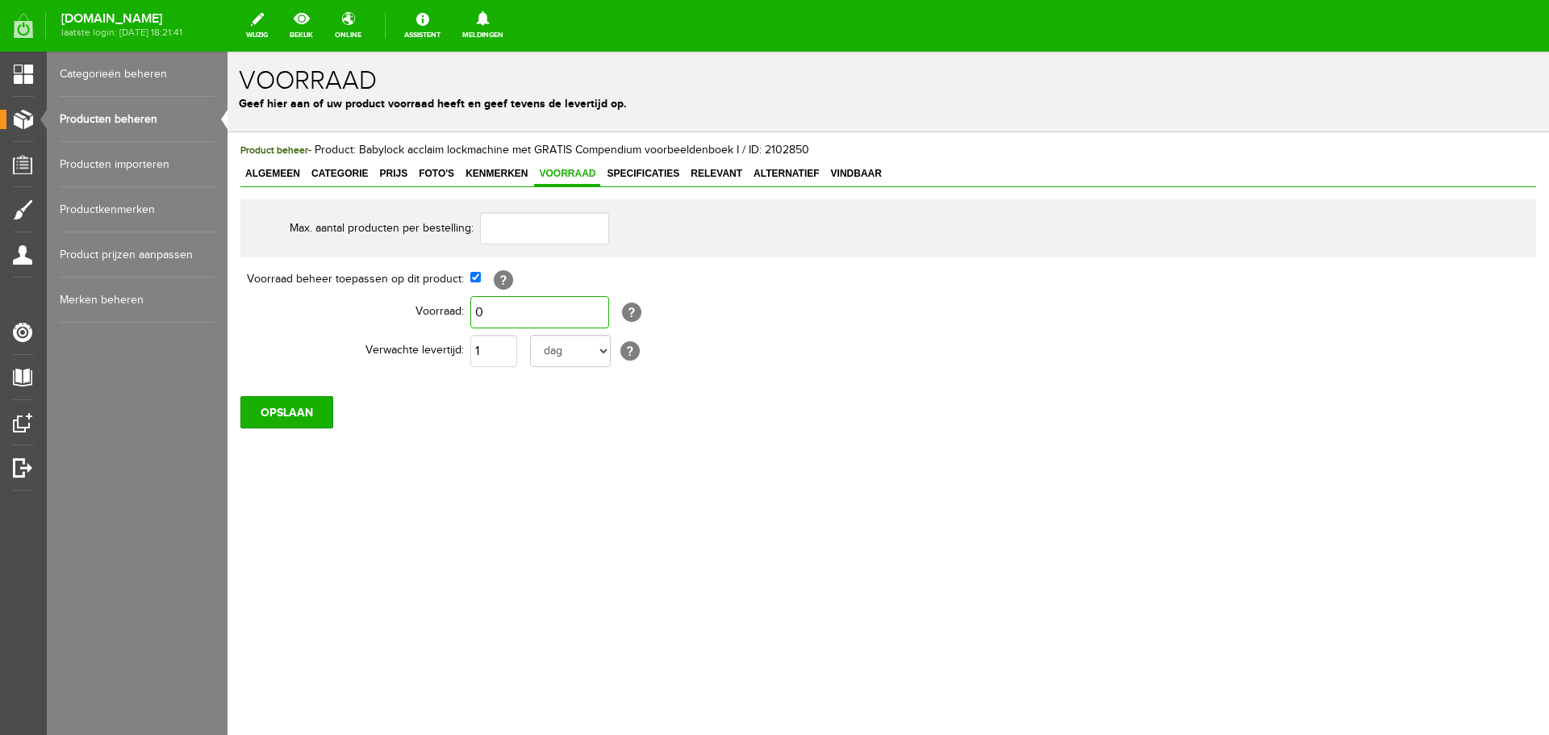
click at [490, 315] on input "0" at bounding box center [539, 312] width 139 height 32
type input "2"
click at [281, 408] on input "OPSLAAN" at bounding box center [286, 412] width 93 height 32
click at [266, 174] on span "Algemeen" at bounding box center [272, 173] width 65 height 11
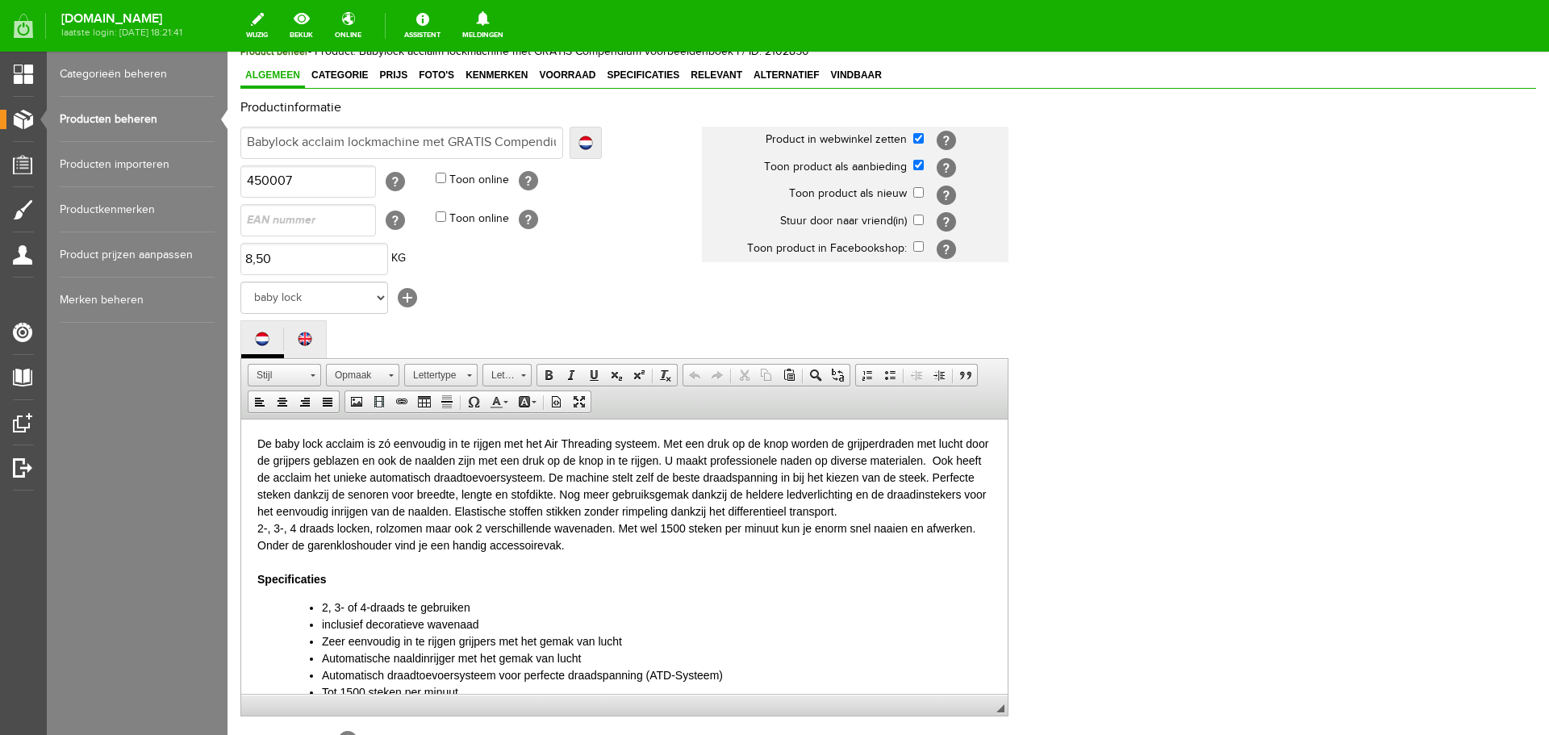
scroll to position [356, 0]
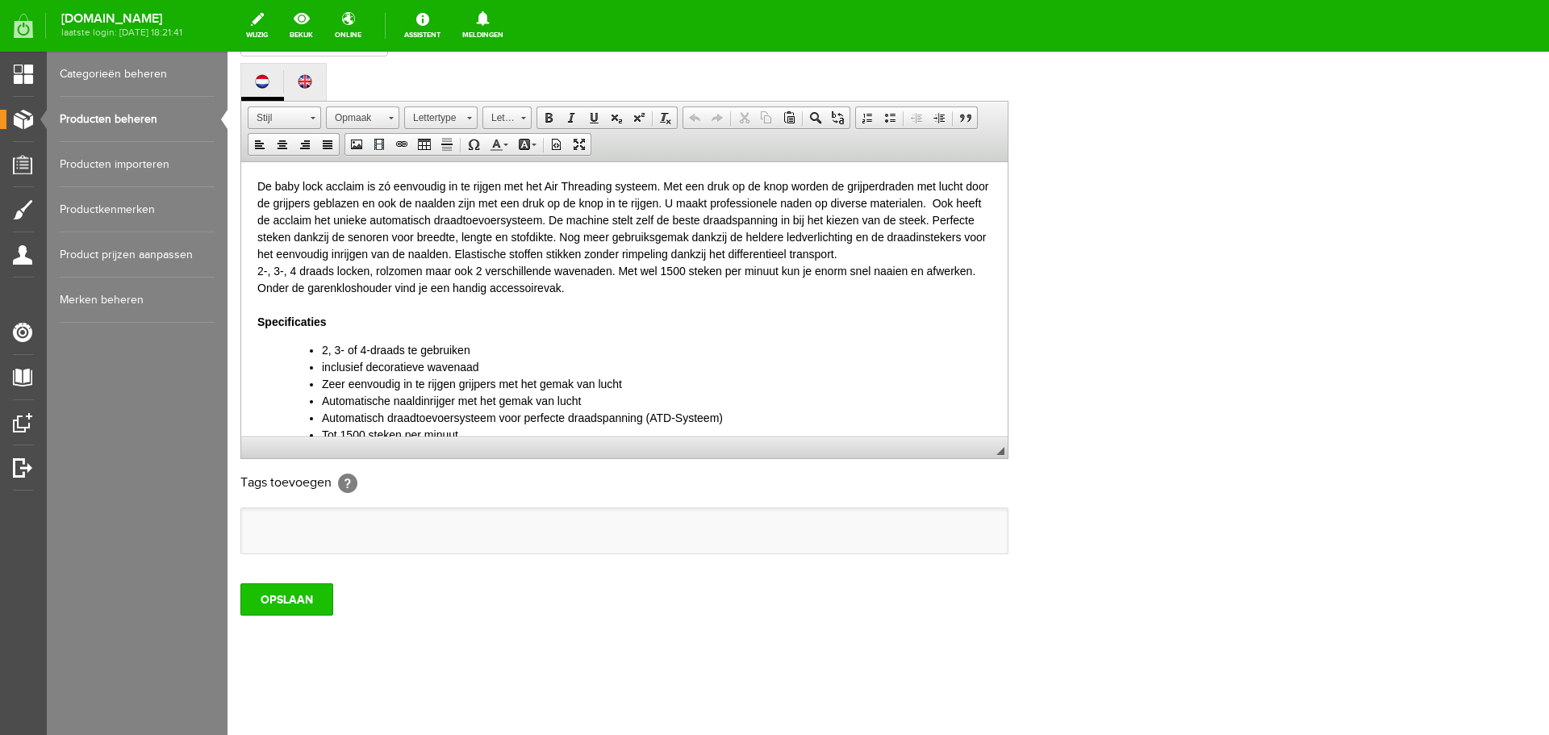
click at [297, 593] on input "OPSLAAN" at bounding box center [286, 599] width 93 height 32
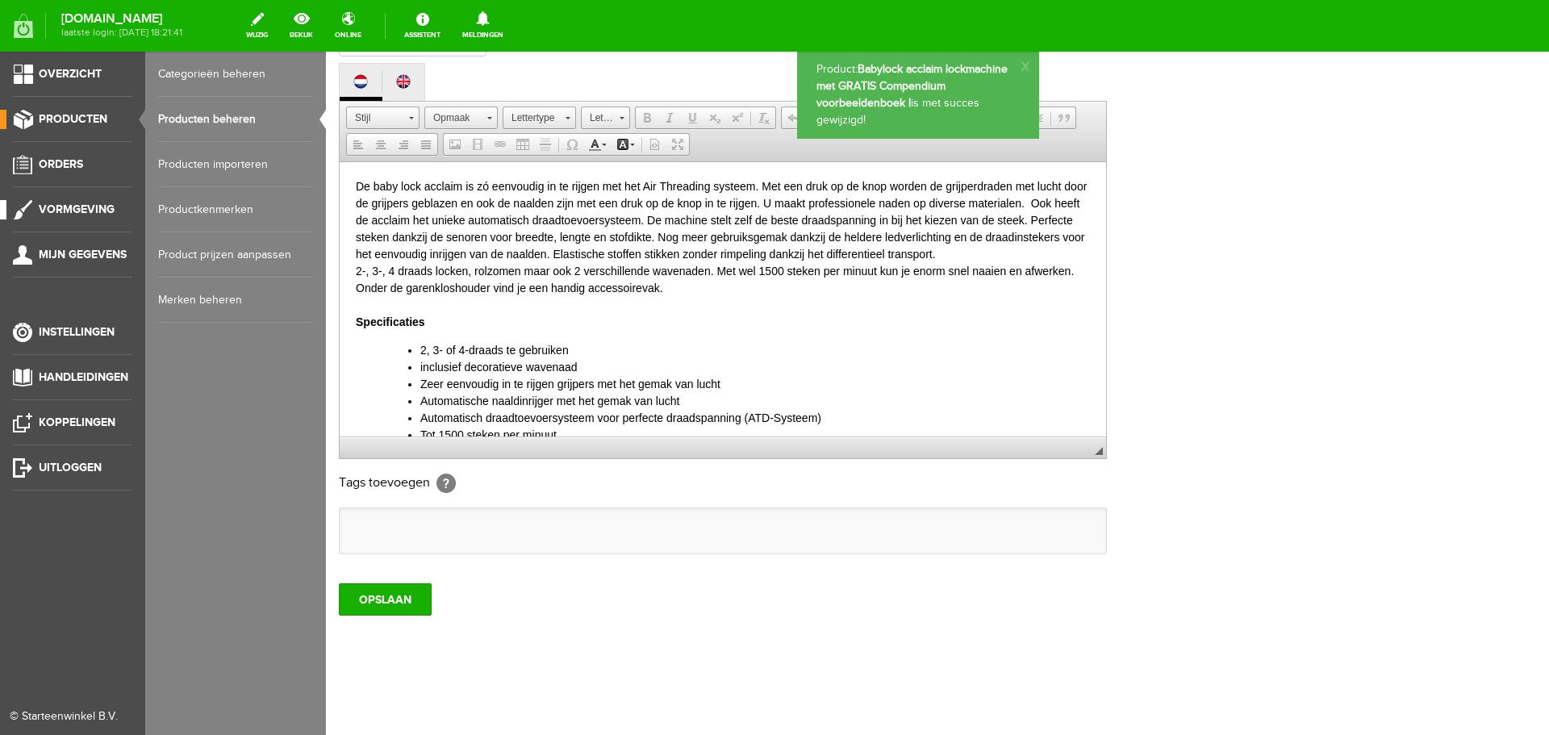
scroll to position [0, 0]
click at [200, 118] on link "Producten beheren" at bounding box center [235, 119] width 155 height 45
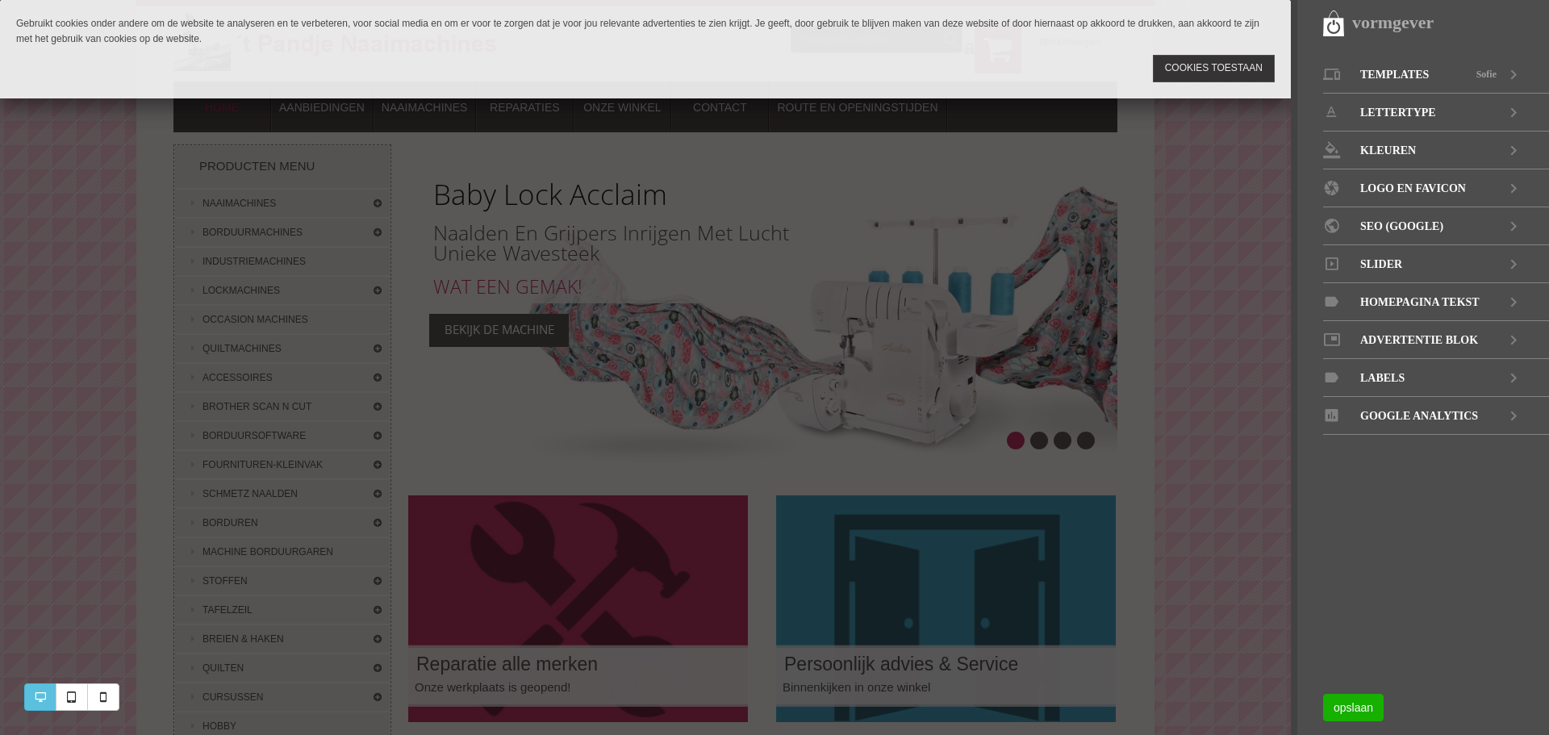
click at [1199, 69] on link "Cookies toestaan" at bounding box center [1214, 68] width 122 height 27
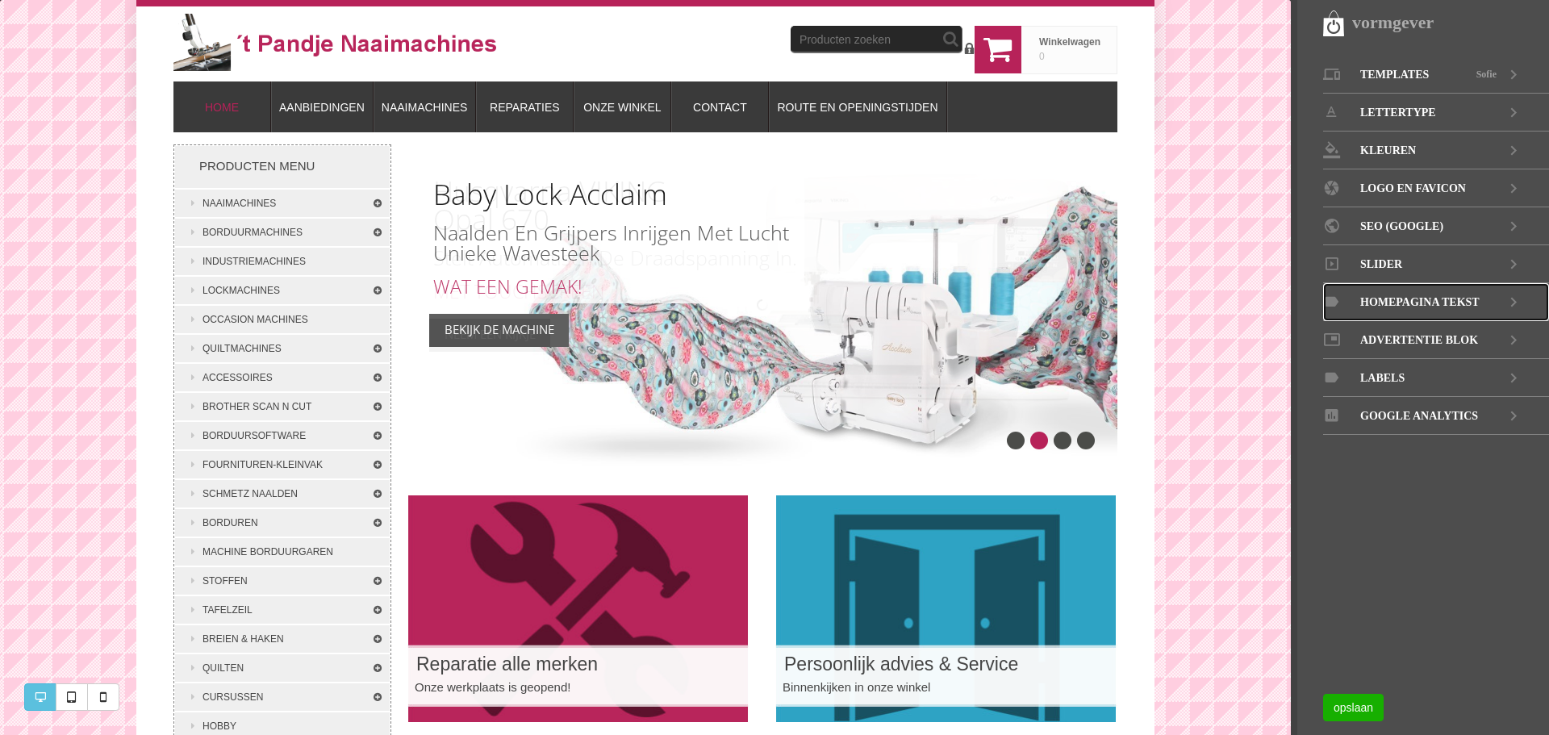
click at [1517, 299] on icon at bounding box center [1513, 302] width 19 height 38
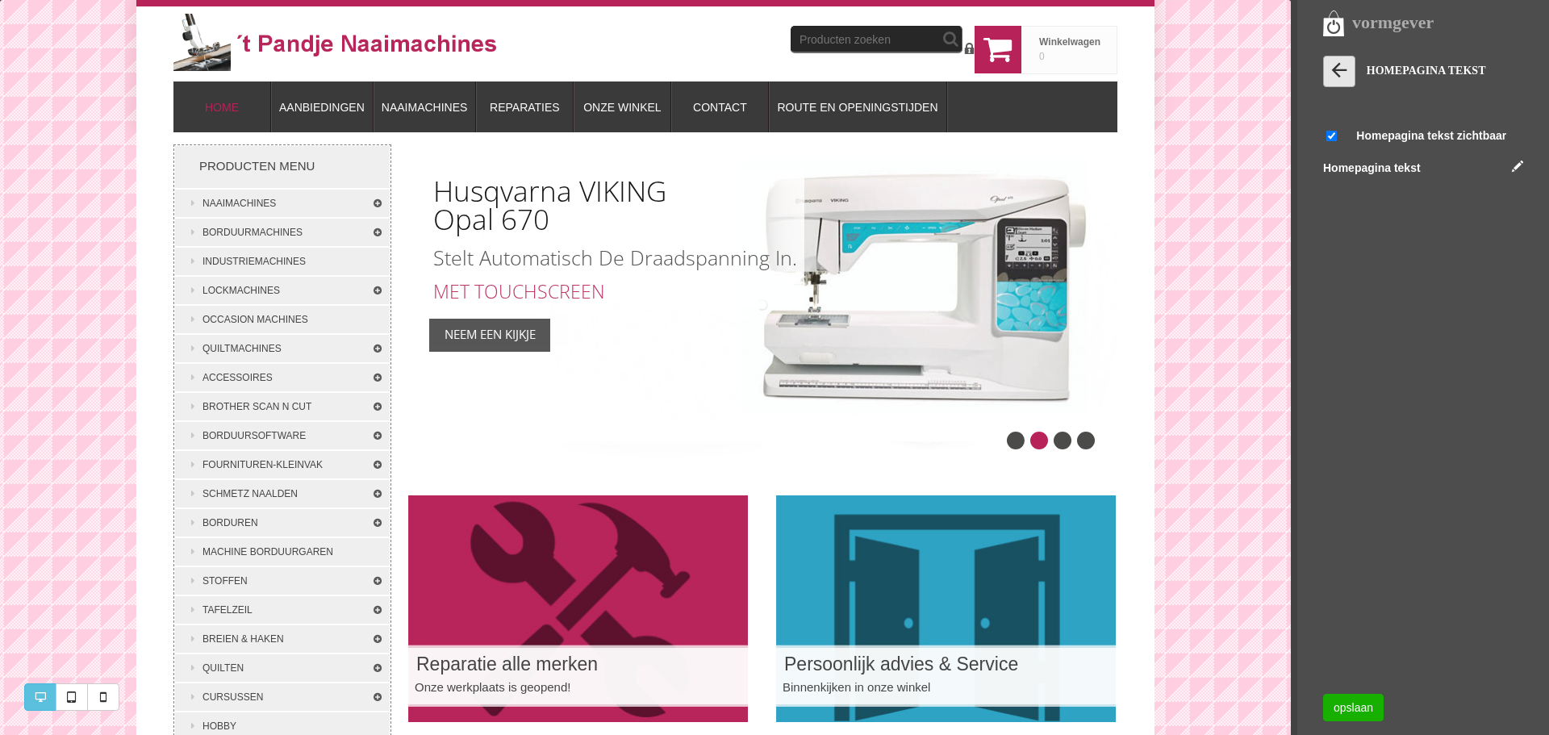
click at [1341, 69] on icon at bounding box center [1339, 70] width 23 height 23
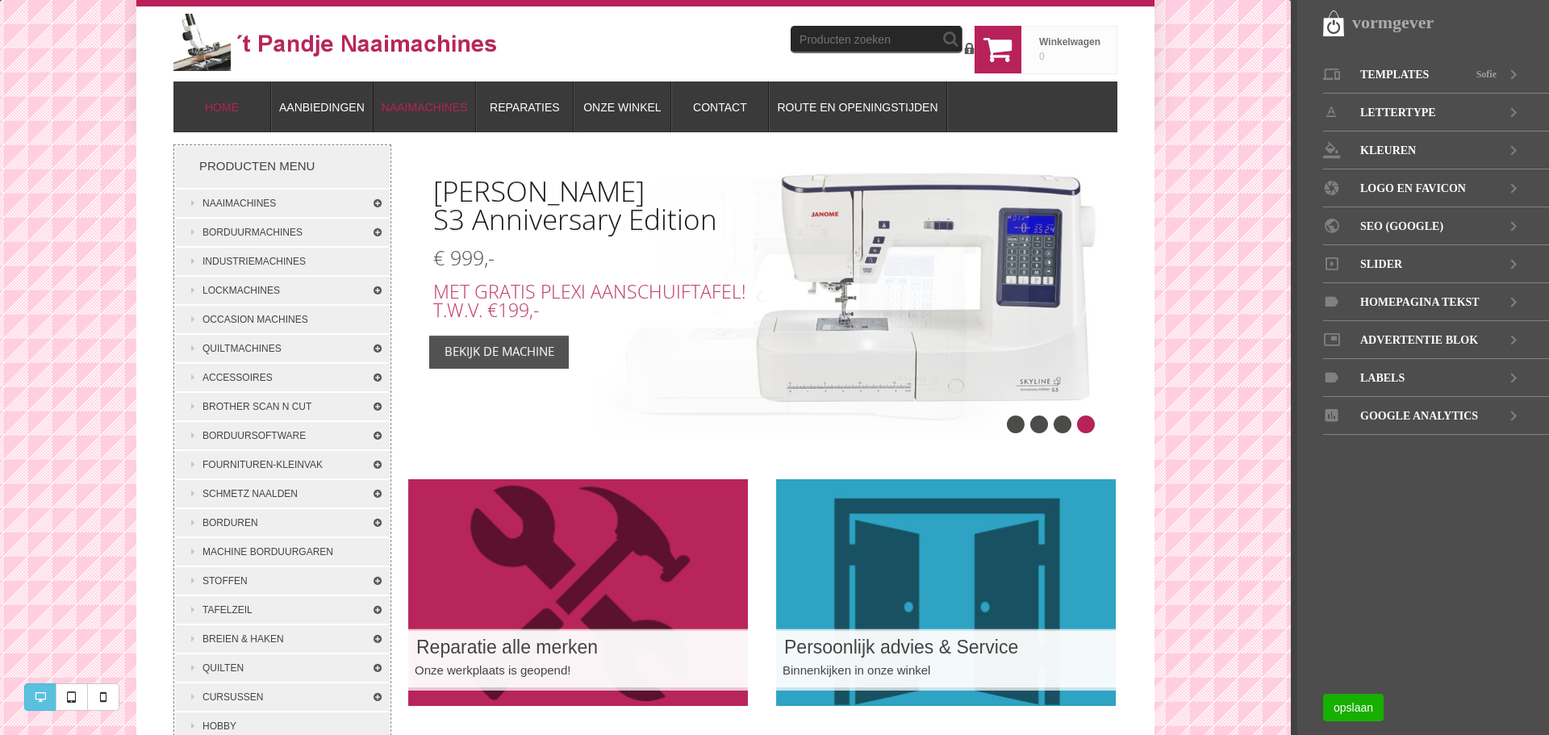
click at [437, 107] on span "Naaimachines" at bounding box center [425, 107] width 86 height 13
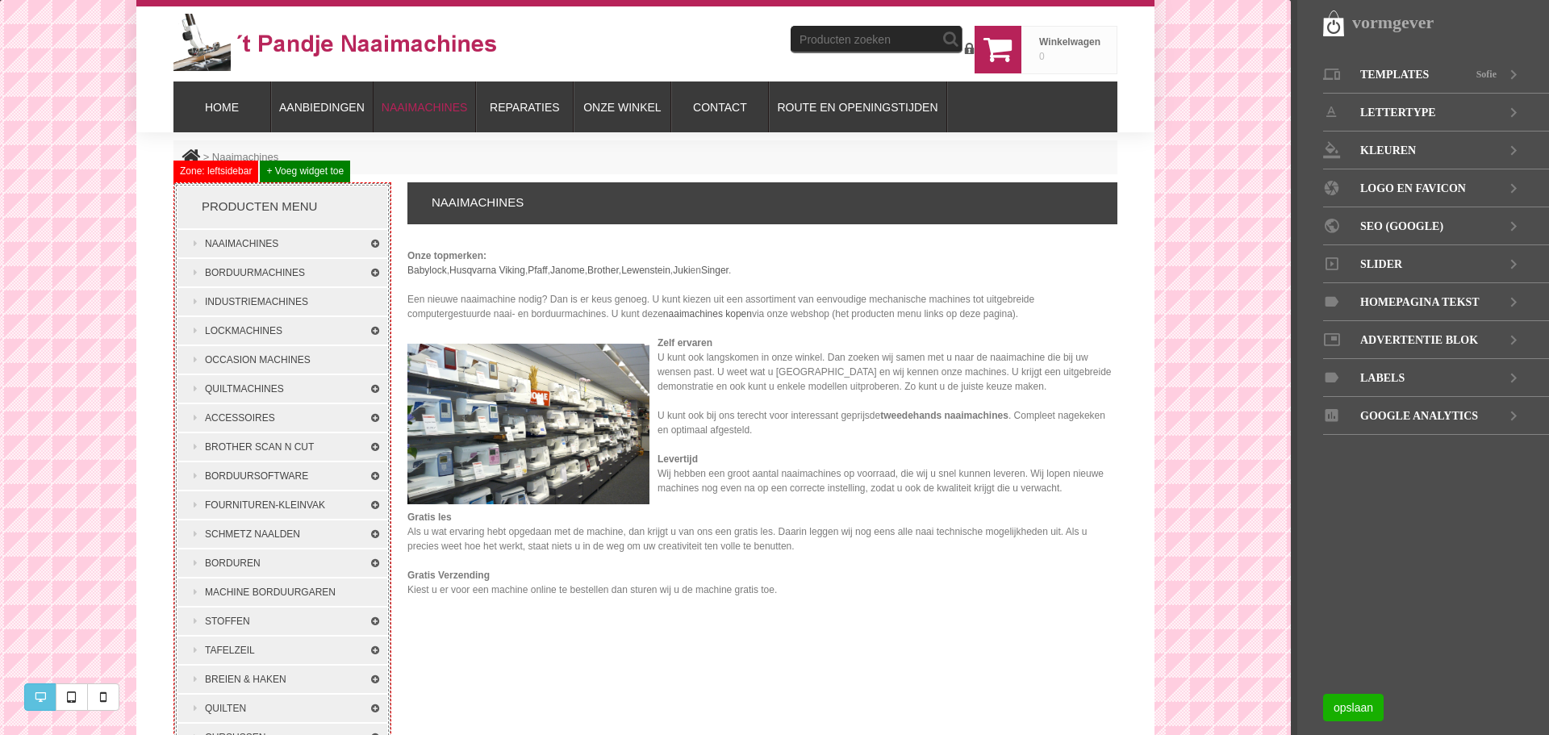
click at [523, 198] on h1 "Naaimachines" at bounding box center [762, 203] width 710 height 42
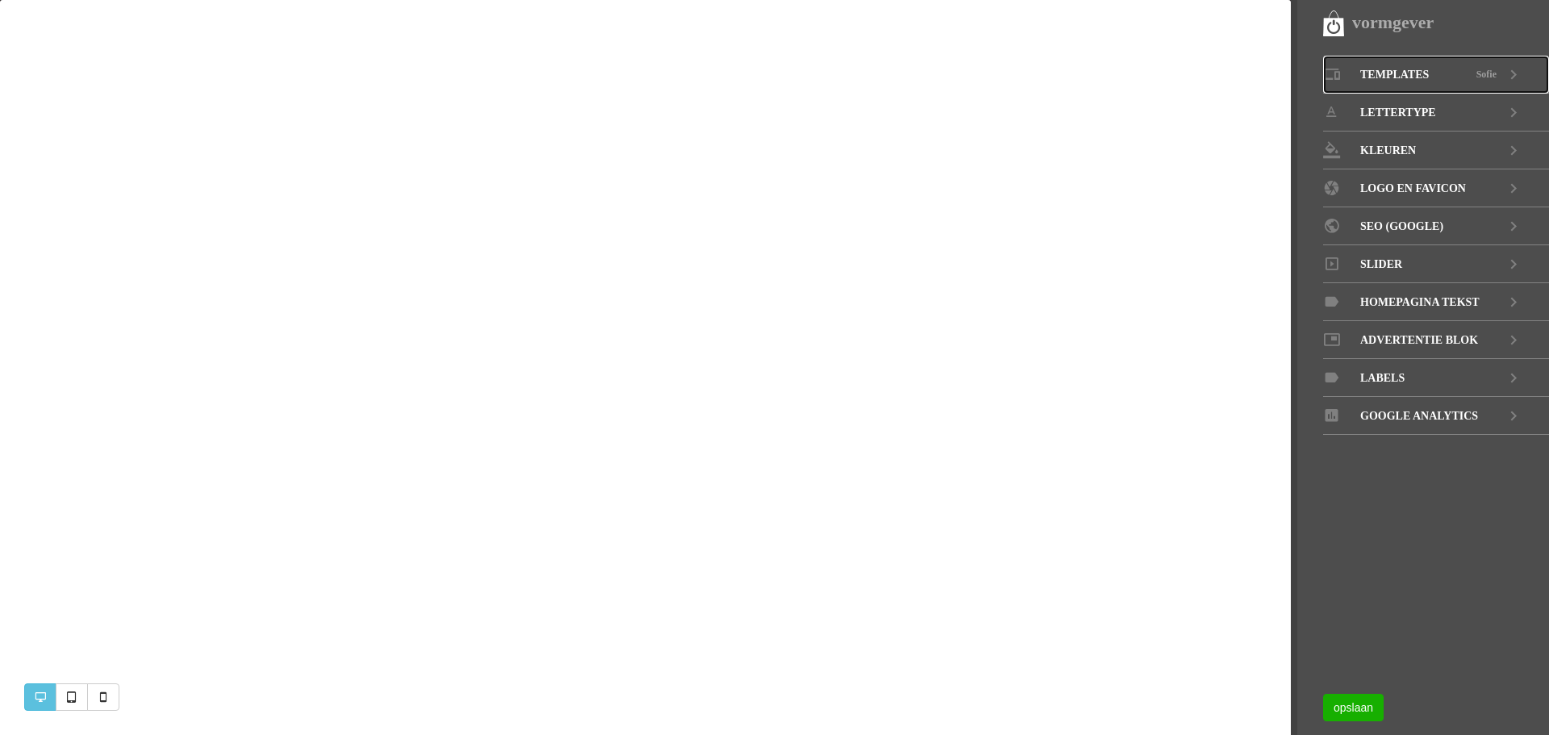
click at [1510, 72] on icon at bounding box center [1513, 75] width 19 height 38
click at [0, 0] on div at bounding box center [0, 0] width 0 height 0
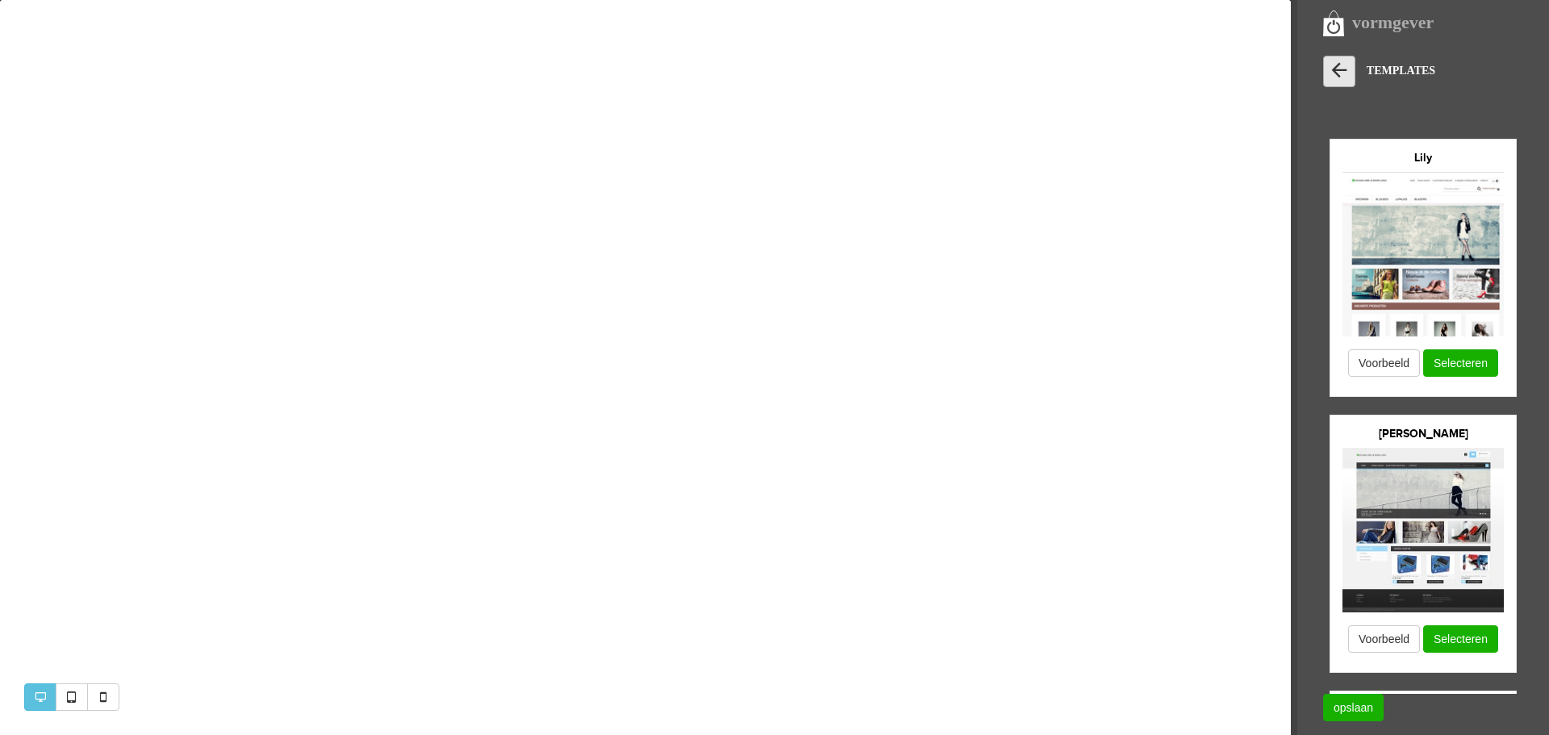
click at [1347, 68] on icon at bounding box center [1339, 70] width 23 height 23
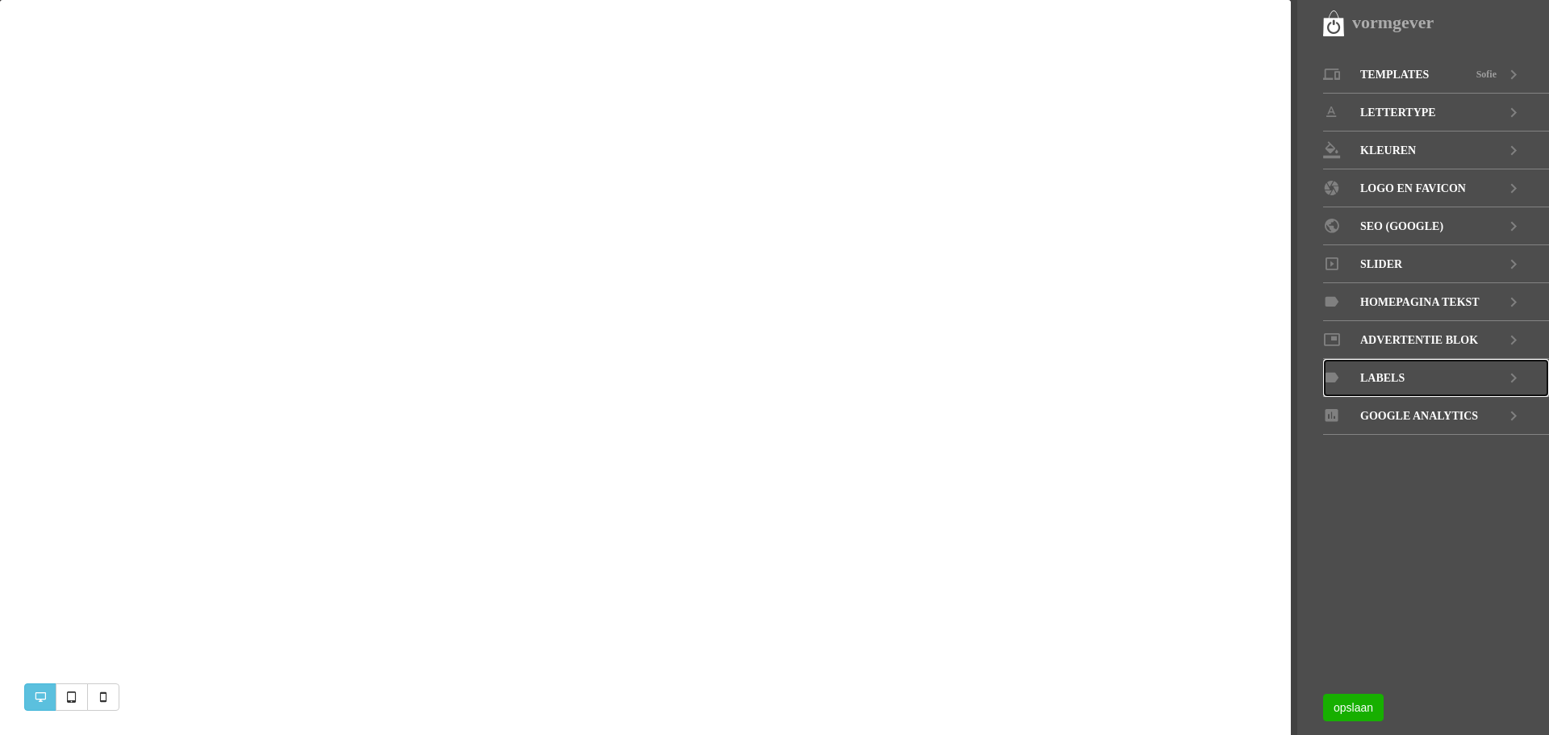
click at [1512, 375] on icon at bounding box center [1513, 378] width 19 height 38
click at [0, 0] on div "TEMPLATES Lily Voorbeeld Selecteren Sacha Voorbeeld Selecteren Cleo Voorbeeld S…" at bounding box center [0, 0] width 0 height 0
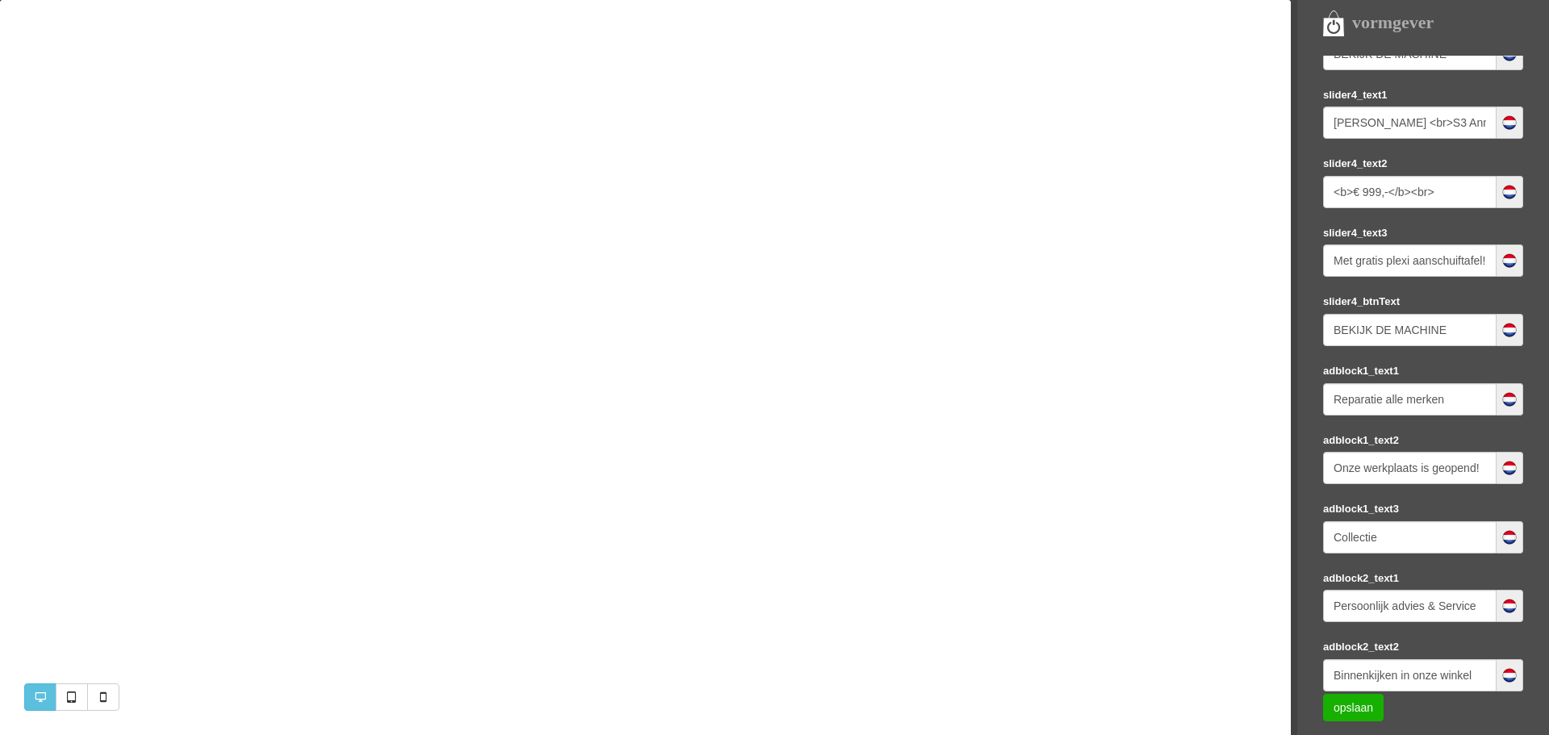
scroll to position [2053, 0]
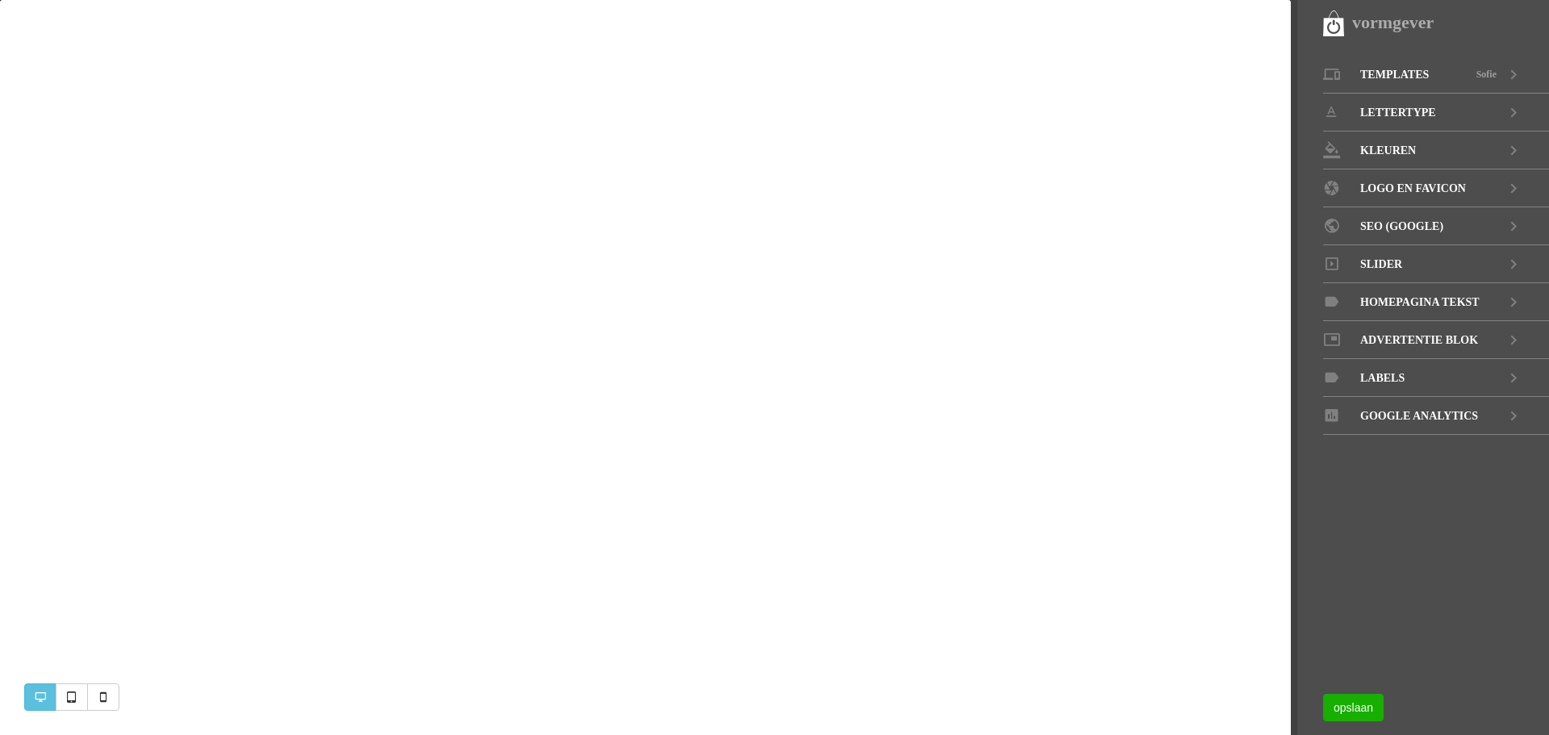
click at [1291, 46] on nav "vormgever Templates Sofie LETTERTYPE KLEUREN LOGO EN [GEOGRAPHIC_DATA] SEO (GOO…" at bounding box center [1420, 367] width 258 height 735
click at [1293, 77] on nav "vormgever Templates Sofie LETTERTYPE KLEUREN LOGO EN [GEOGRAPHIC_DATA] SEO (GOO…" at bounding box center [1420, 367] width 258 height 735
